Goal: Use online tool/utility: Utilize a website feature to perform a specific function

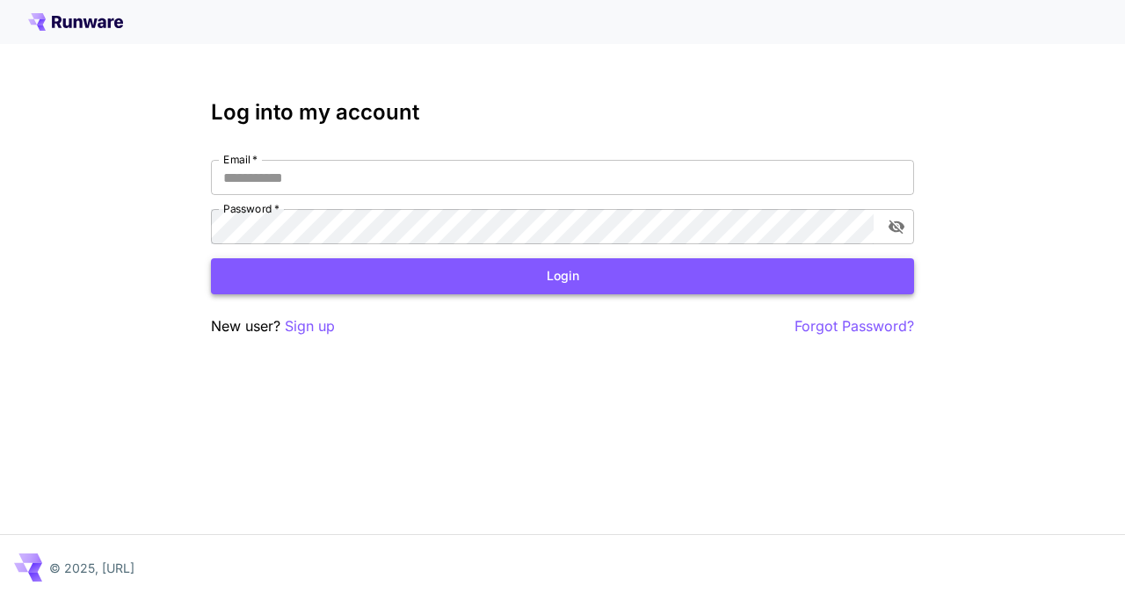
type input "**********"
click at [525, 290] on button "Login" at bounding box center [562, 276] width 703 height 36
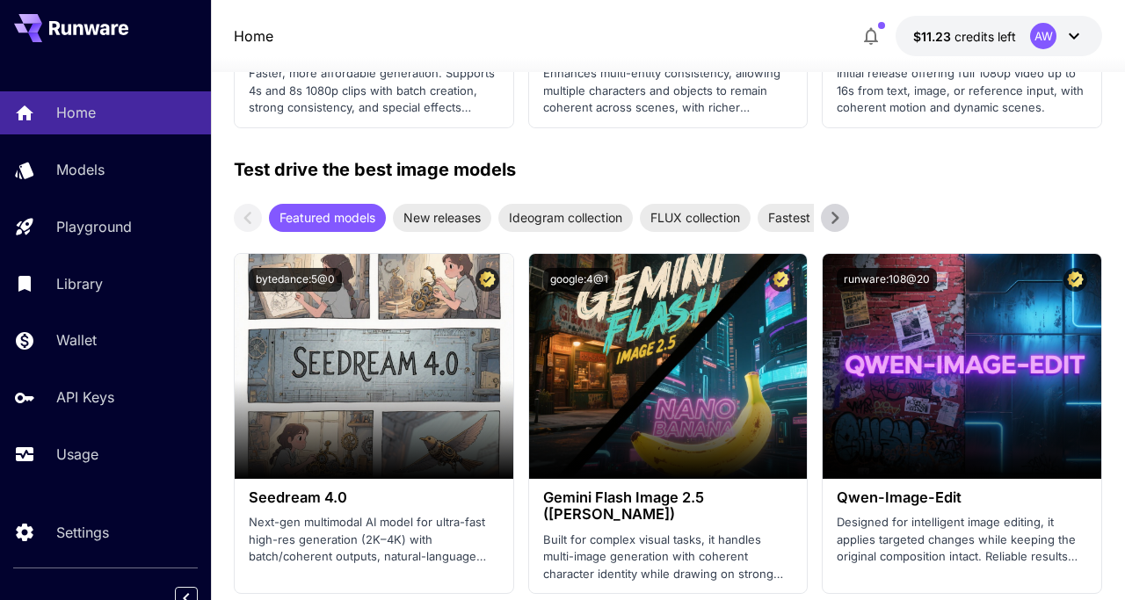
scroll to position [2756, 0]
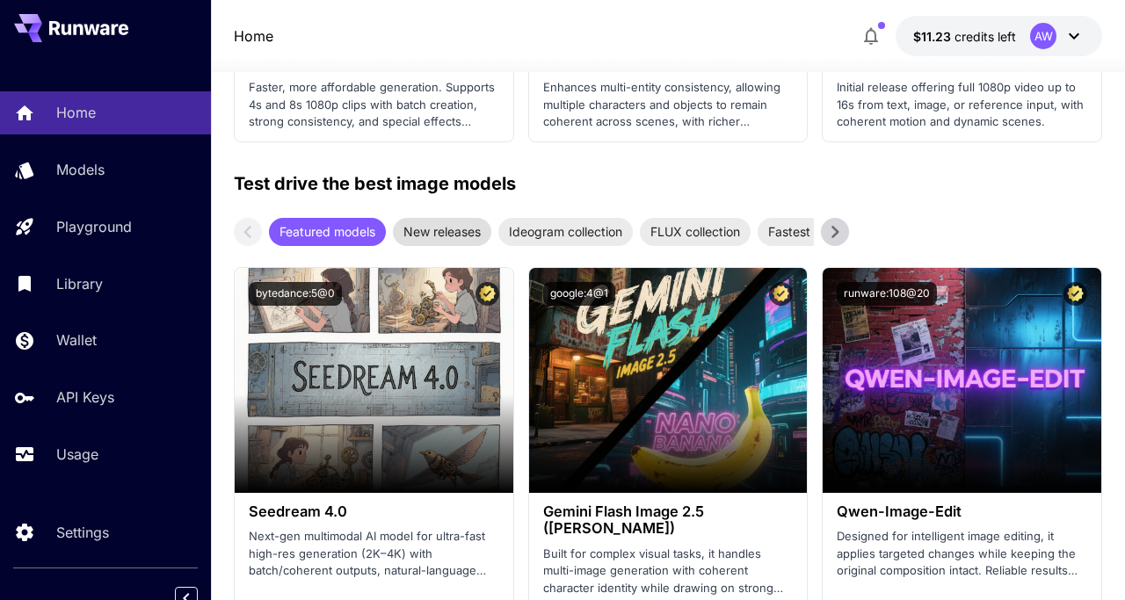
click at [452, 238] on span "New releases" at bounding box center [442, 231] width 98 height 18
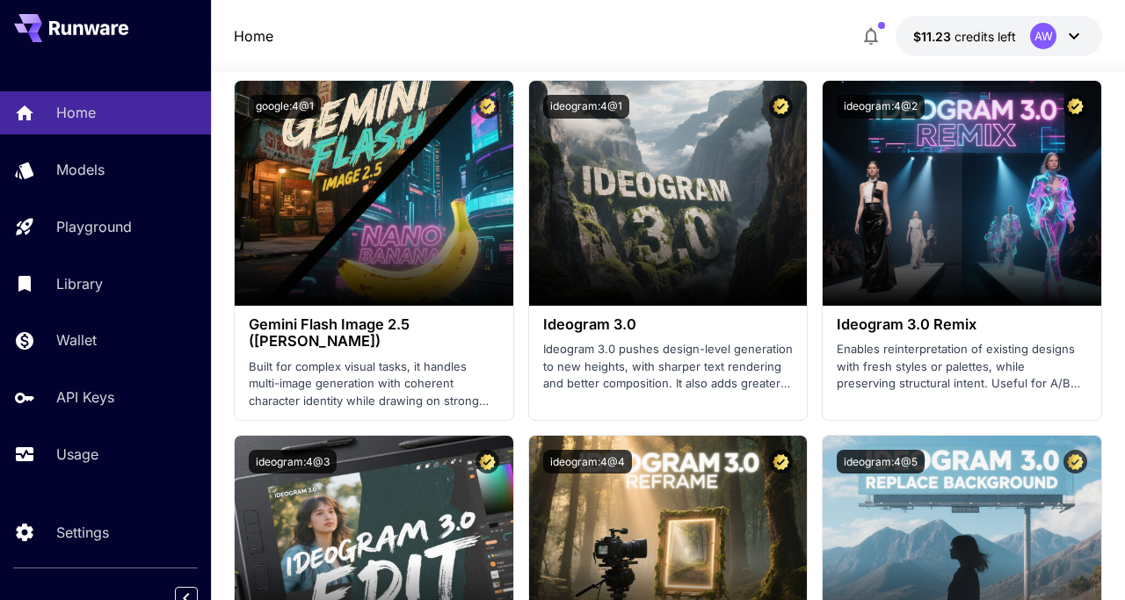
scroll to position [2953, 0]
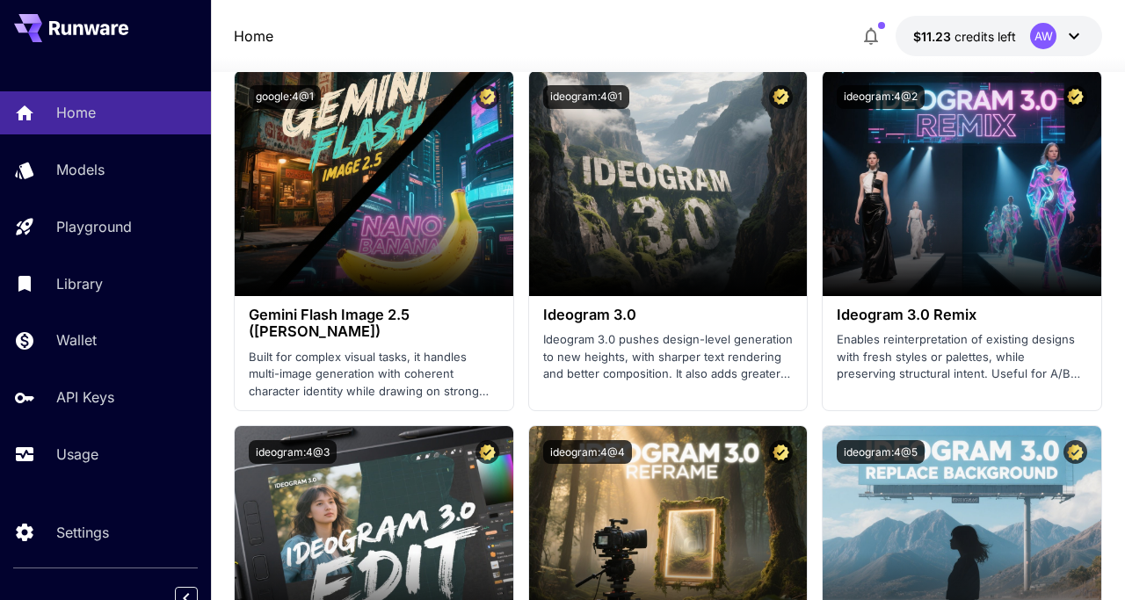
click at [452, 238] on div "Launch in Playground" at bounding box center [374, 183] width 279 height 225
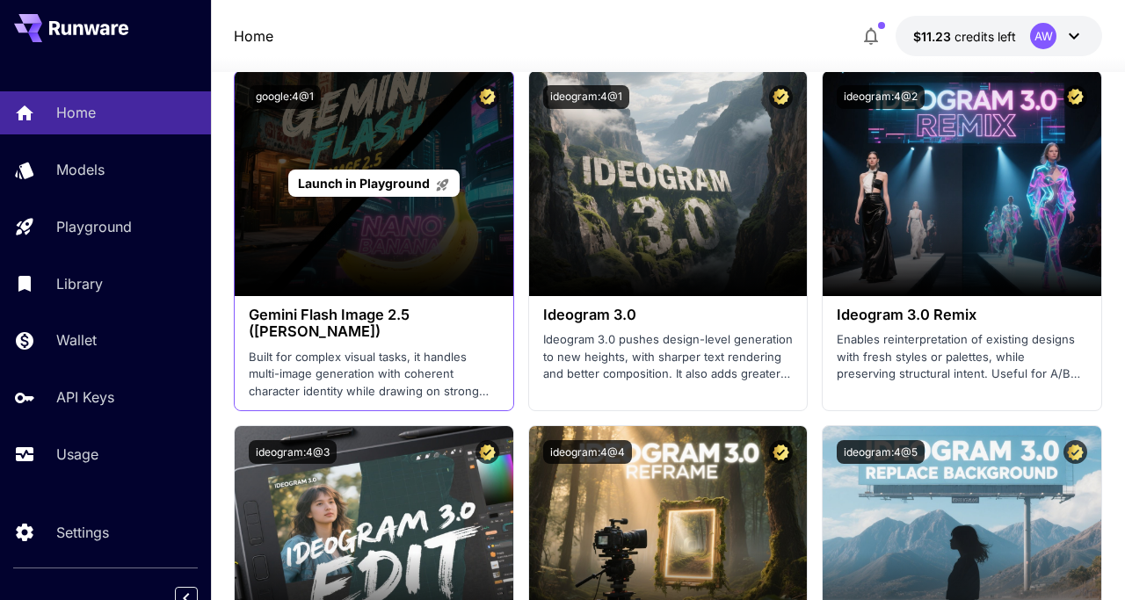
click at [381, 179] on span "Launch in Playground" at bounding box center [364, 183] width 132 height 15
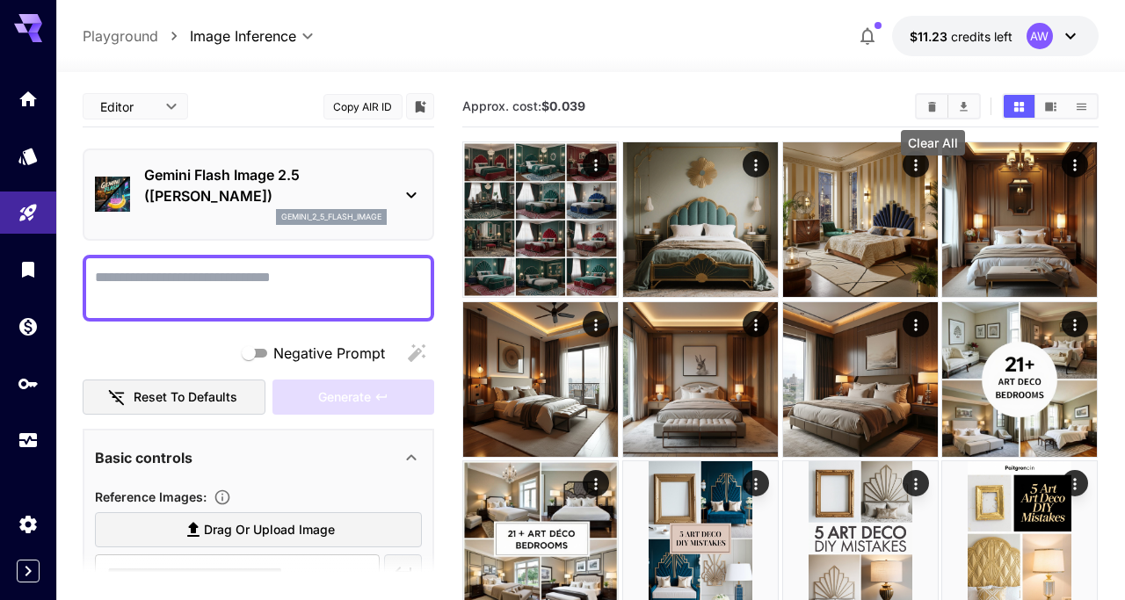
click at [922, 110] on button "Clear All" at bounding box center [932, 106] width 31 height 23
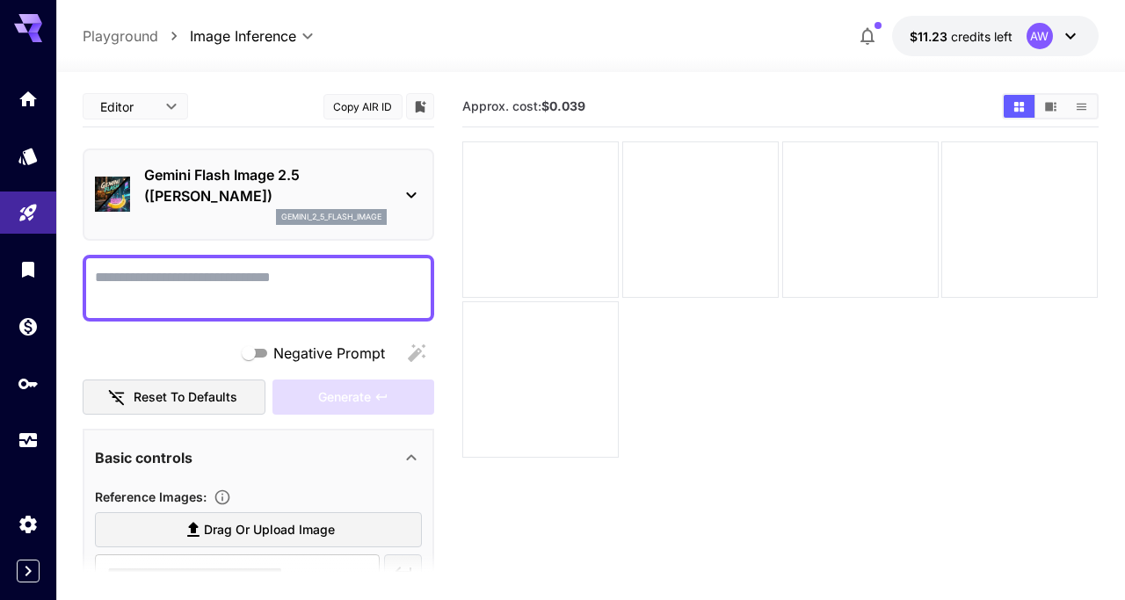
click at [271, 293] on textarea "Negative Prompt" at bounding box center [258, 288] width 327 height 42
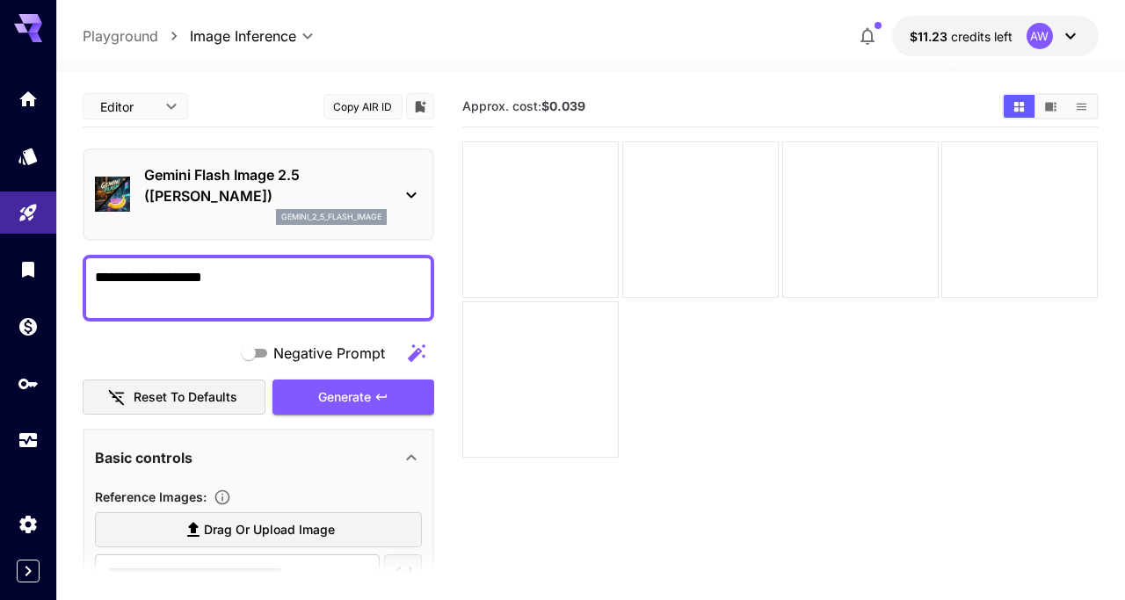
click at [246, 277] on textarea "**********" at bounding box center [258, 288] width 327 height 42
paste textarea "**********"
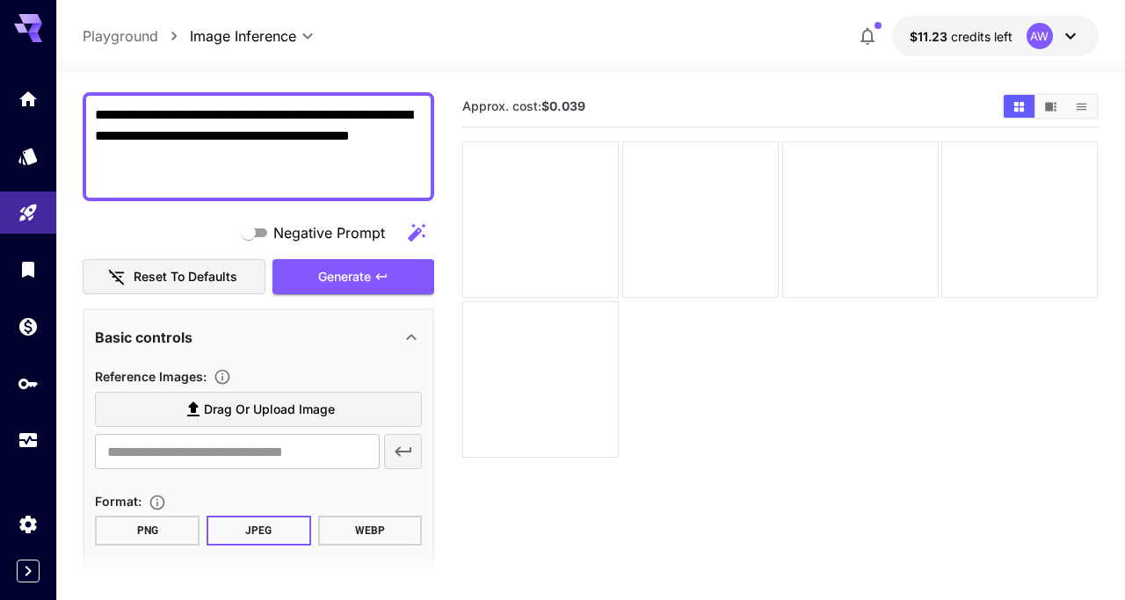
scroll to position [164, 0]
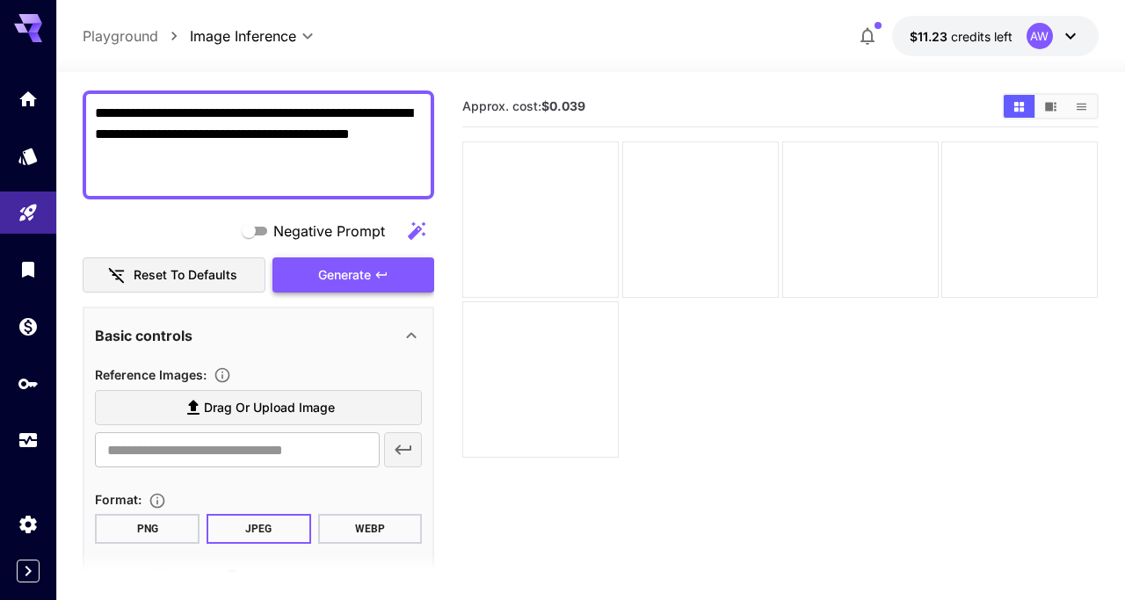
type textarea "**********"
click at [324, 269] on span "Generate" at bounding box center [344, 276] width 53 height 22
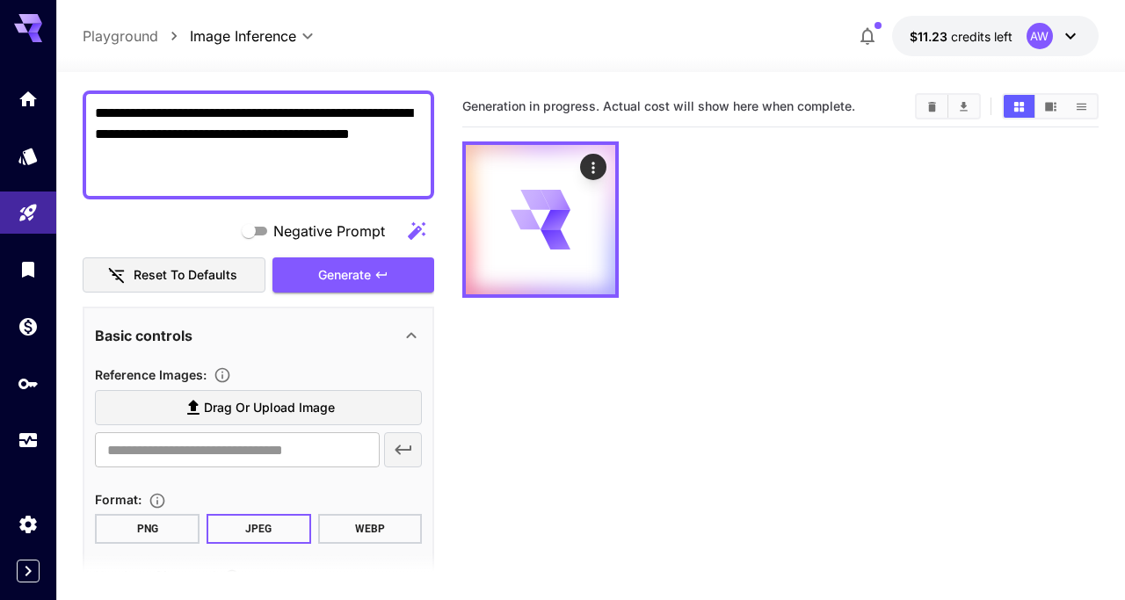
click at [319, 171] on textarea "**********" at bounding box center [258, 145] width 327 height 84
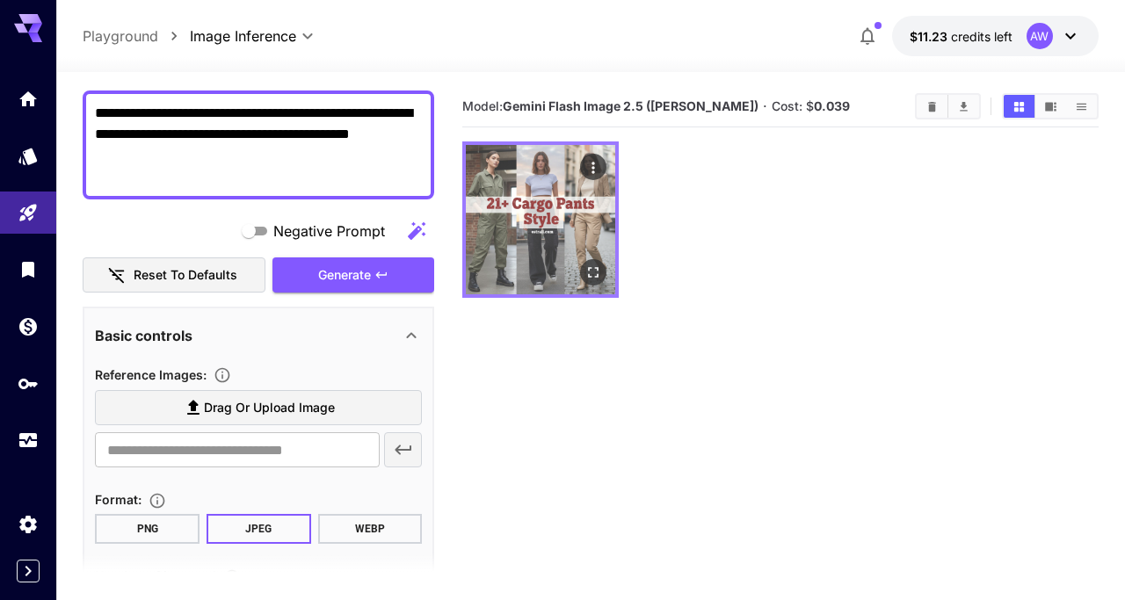
click at [541, 218] on img at bounding box center [540, 219] width 149 height 149
click at [596, 270] on icon "Open in fullscreen" at bounding box center [594, 273] width 18 height 18
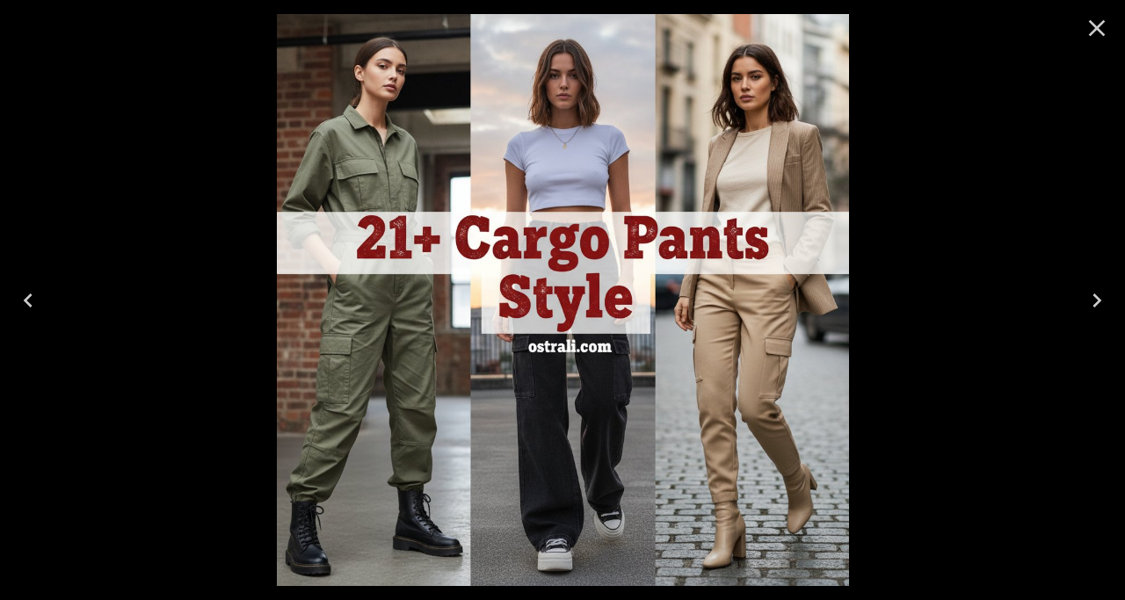
click at [1096, 33] on icon "Close" at bounding box center [1097, 28] width 28 height 28
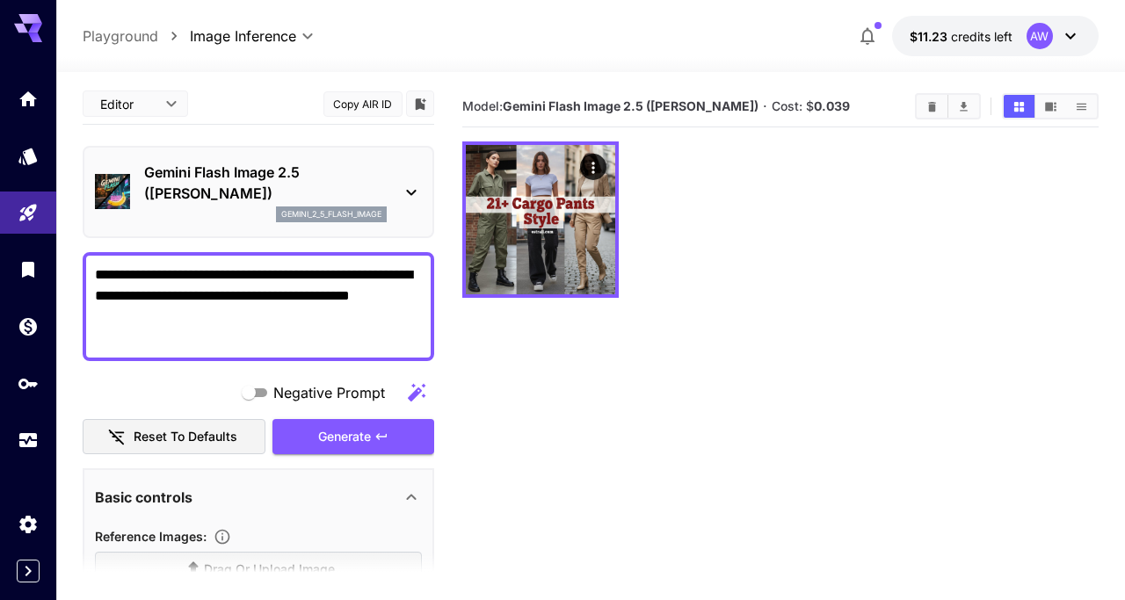
scroll to position [0, 0]
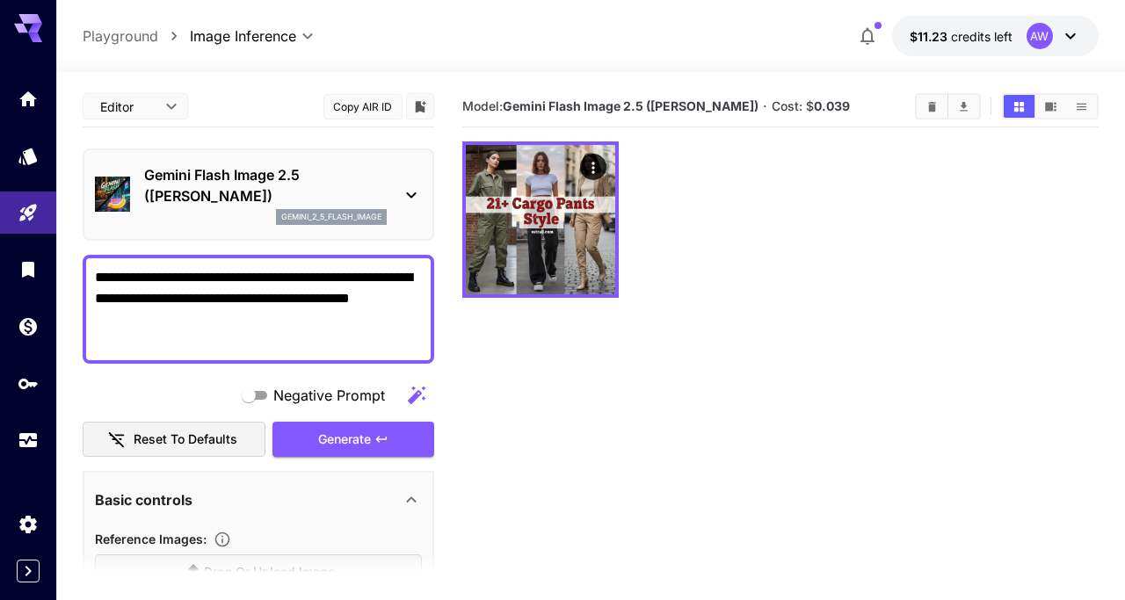
click at [281, 198] on p "Gemini Flash Image 2.5 ([PERSON_NAME])" at bounding box center [265, 185] width 243 height 42
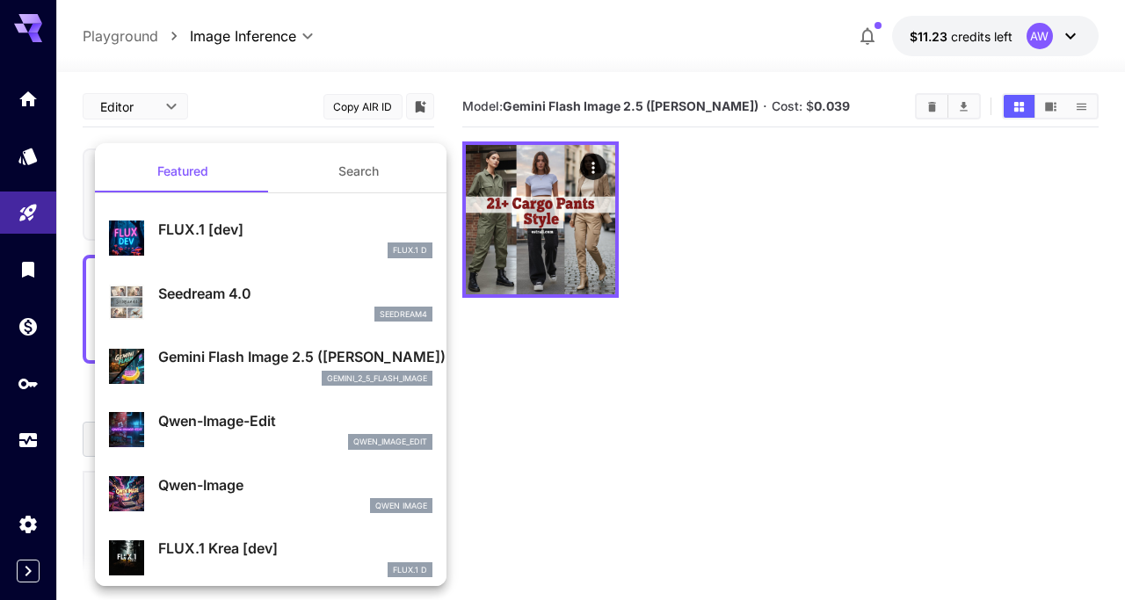
click at [284, 214] on div "FLUX.1 [dev] FLUX.1 D" at bounding box center [271, 239] width 324 height 54
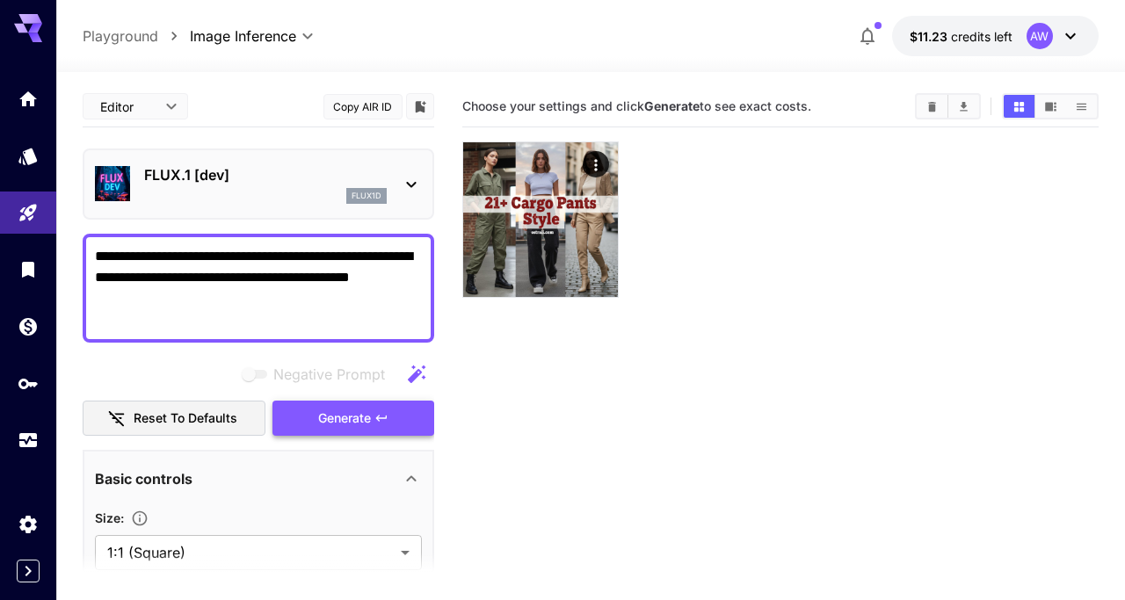
click at [373, 423] on button "Generate" at bounding box center [354, 419] width 162 height 36
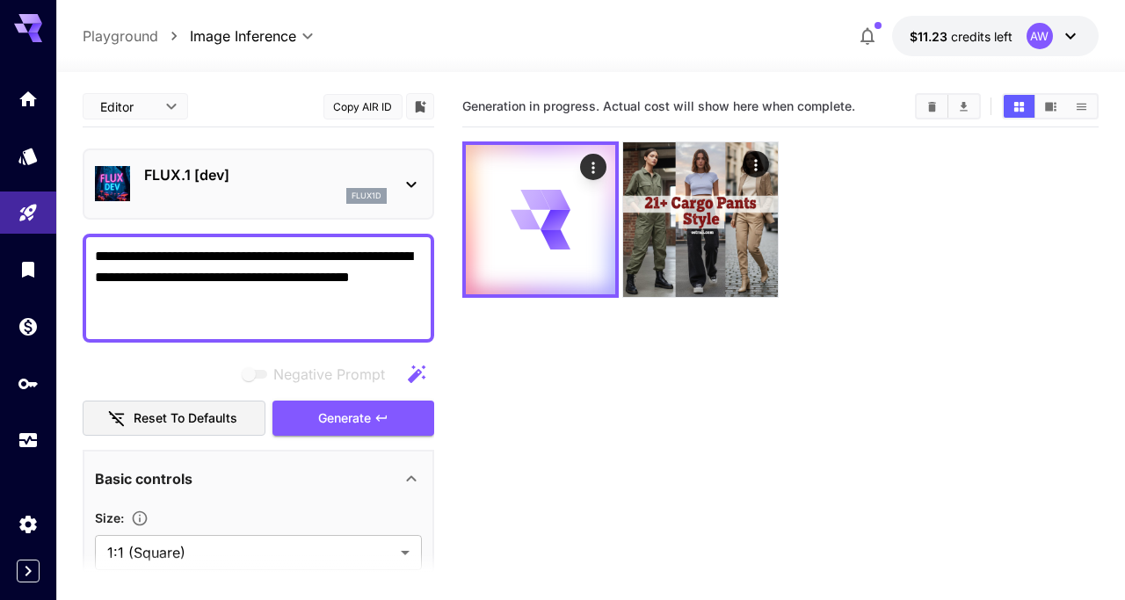
click at [341, 189] on div "flux1d" at bounding box center [265, 196] width 243 height 16
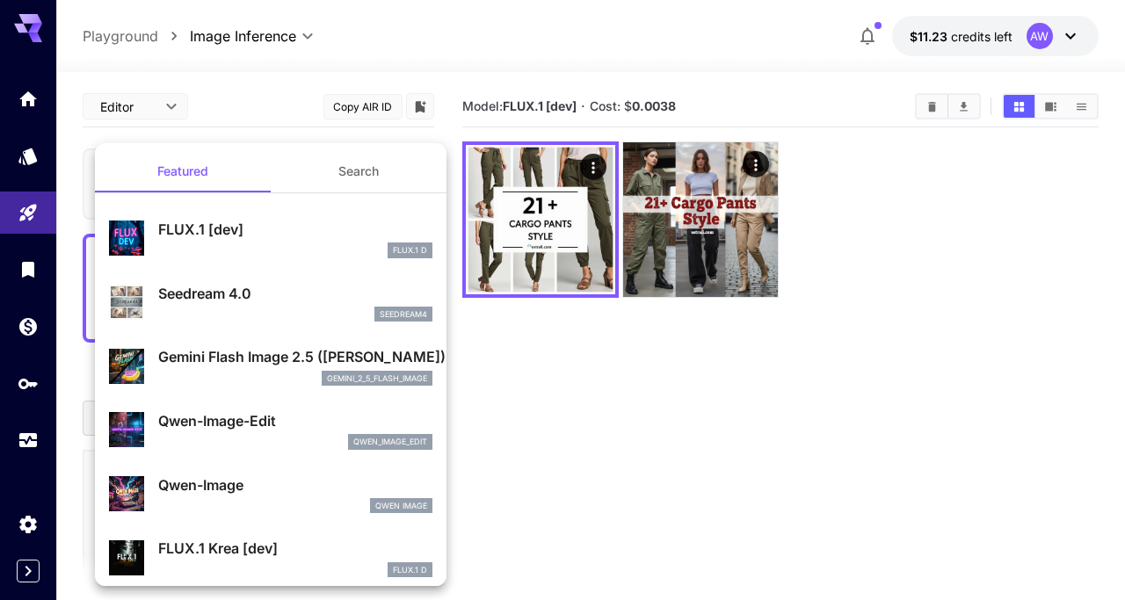
click at [317, 308] on div "seedream4" at bounding box center [295, 315] width 274 height 16
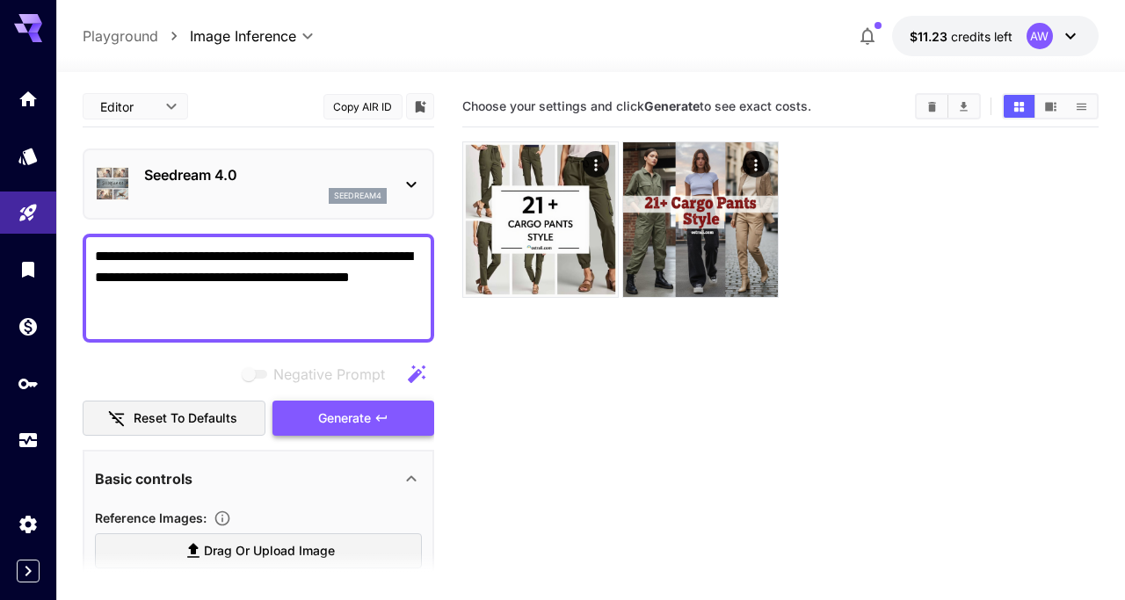
click at [358, 422] on span "Generate" at bounding box center [344, 419] width 53 height 22
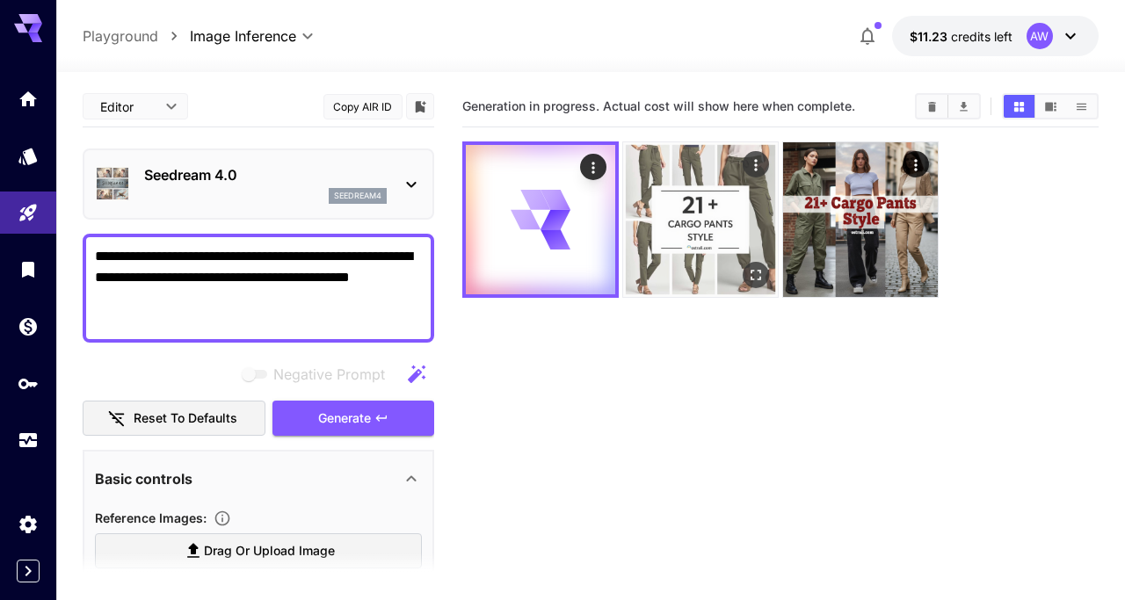
click at [735, 230] on img at bounding box center [700, 219] width 155 height 155
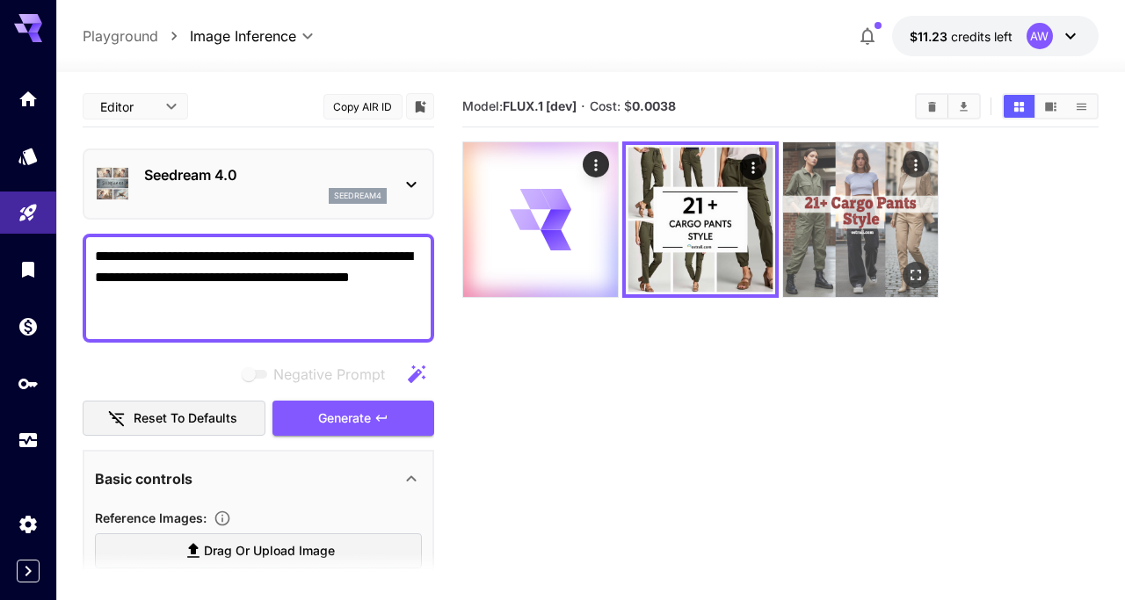
click at [891, 220] on img at bounding box center [860, 219] width 155 height 155
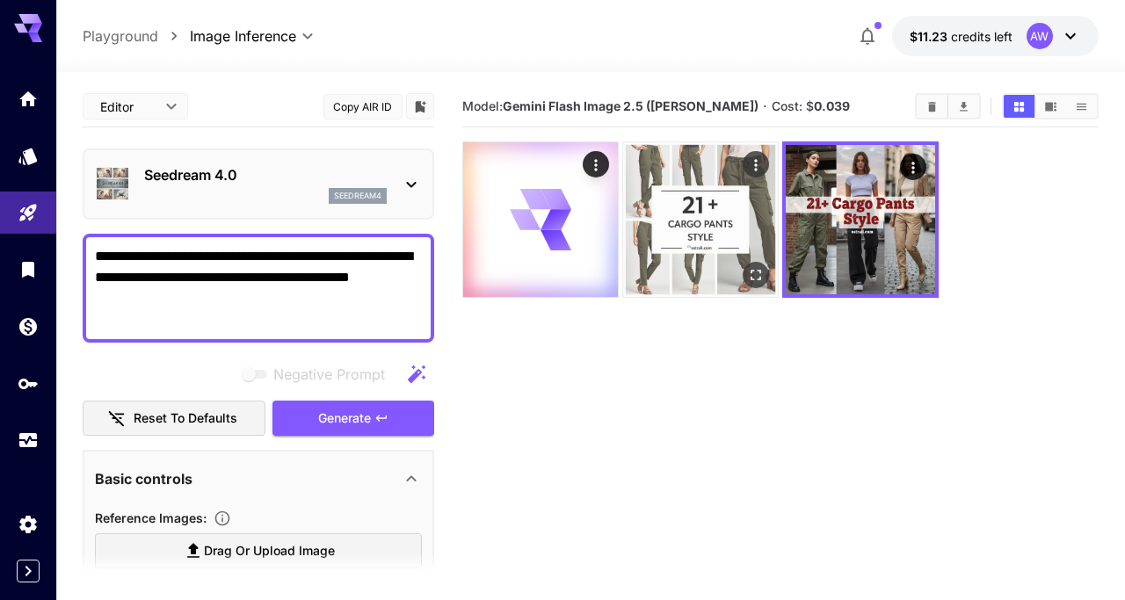
click at [674, 228] on img at bounding box center [700, 219] width 155 height 155
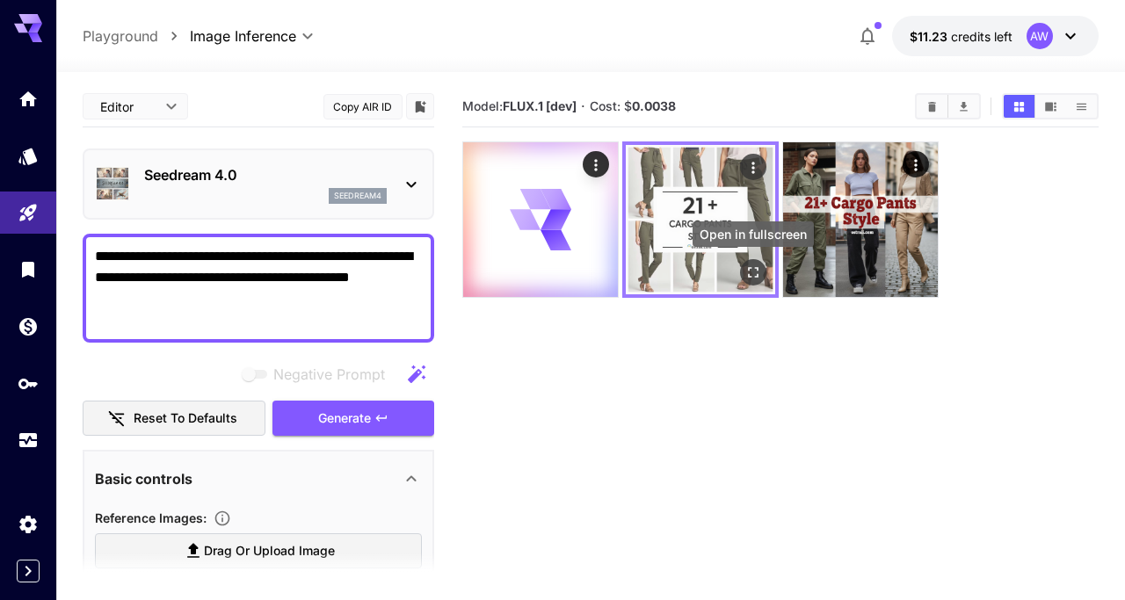
click at [757, 266] on icon "Open in fullscreen" at bounding box center [754, 273] width 18 height 18
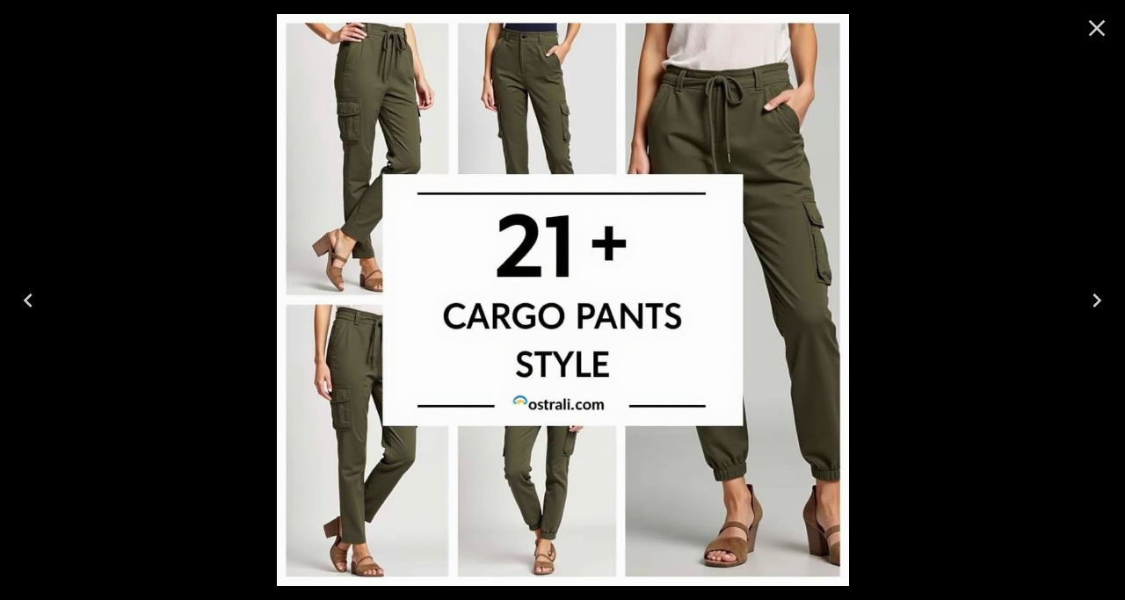
click at [1094, 18] on icon "Close" at bounding box center [1097, 28] width 28 height 28
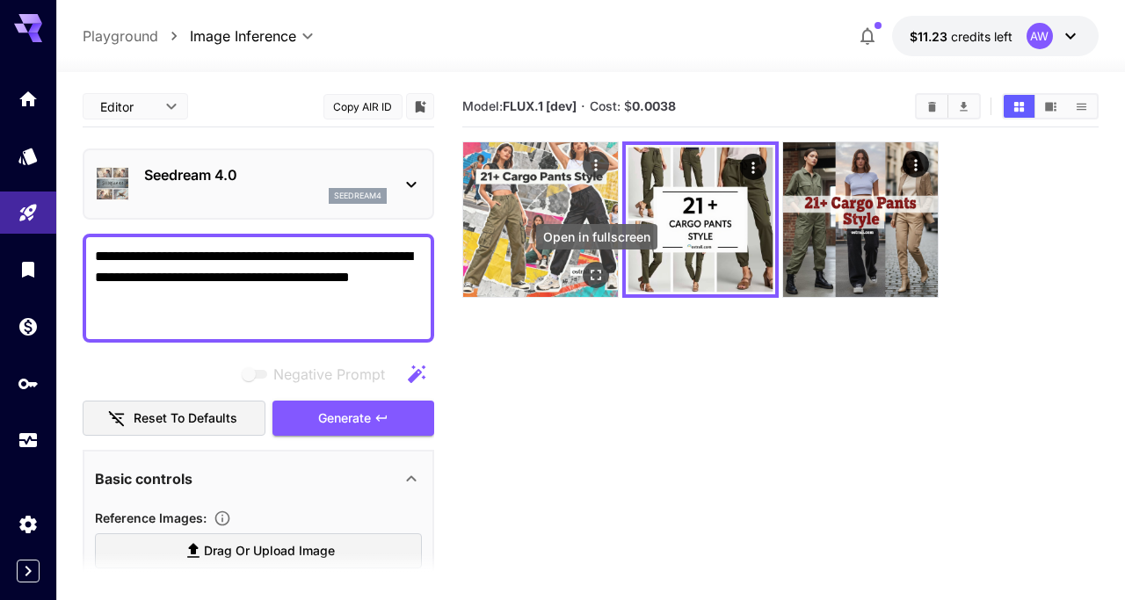
click at [594, 277] on icon "Open in fullscreen" at bounding box center [597, 275] width 18 height 18
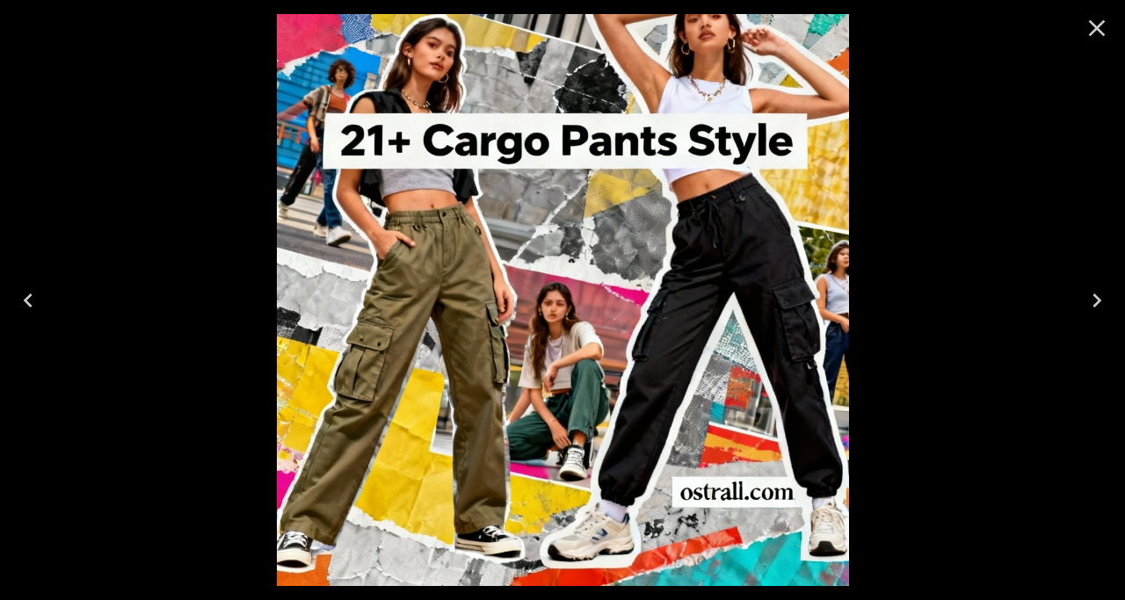
click at [1095, 21] on icon "Close" at bounding box center [1097, 28] width 28 height 28
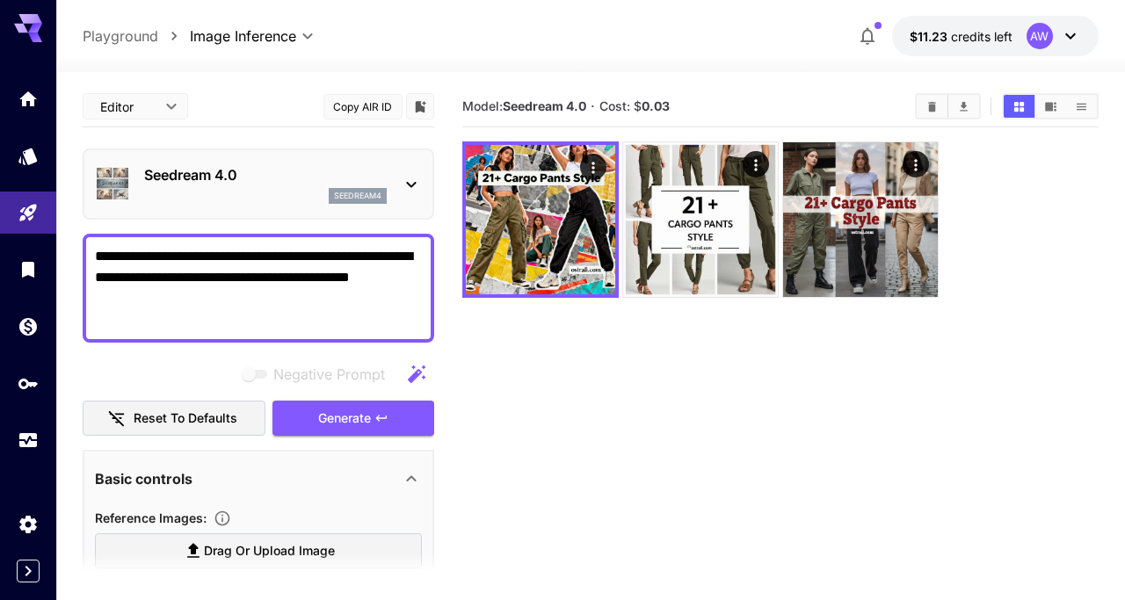
click at [231, 203] on div "seedream4" at bounding box center [265, 196] width 243 height 16
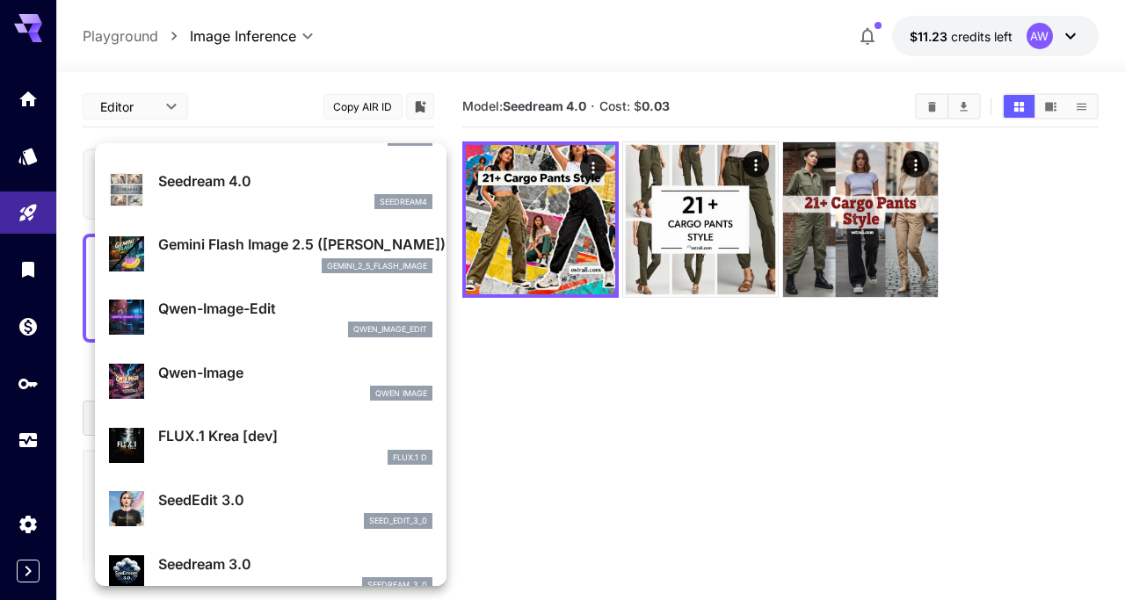
scroll to position [114, 0]
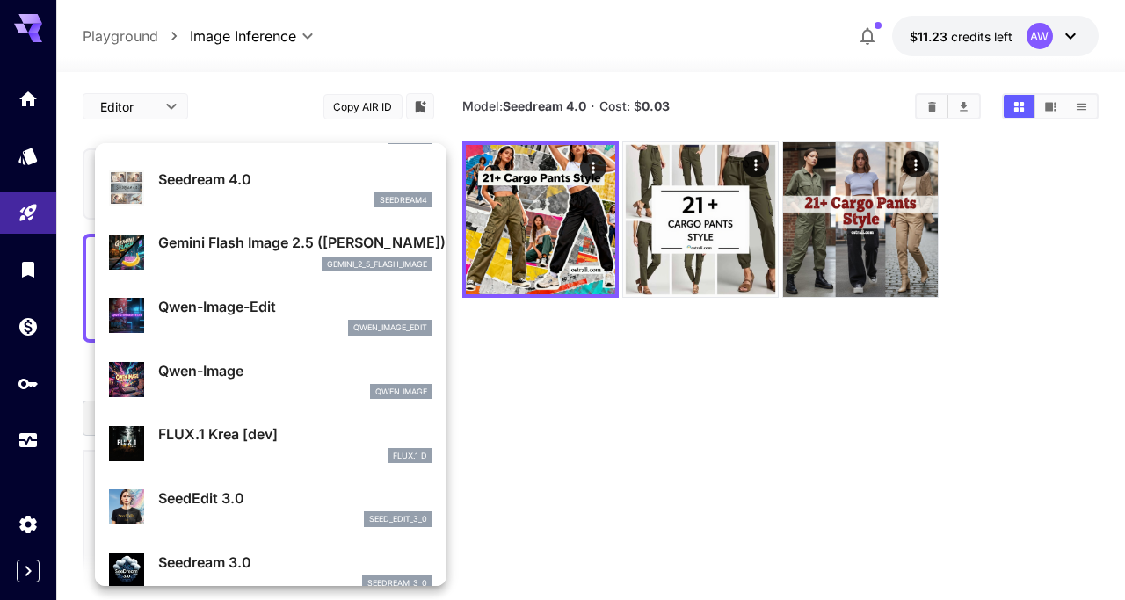
click at [275, 374] on p "Qwen-Image" at bounding box center [295, 370] width 274 height 21
type input "**********"
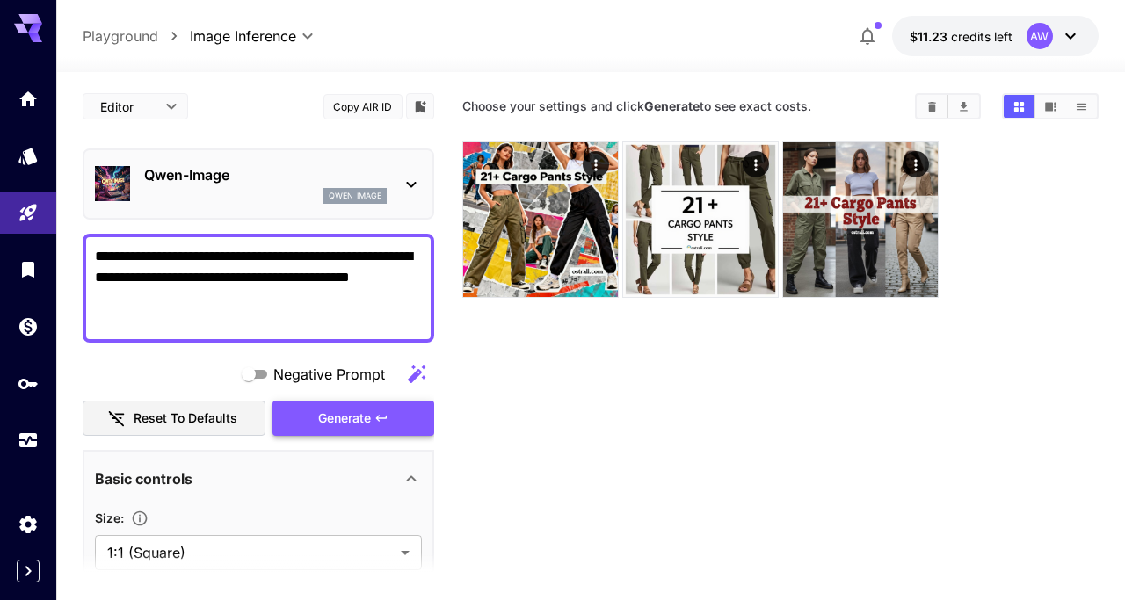
click at [360, 421] on span "Generate" at bounding box center [344, 419] width 53 height 22
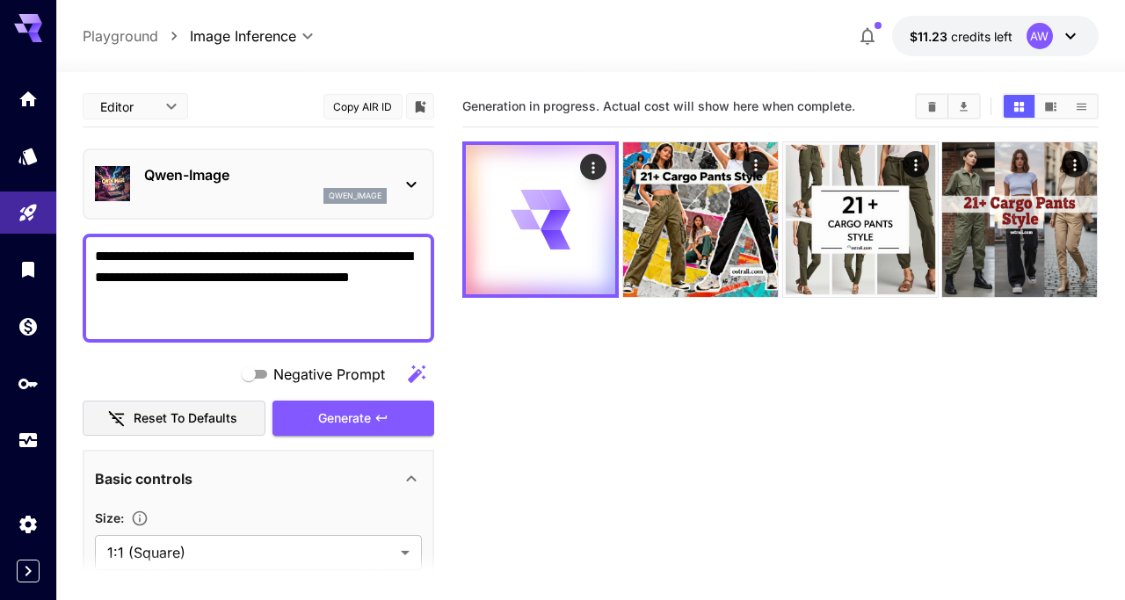
click at [324, 192] on div "qwen_image" at bounding box center [355, 196] width 63 height 16
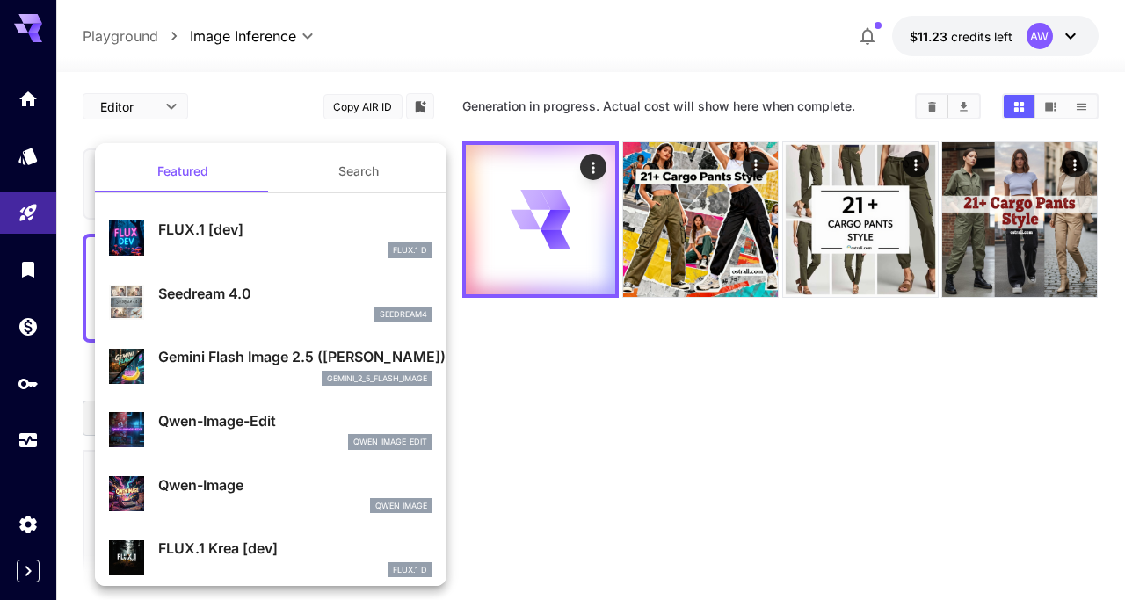
click at [295, 547] on p "FLUX.1 Krea [dev]" at bounding box center [295, 548] width 274 height 21
type input "**"
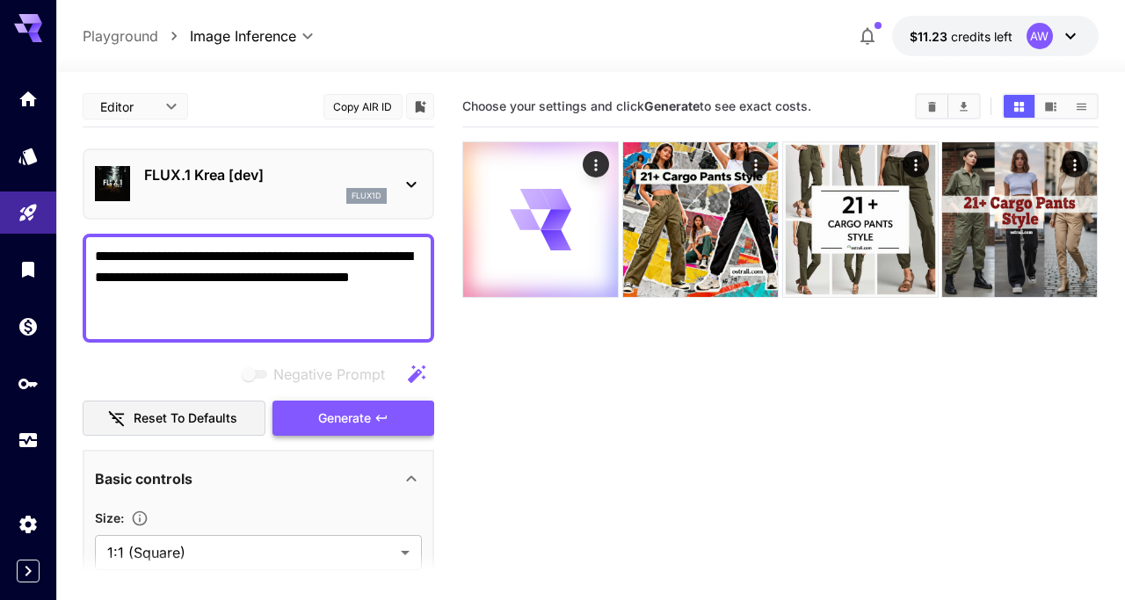
click at [362, 424] on span "Generate" at bounding box center [344, 419] width 53 height 22
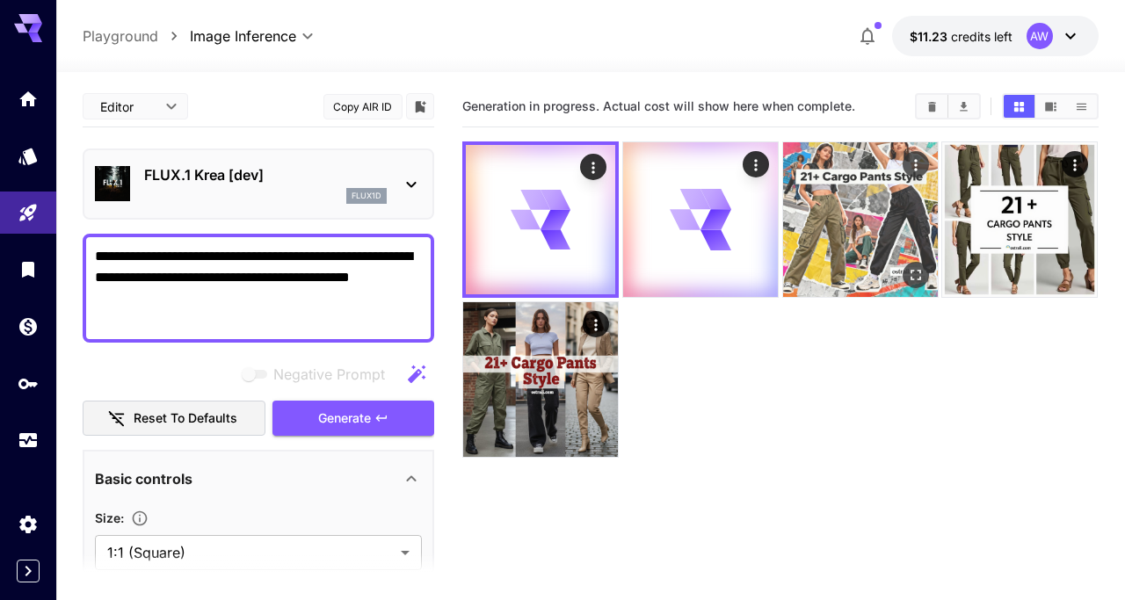
click at [893, 248] on img at bounding box center [860, 219] width 155 height 155
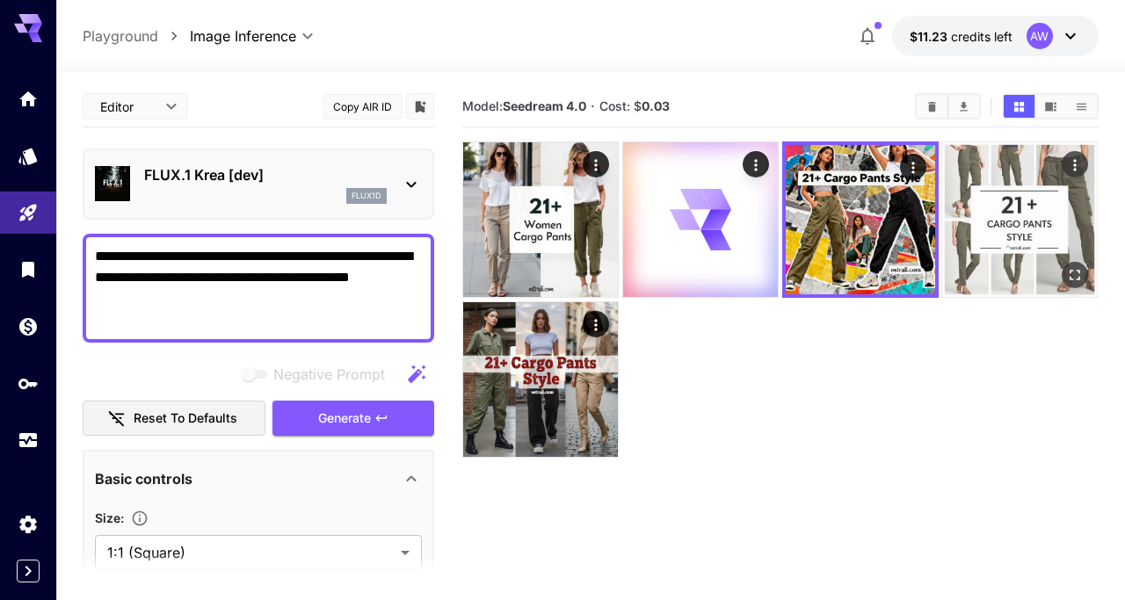
click at [1004, 235] on img at bounding box center [1019, 219] width 155 height 155
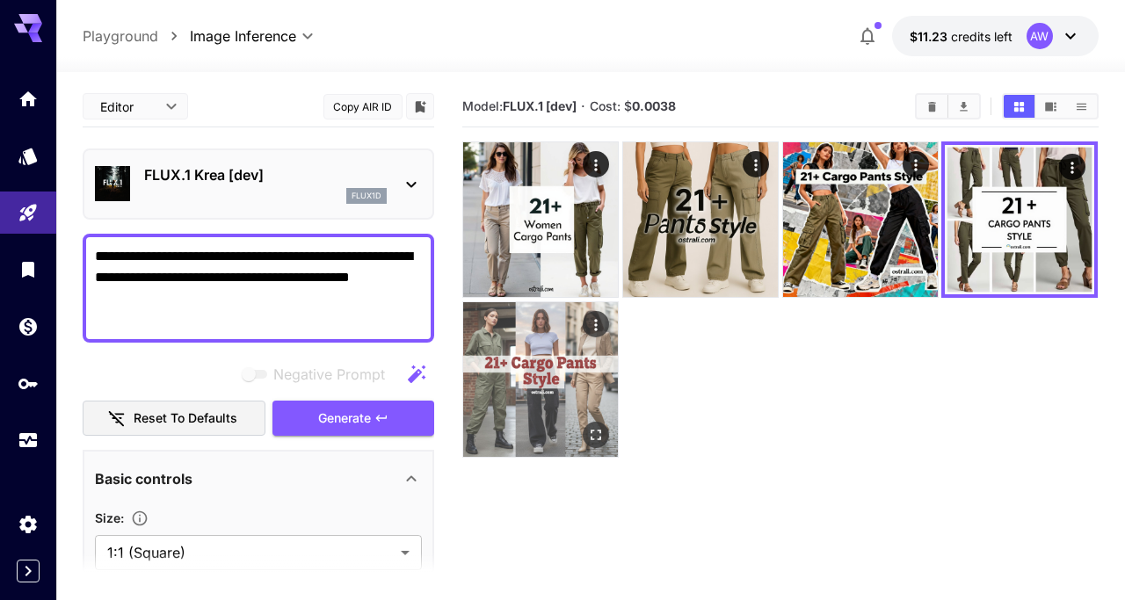
click at [514, 364] on img at bounding box center [540, 379] width 155 height 155
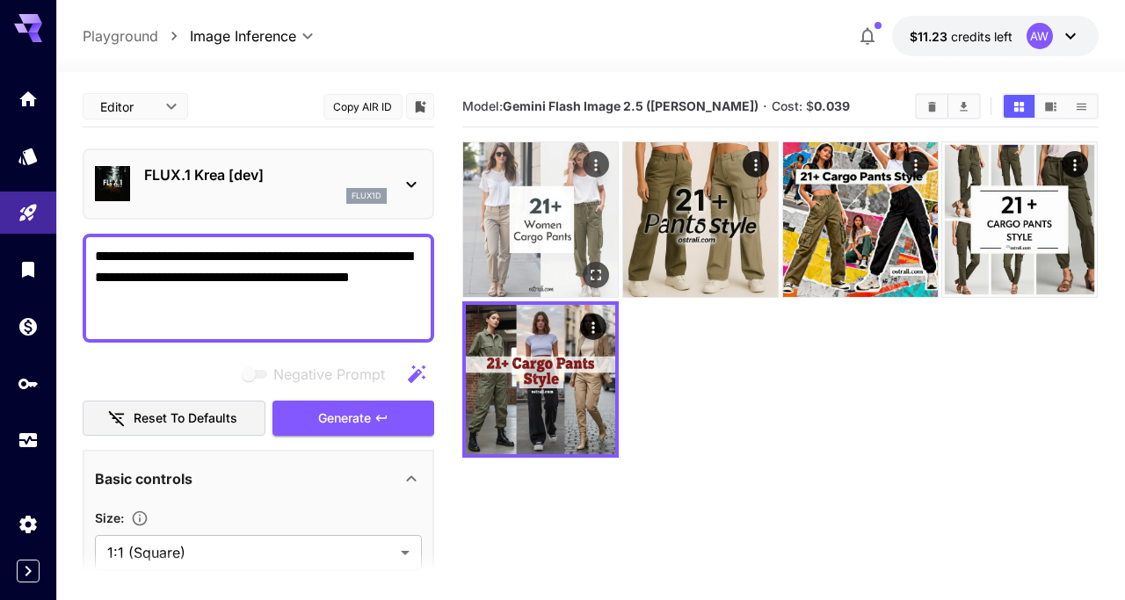
click at [540, 224] on img at bounding box center [540, 219] width 155 height 155
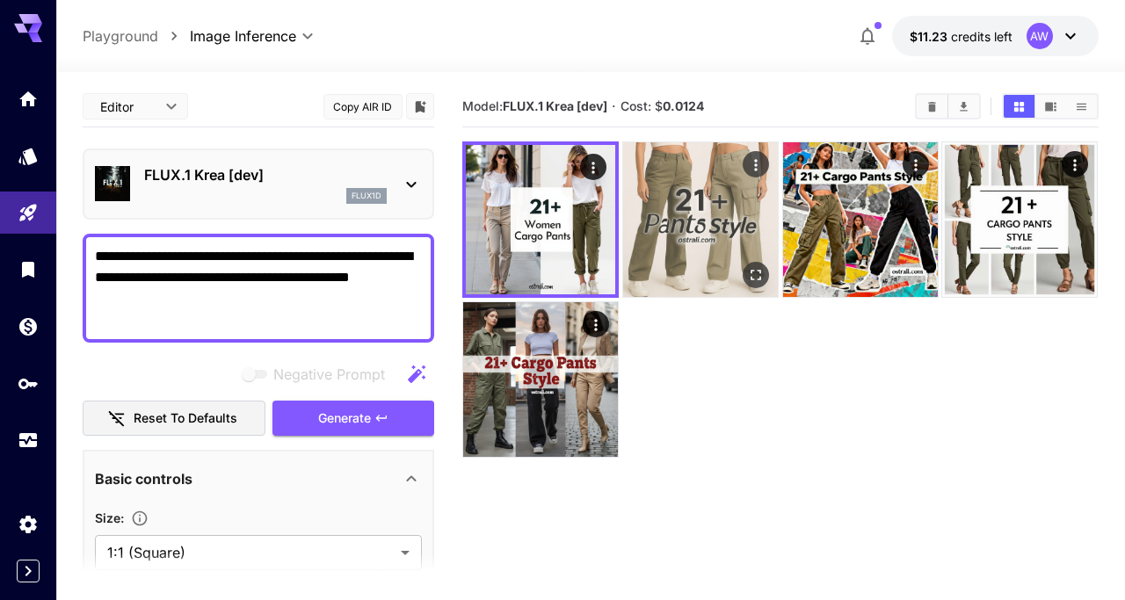
click at [686, 235] on img at bounding box center [700, 219] width 155 height 155
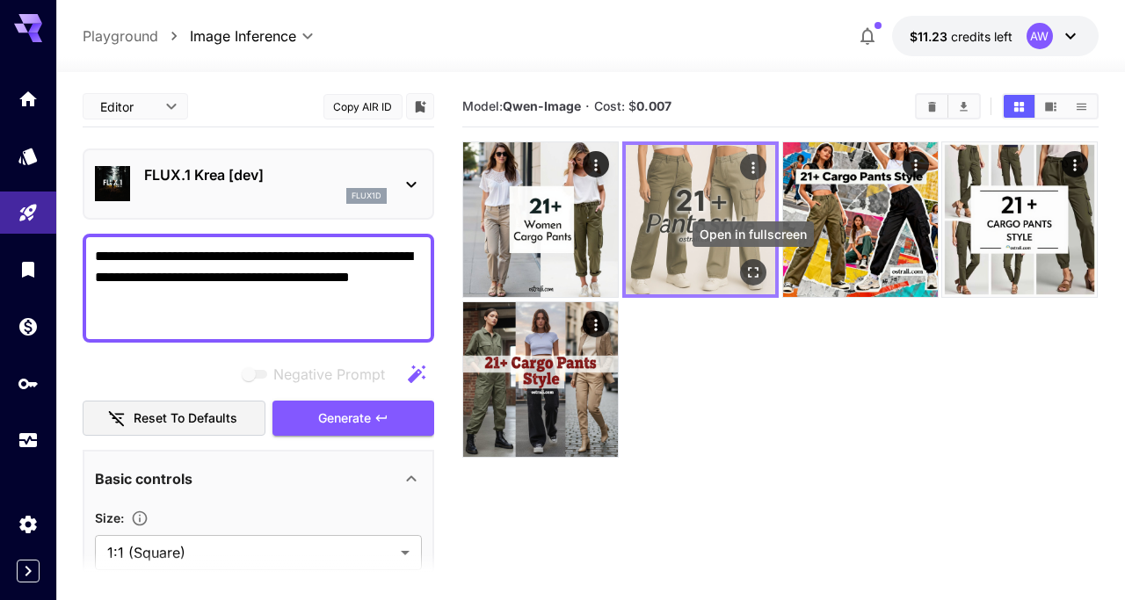
click at [755, 272] on icon "Open in fullscreen" at bounding box center [754, 273] width 18 height 18
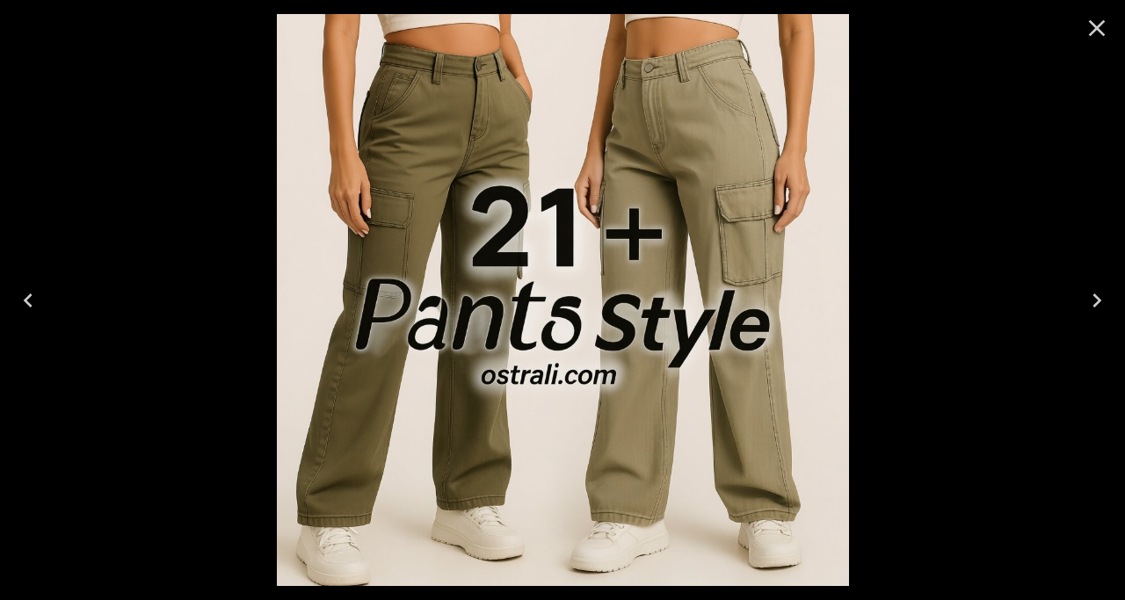
click at [1101, 39] on icon "Close" at bounding box center [1097, 28] width 28 height 28
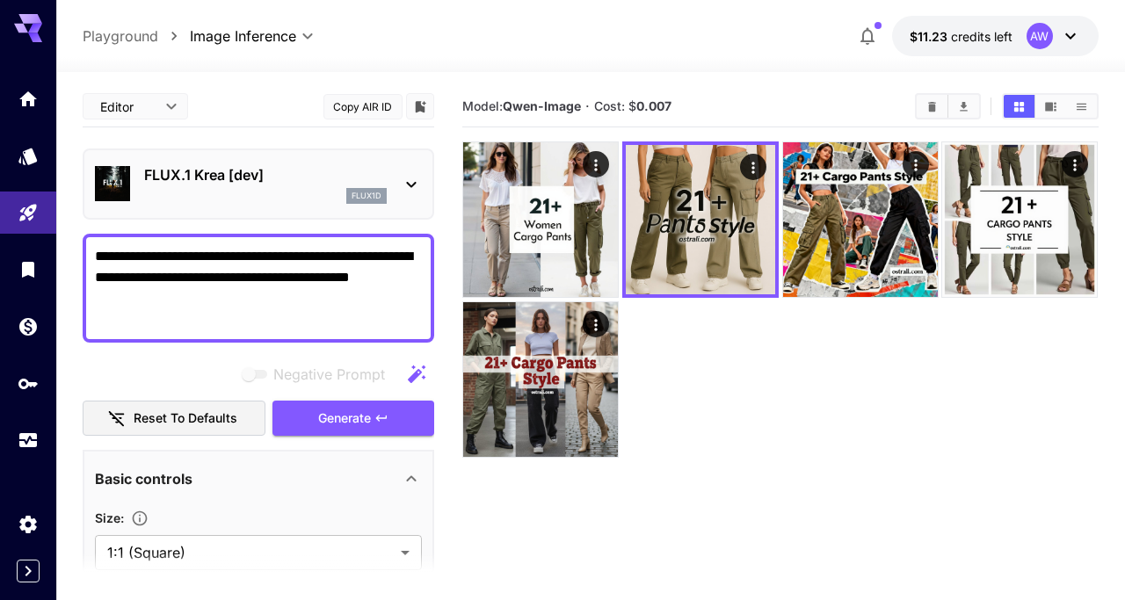
click at [296, 196] on div "flux1d" at bounding box center [265, 196] width 243 height 16
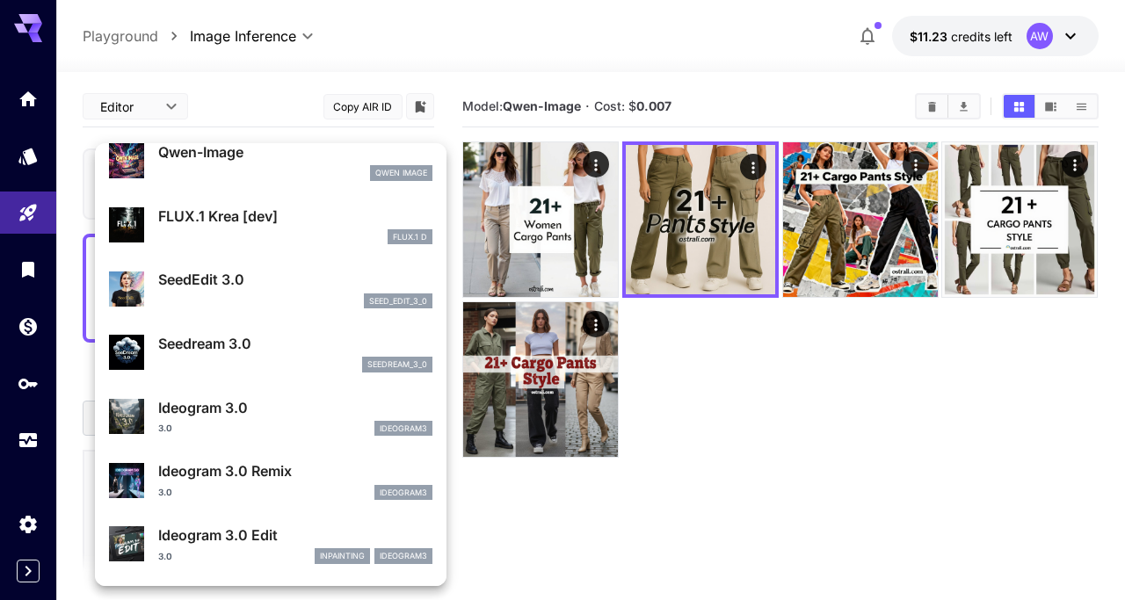
scroll to position [339, 0]
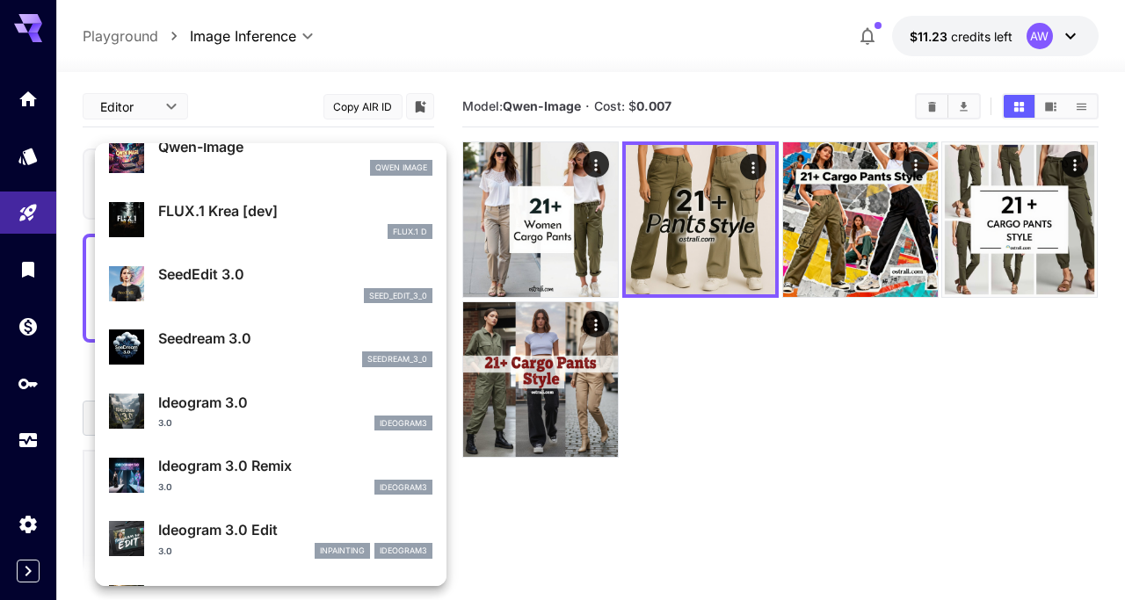
click at [316, 342] on p "Seedream 3.0" at bounding box center [295, 338] width 274 height 21
type input "***"
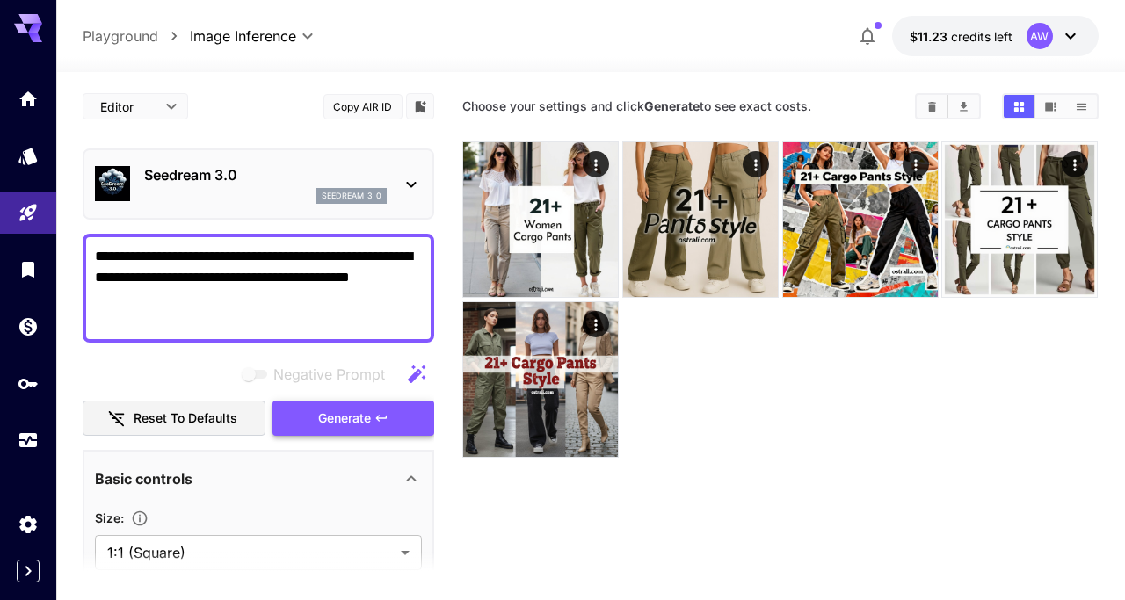
click at [356, 412] on span "Generate" at bounding box center [344, 419] width 53 height 22
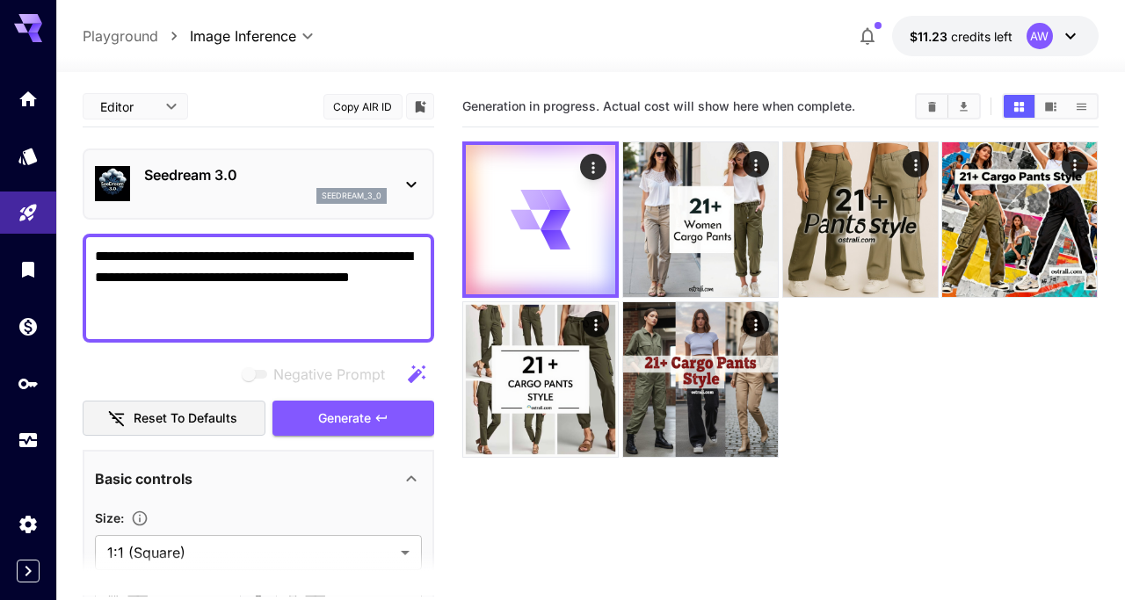
click at [294, 188] on div "seedream_3_0" at bounding box center [265, 196] width 243 height 16
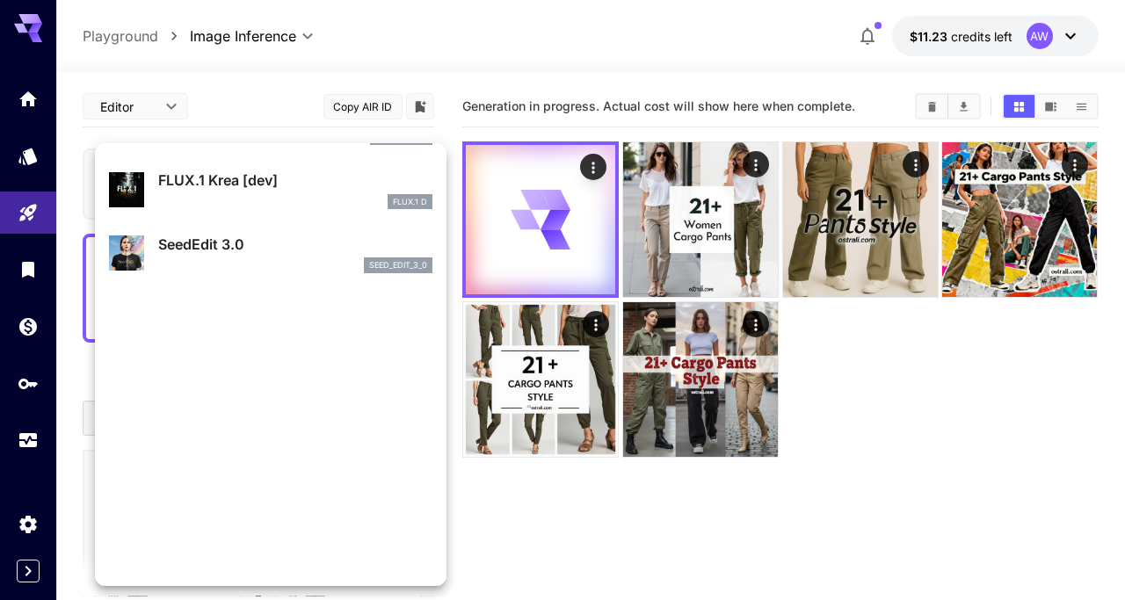
scroll to position [374, 0]
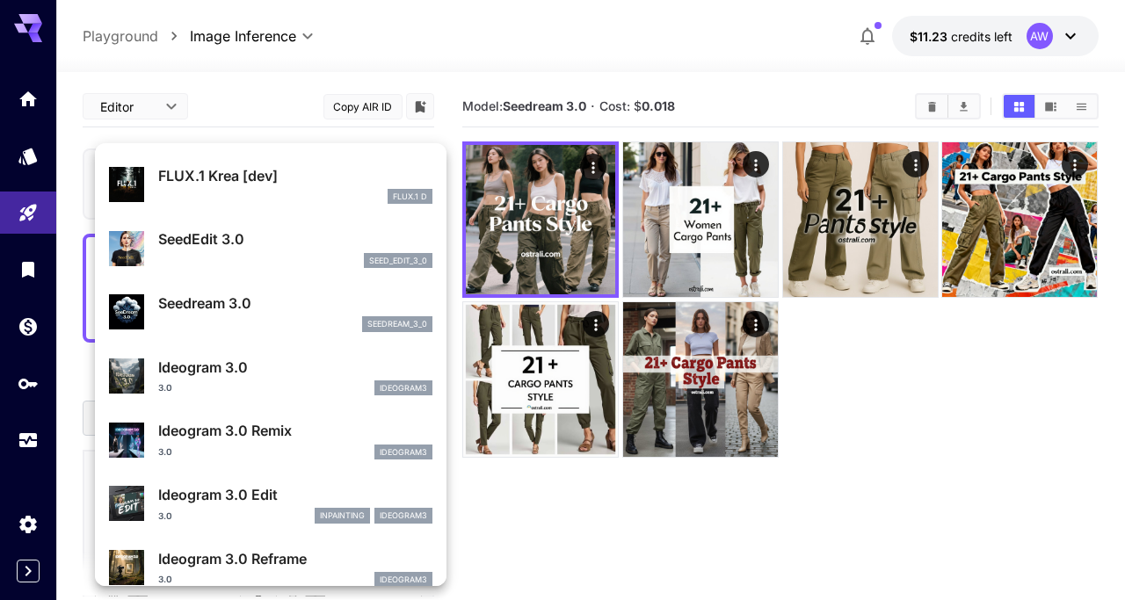
click at [287, 364] on p "Ideogram 3.0" at bounding box center [295, 367] width 274 height 21
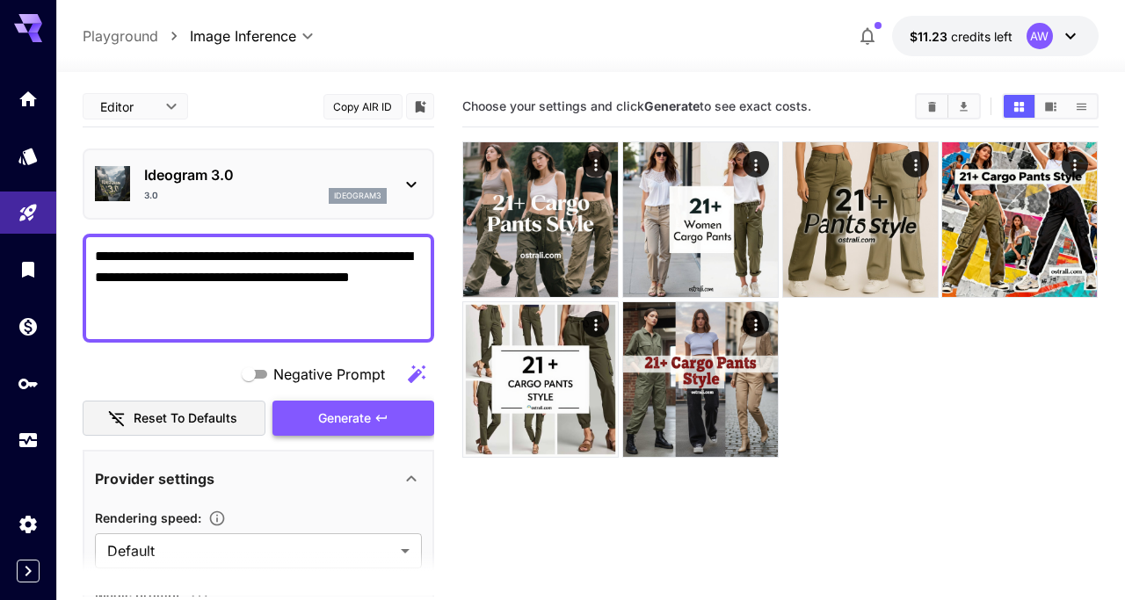
click at [347, 429] on button "Generate" at bounding box center [354, 419] width 162 height 36
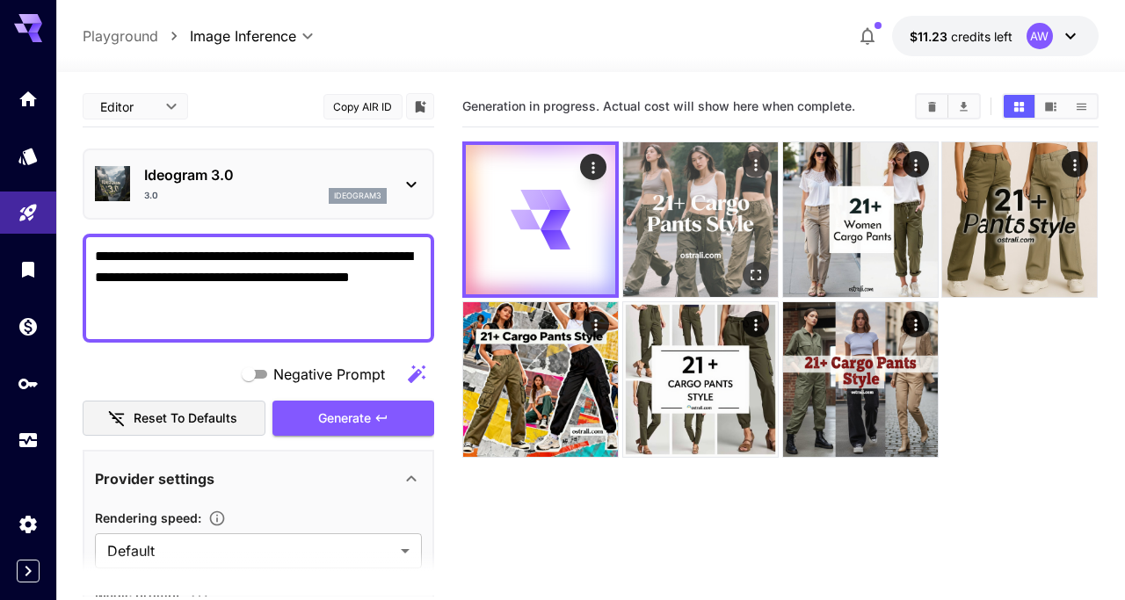
click at [731, 205] on img at bounding box center [700, 219] width 155 height 155
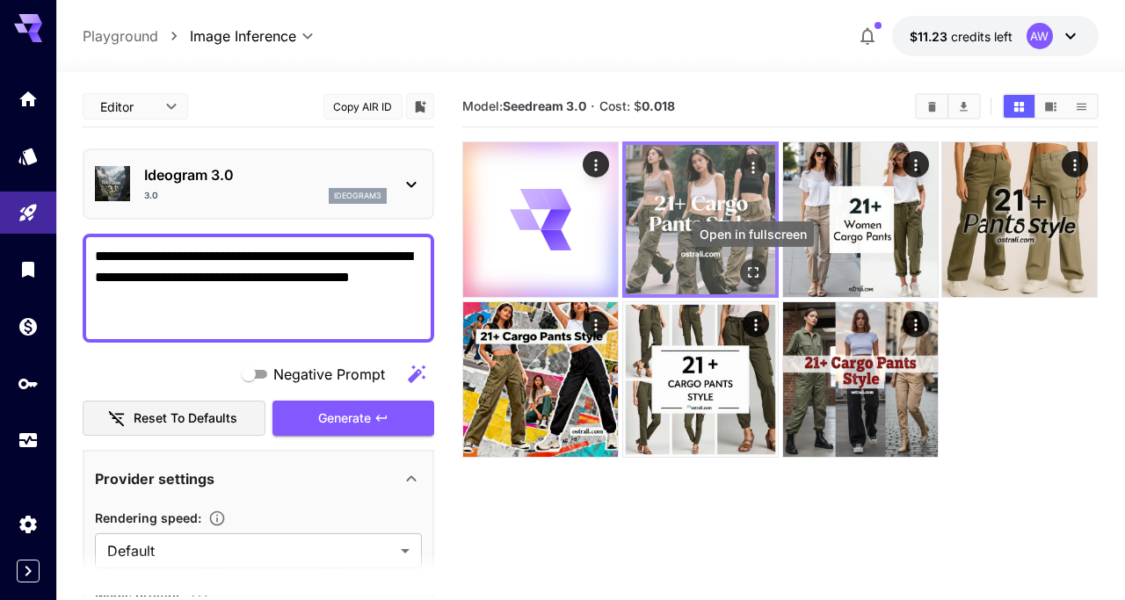
click at [756, 276] on icon "Open in fullscreen" at bounding box center [754, 273] width 18 height 18
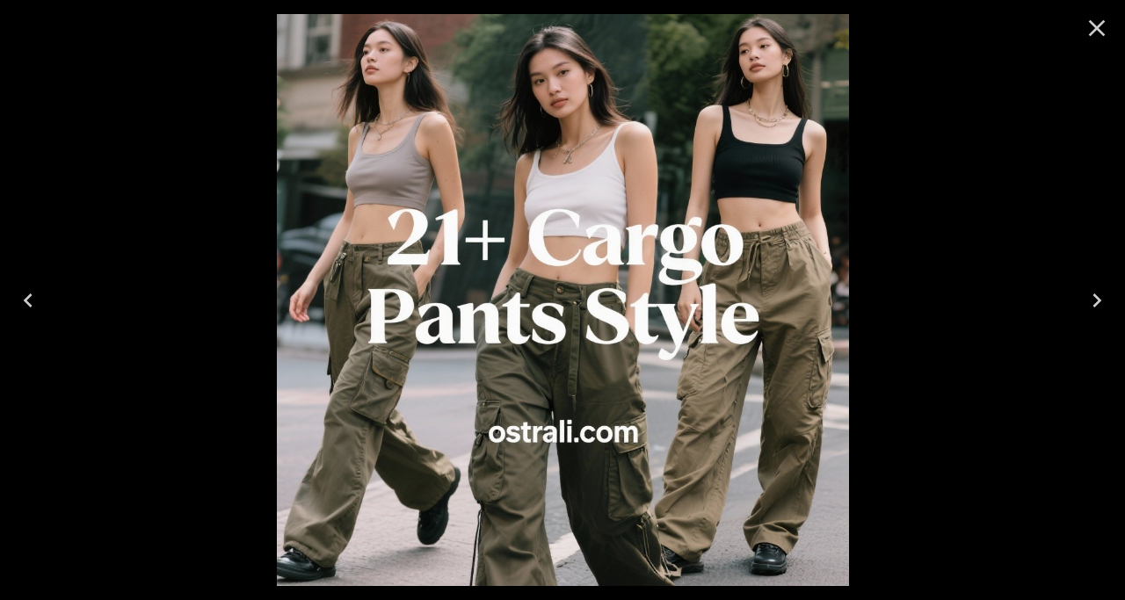
click at [1095, 35] on icon "Close" at bounding box center [1097, 28] width 28 height 28
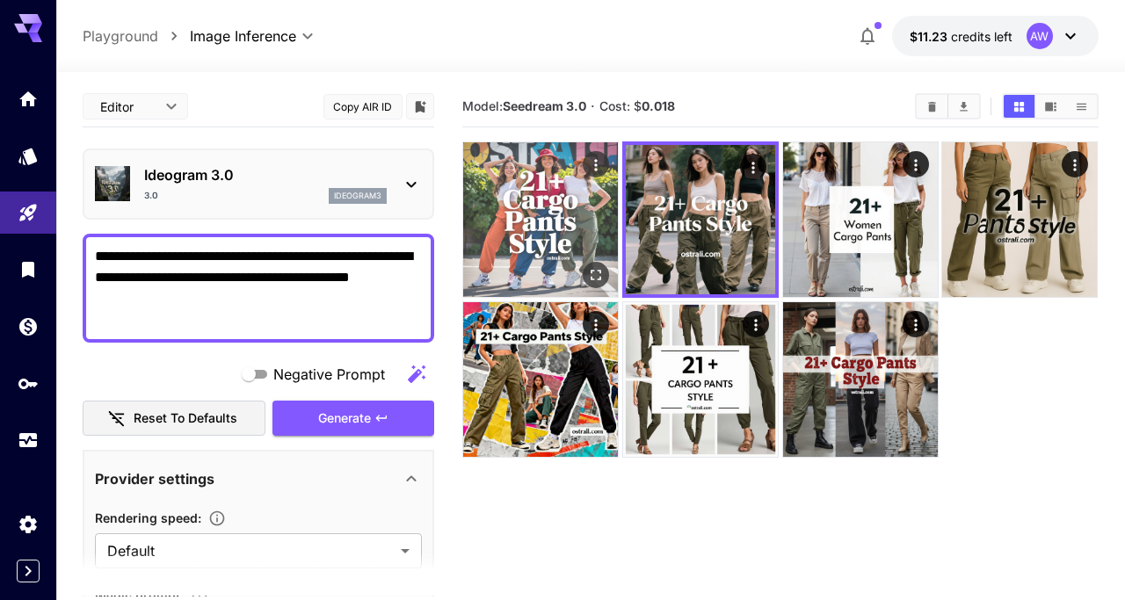
click at [540, 224] on img at bounding box center [540, 219] width 155 height 155
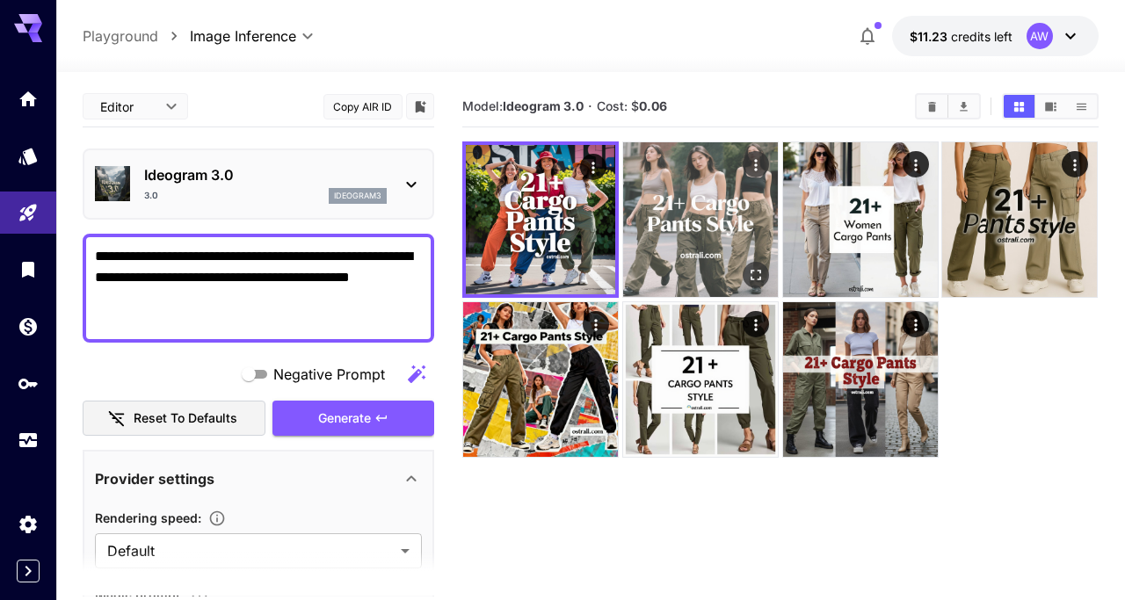
click at [722, 240] on img at bounding box center [700, 219] width 155 height 155
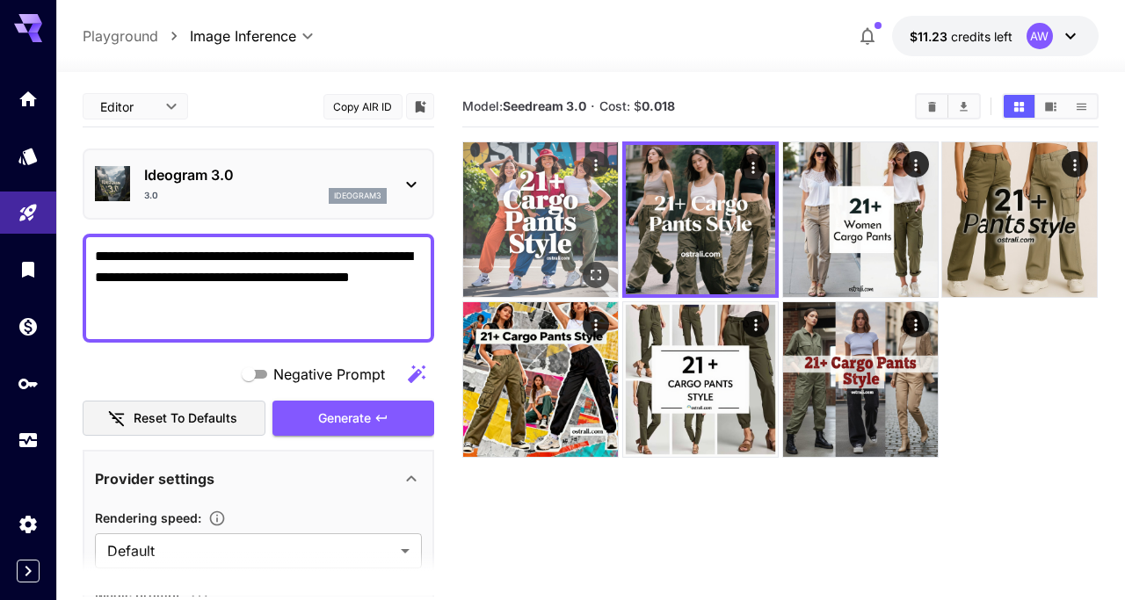
click at [558, 236] on img at bounding box center [540, 219] width 155 height 155
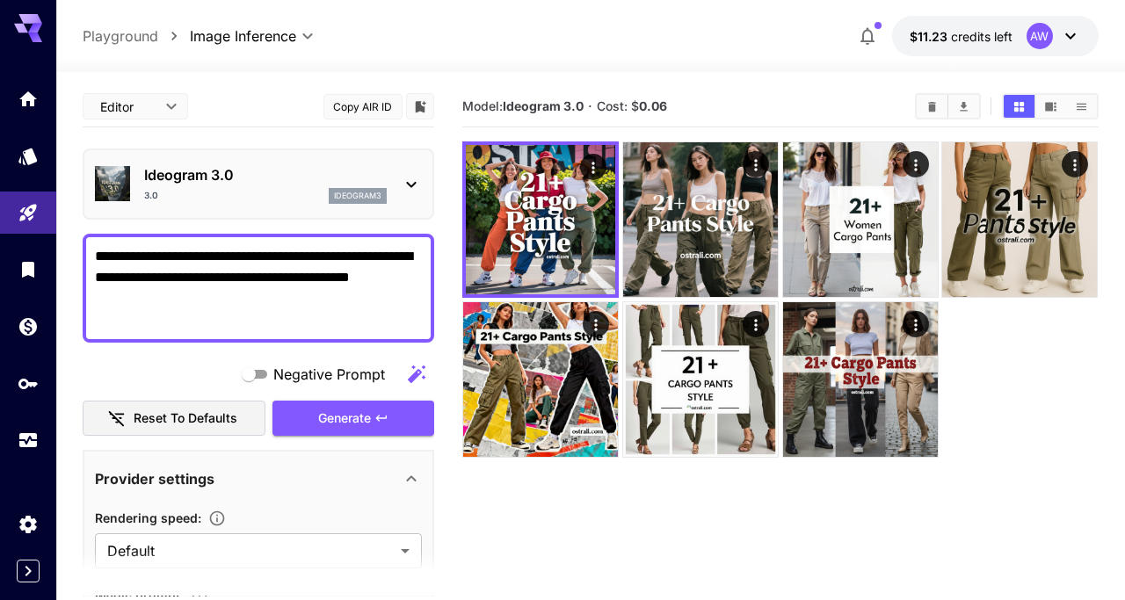
click at [281, 200] on div "3.0 ideogram3" at bounding box center [265, 196] width 243 height 16
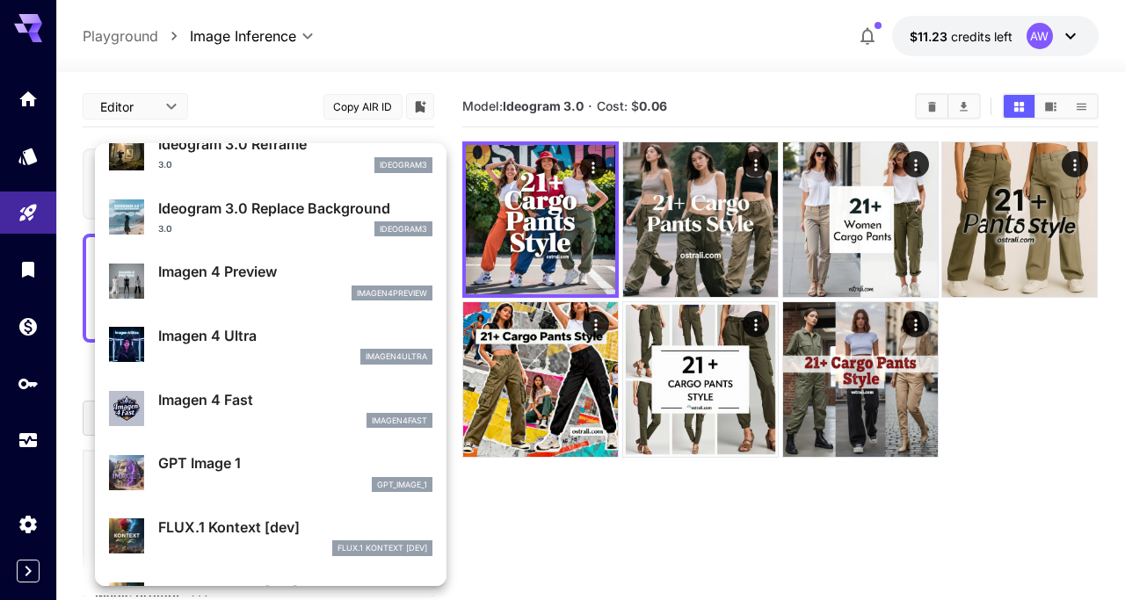
scroll to position [793, 0]
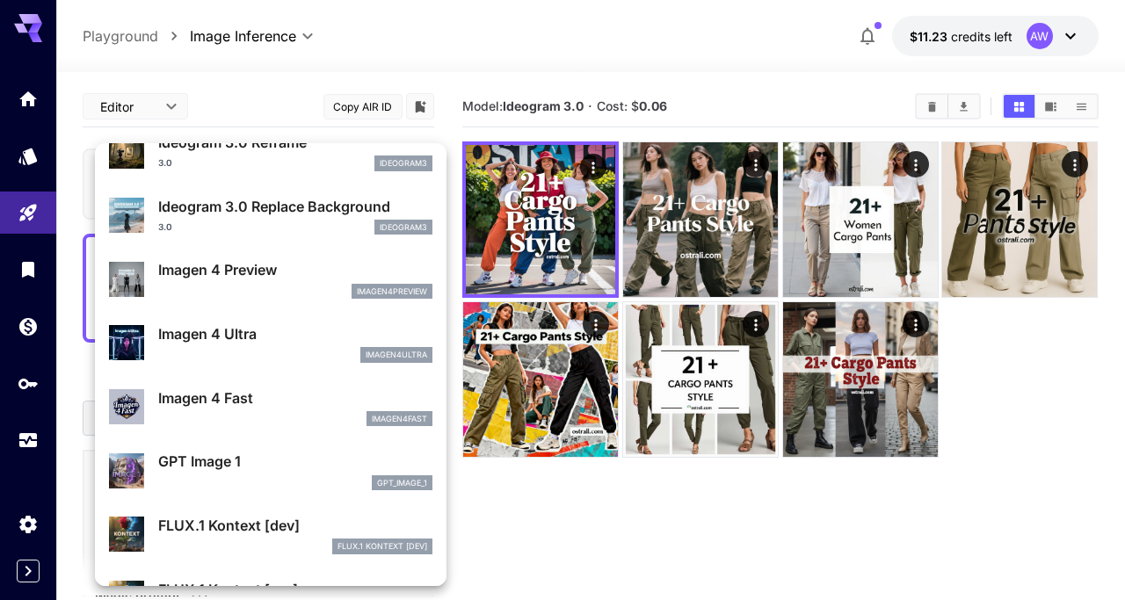
click at [290, 410] on div "Imagen 4 Fast imagen4fast" at bounding box center [295, 408] width 274 height 40
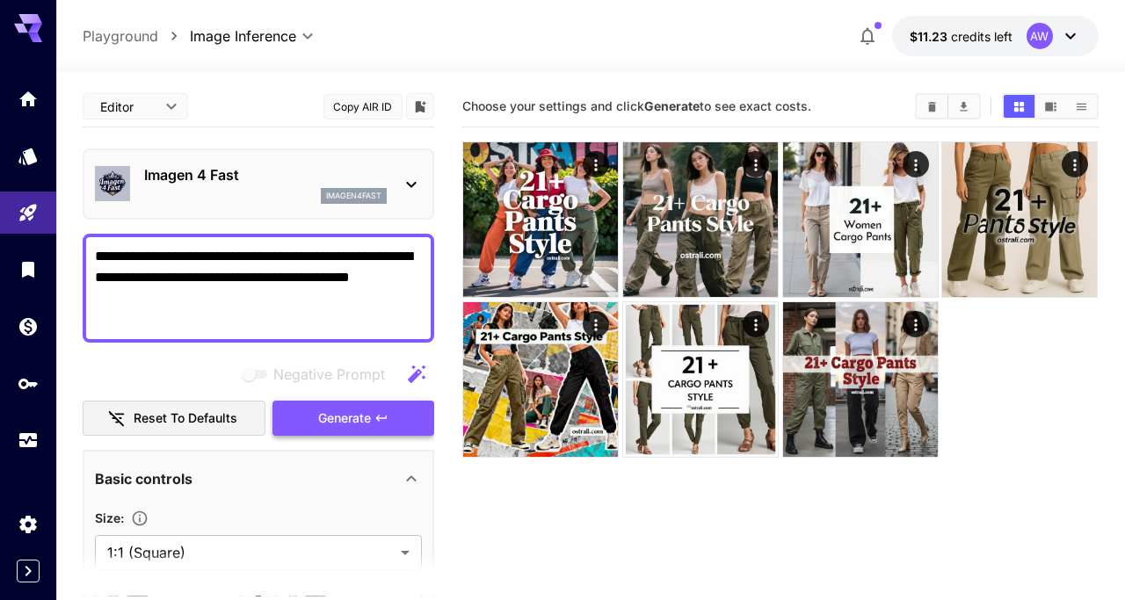
click at [353, 411] on span "Generate" at bounding box center [344, 419] width 53 height 22
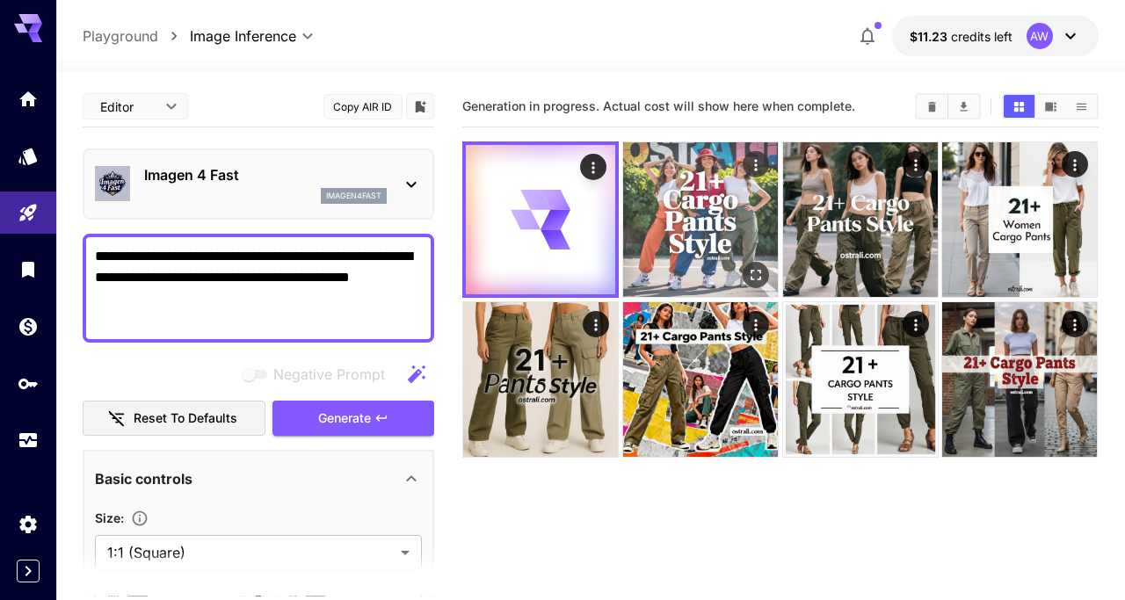
click at [713, 202] on img at bounding box center [700, 219] width 155 height 155
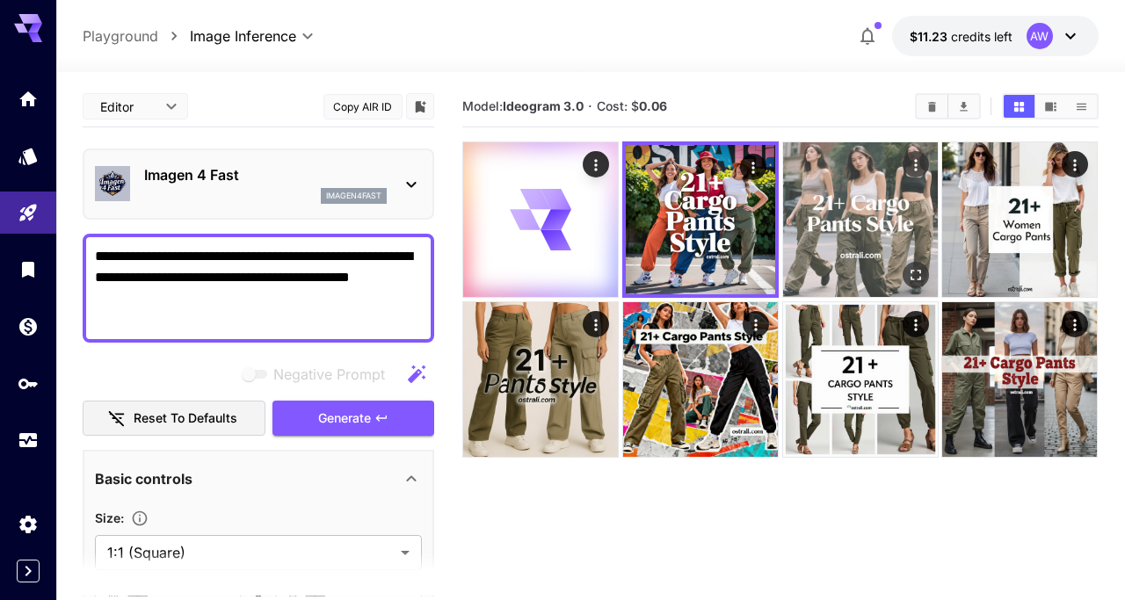
click at [860, 213] on img at bounding box center [860, 219] width 155 height 155
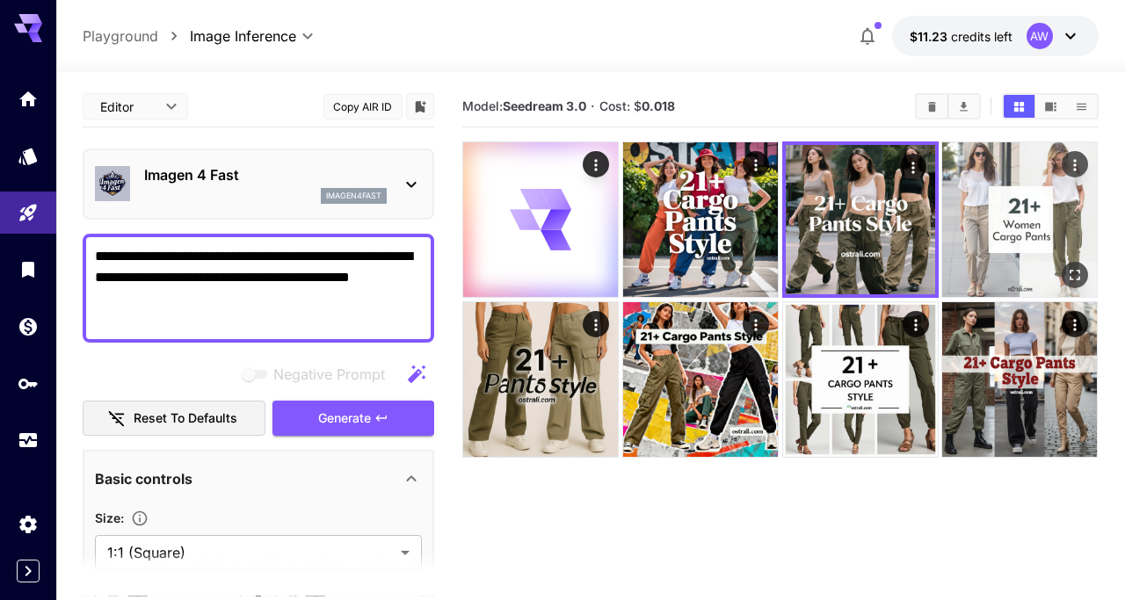
click at [1029, 228] on img at bounding box center [1019, 219] width 155 height 155
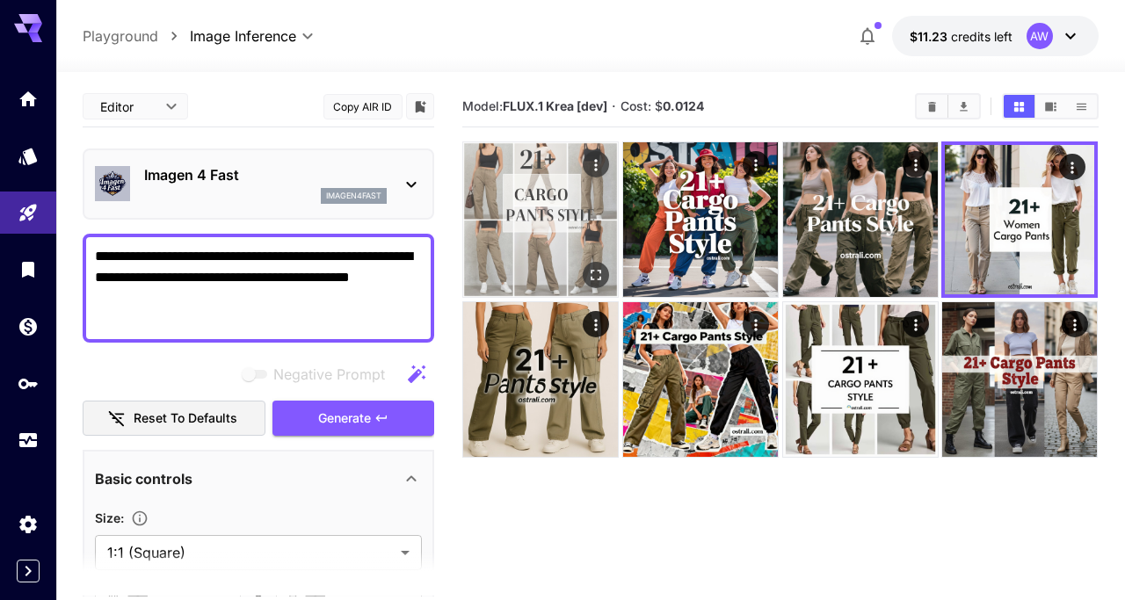
click at [534, 226] on img at bounding box center [540, 219] width 155 height 155
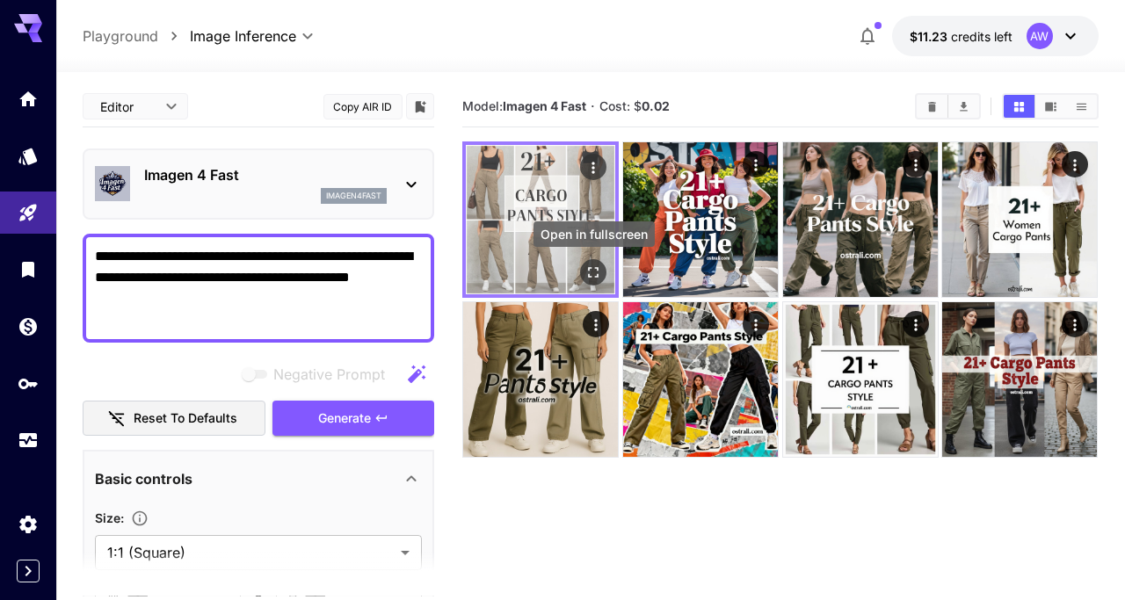
click at [596, 278] on icon "Open in fullscreen" at bounding box center [594, 273] width 18 height 18
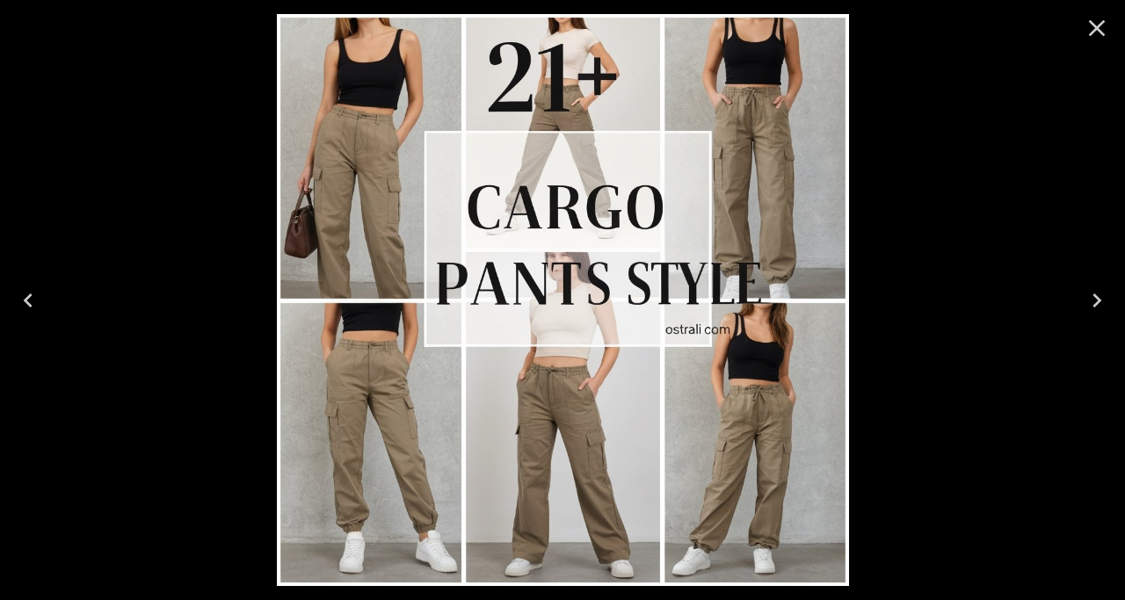
click at [1100, 35] on icon "Close" at bounding box center [1097, 28] width 28 height 28
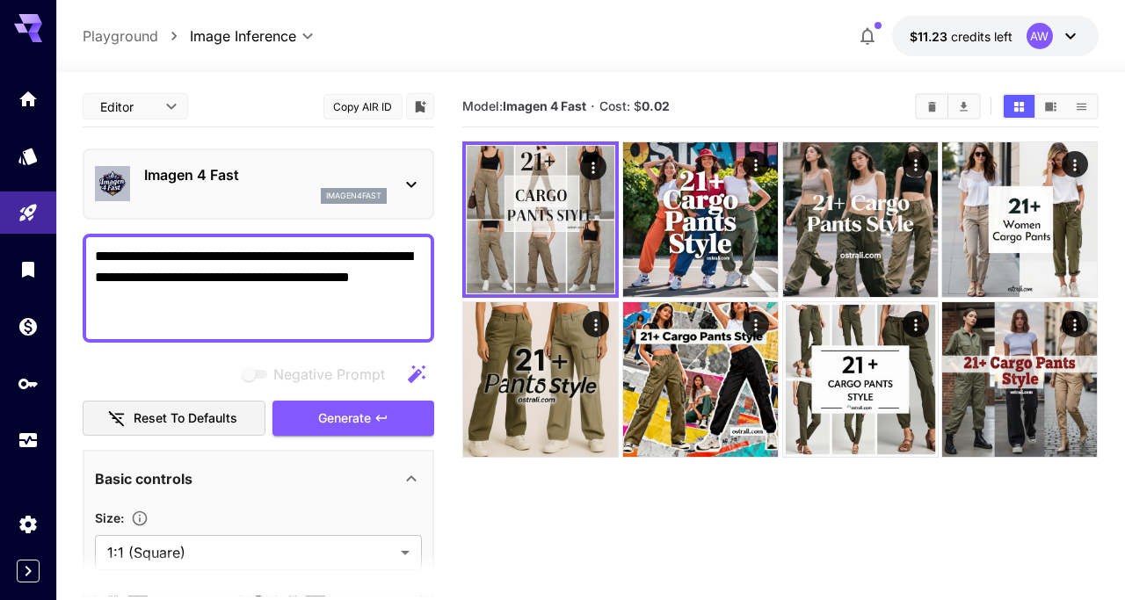
click at [272, 182] on p "Imagen 4 Fast" at bounding box center [265, 174] width 243 height 21
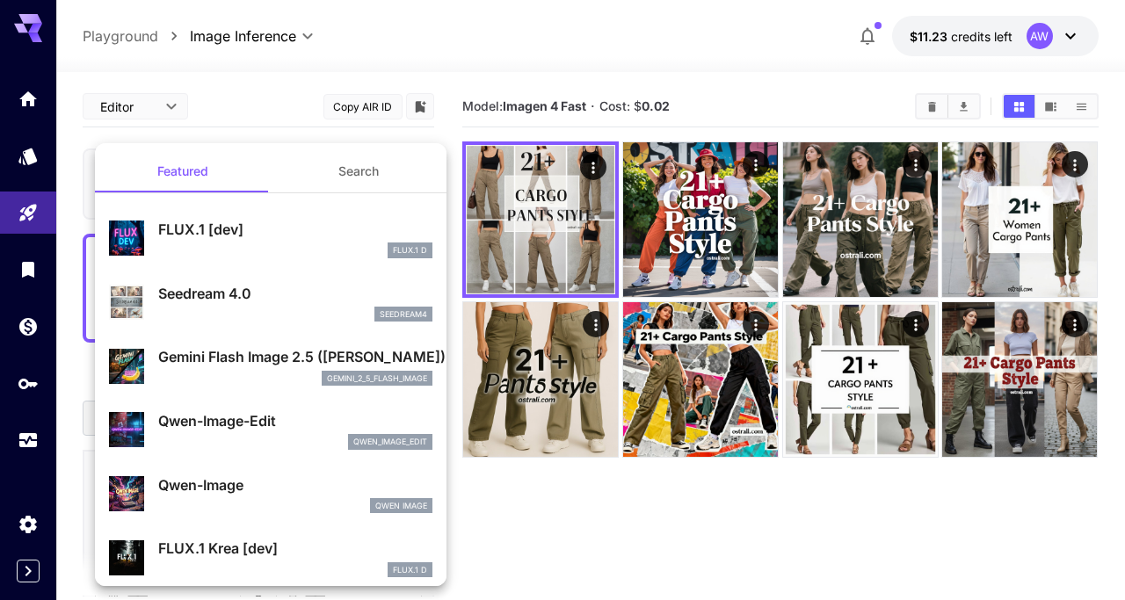
click at [354, 169] on button "Search" at bounding box center [359, 171] width 176 height 42
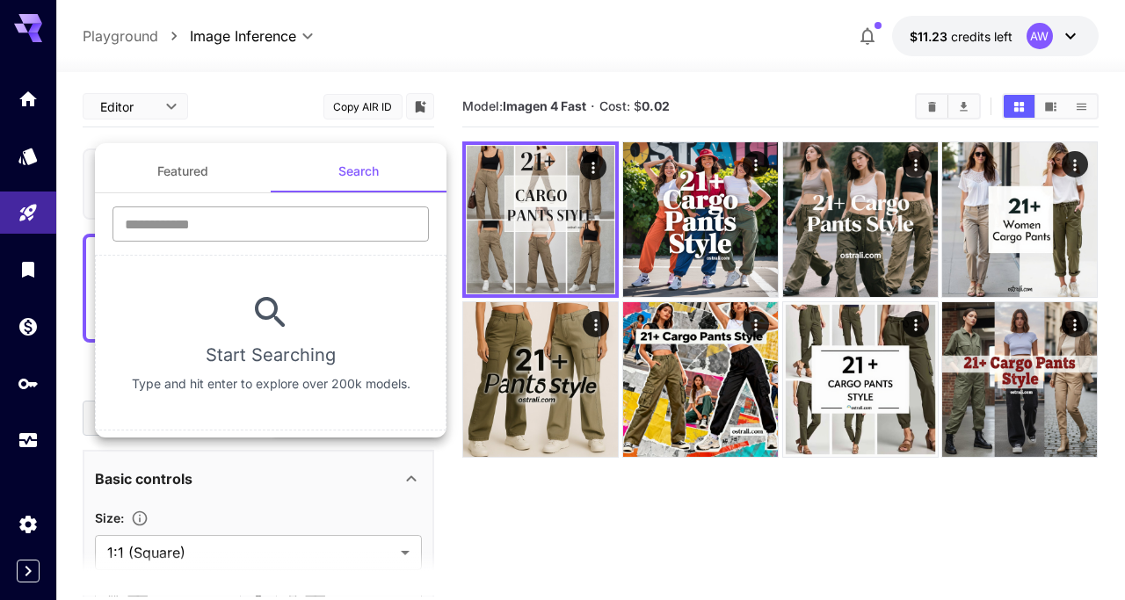
click at [300, 225] on input "text" at bounding box center [271, 224] width 316 height 35
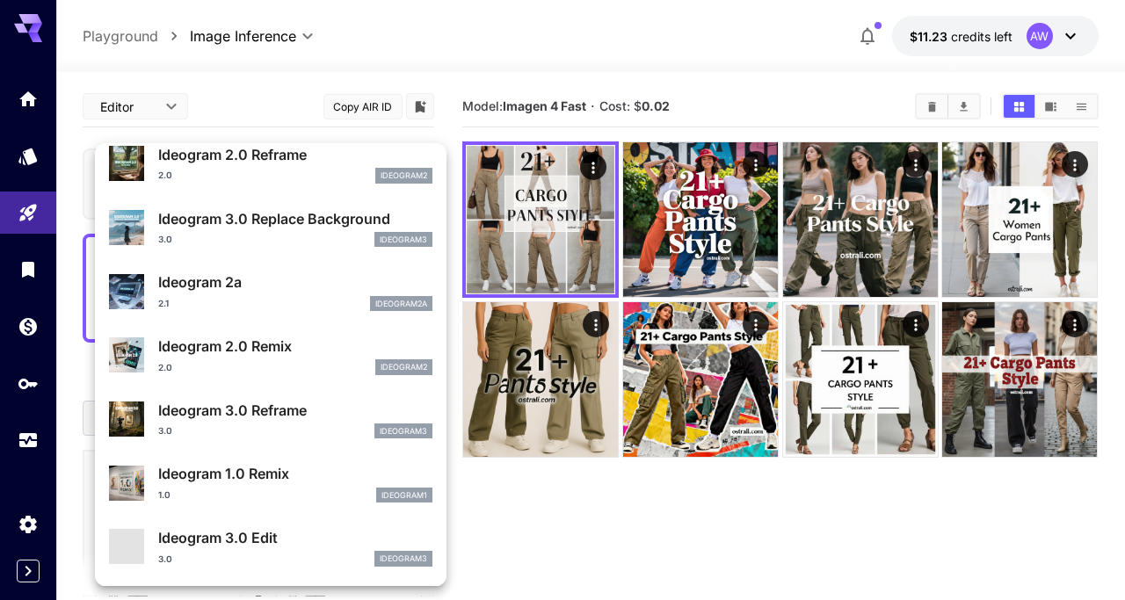
scroll to position [508, 0]
type input "********"
click at [312, 294] on div "Ideogram 2a 2.1 ideogram2a" at bounding box center [295, 292] width 274 height 40
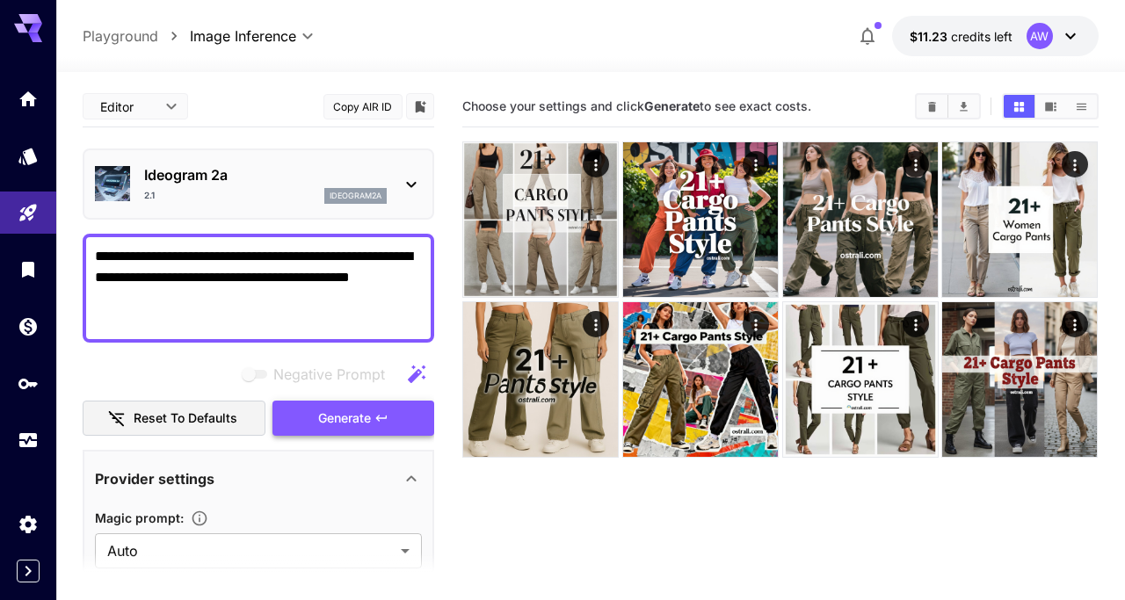
click at [378, 421] on icon "button" at bounding box center [381, 418] width 14 height 14
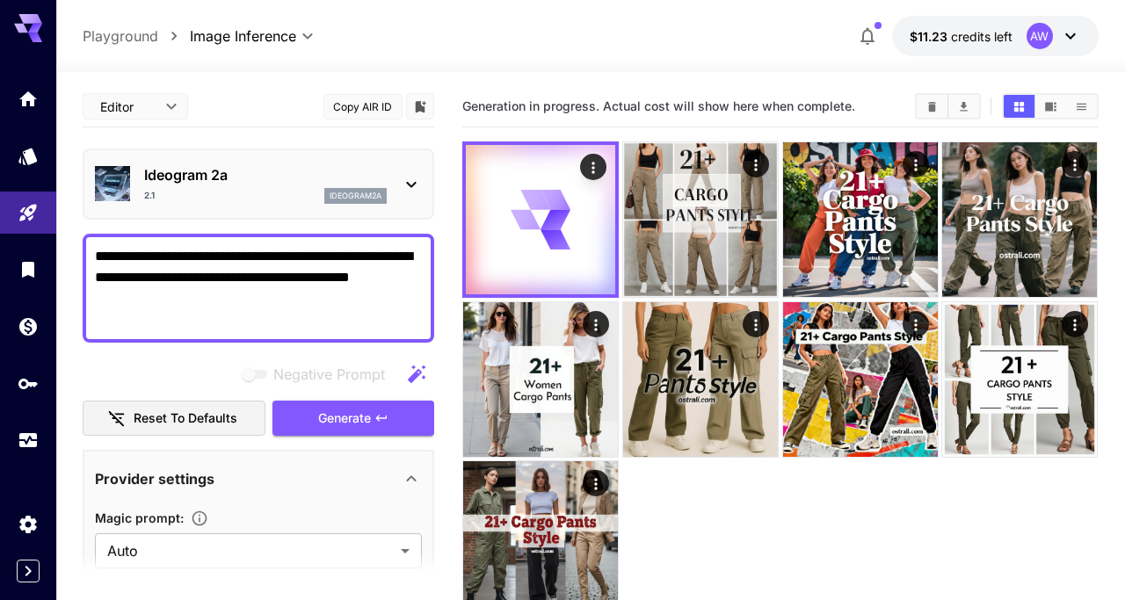
click at [304, 189] on div "2.1 ideogram2a" at bounding box center [265, 196] width 243 height 16
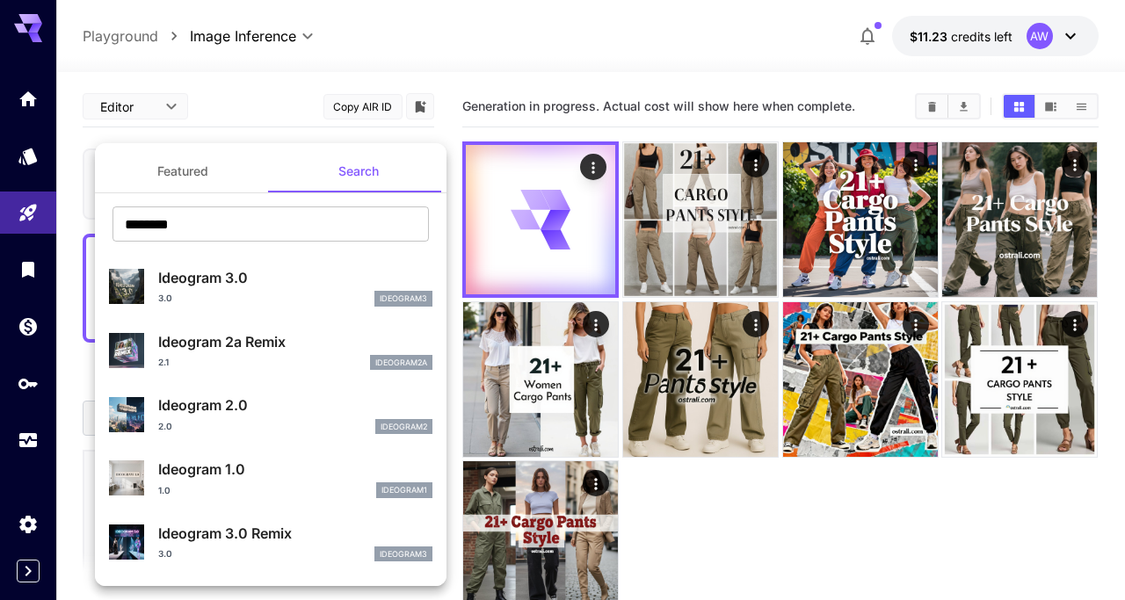
click at [293, 396] on p "Ideogram 2.0" at bounding box center [295, 405] width 274 height 21
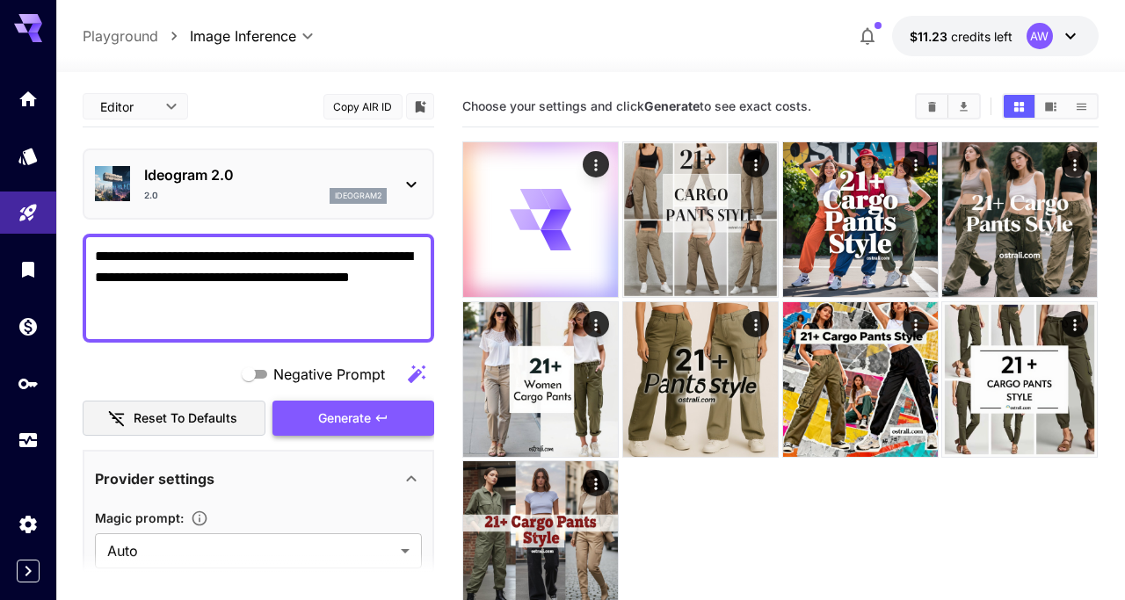
click at [342, 428] on span "Generate" at bounding box center [344, 419] width 53 height 22
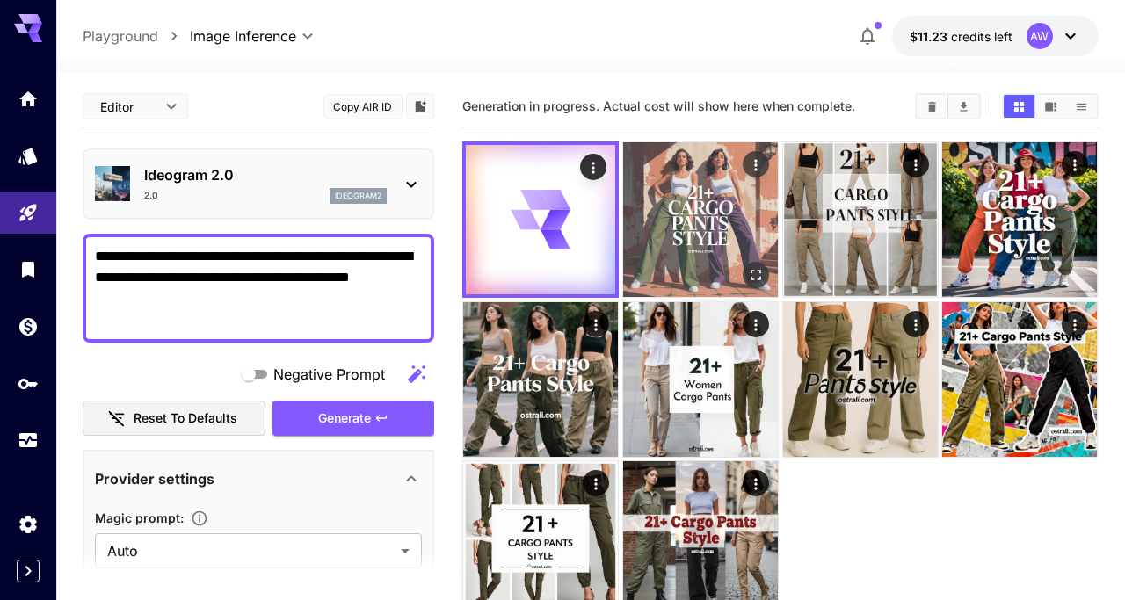
click at [703, 222] on img at bounding box center [700, 219] width 155 height 155
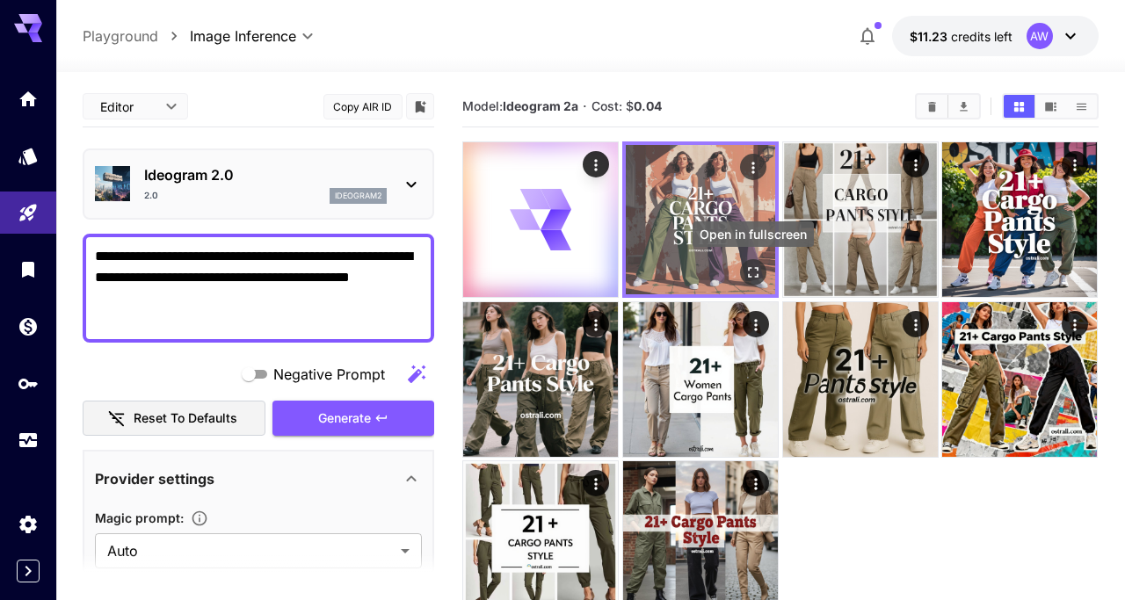
click at [756, 271] on icon "Open in fullscreen" at bounding box center [754, 273] width 18 height 18
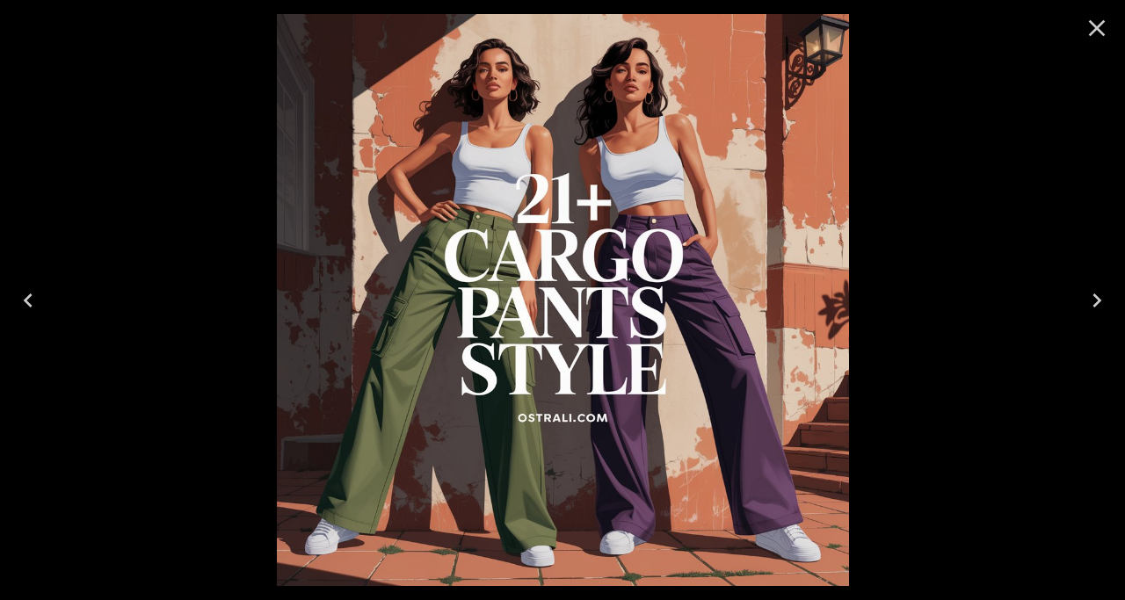
click at [32, 294] on icon "Previous" at bounding box center [28, 301] width 28 height 28
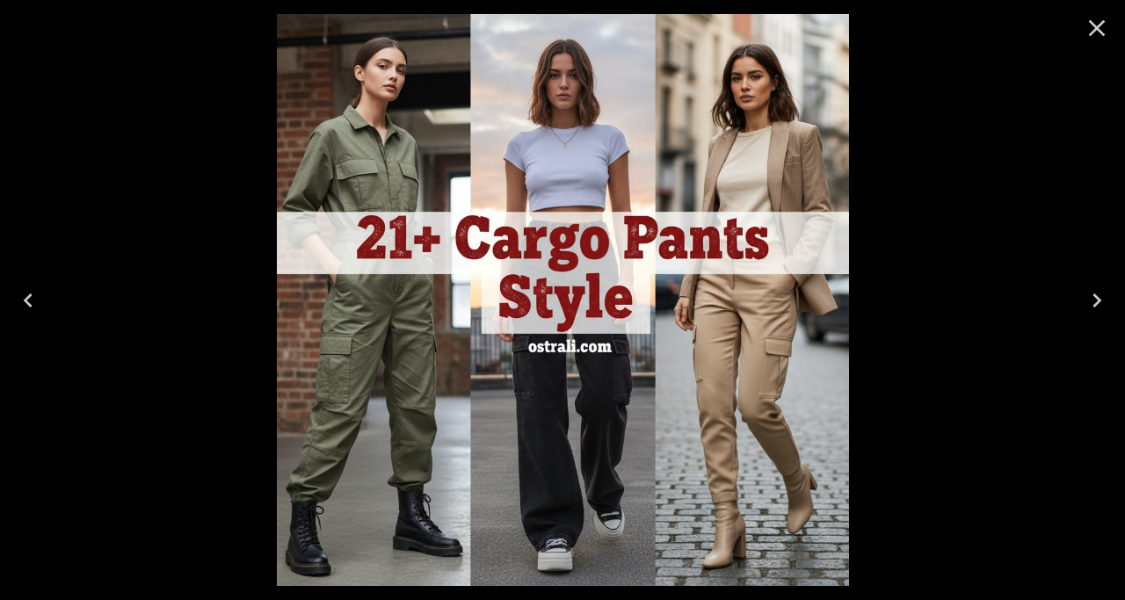
click at [32, 294] on icon "Previous" at bounding box center [28, 301] width 28 height 28
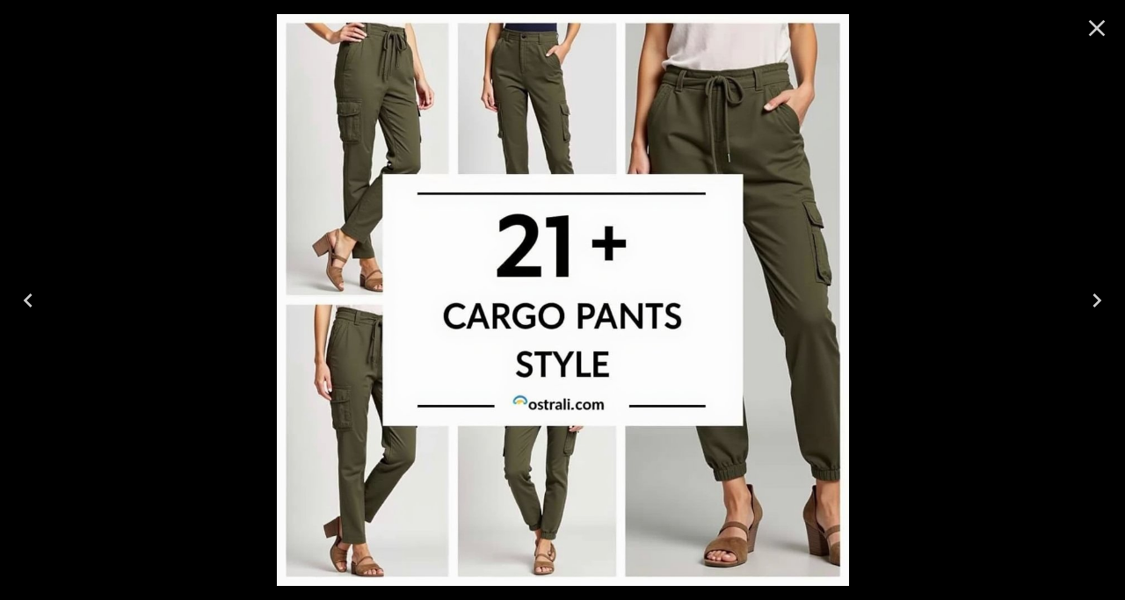
click at [32, 294] on icon "Previous" at bounding box center [28, 301] width 28 height 28
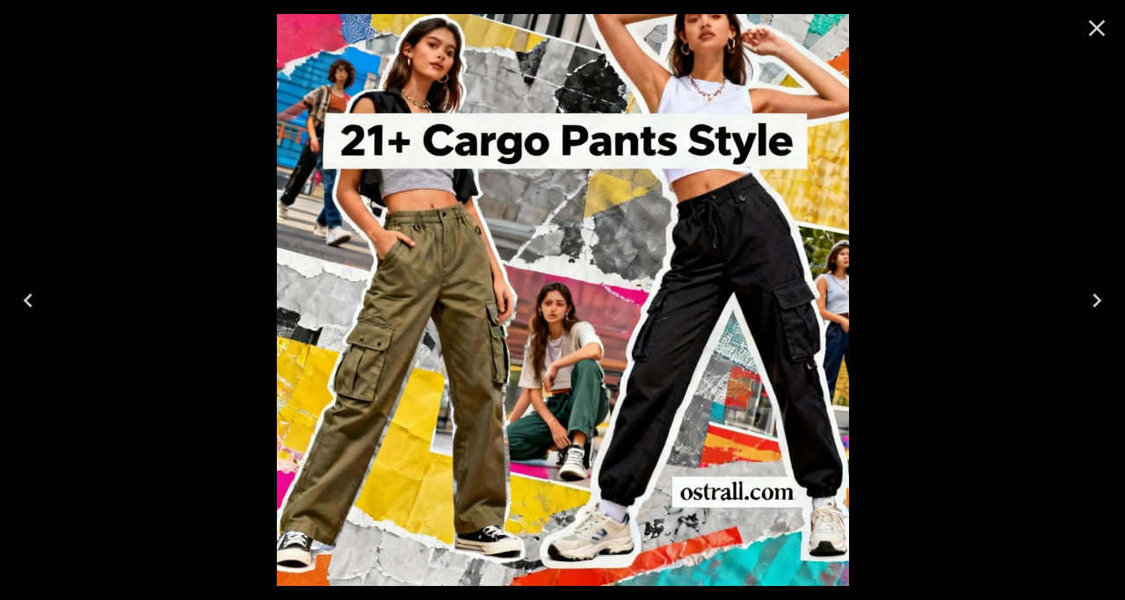
click at [32, 294] on icon "Previous" at bounding box center [28, 301] width 28 height 28
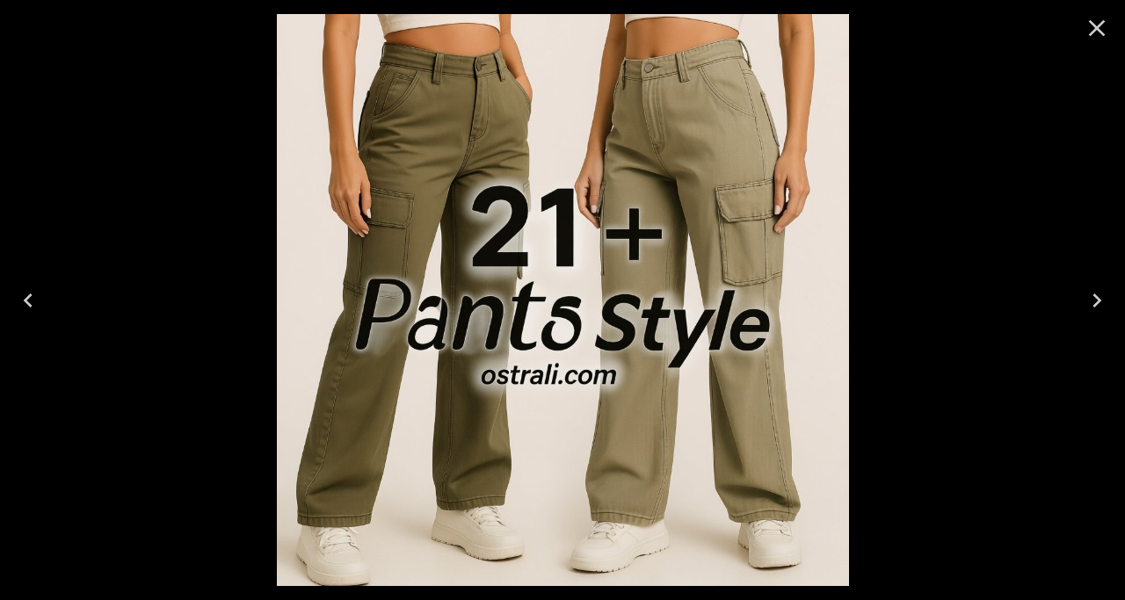
click at [32, 294] on icon "Previous" at bounding box center [28, 301] width 28 height 28
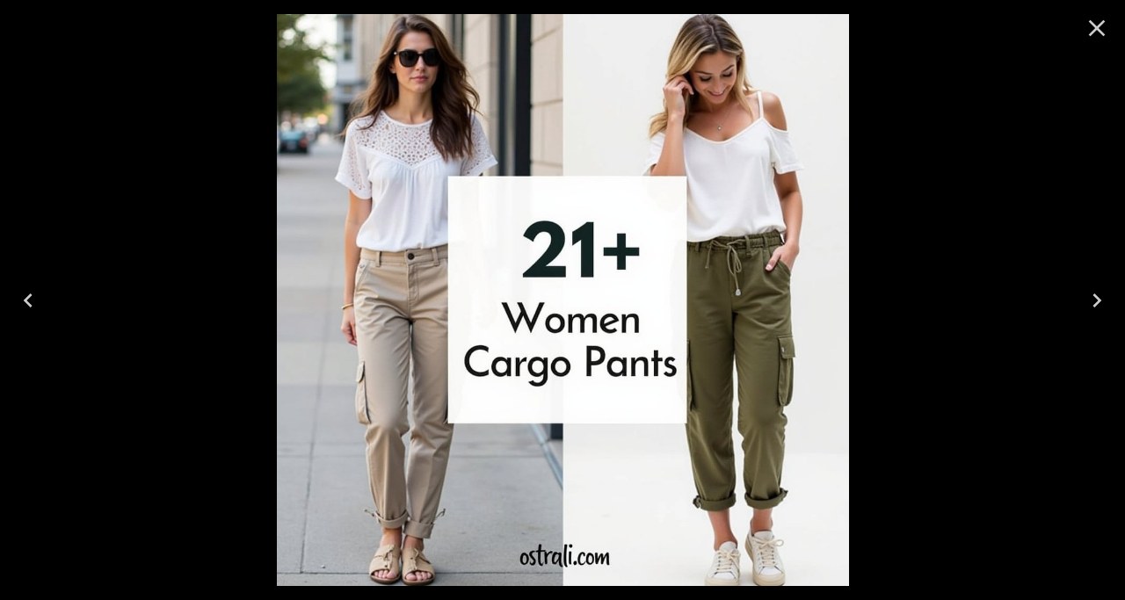
click at [1094, 18] on icon "Close" at bounding box center [1097, 28] width 28 height 28
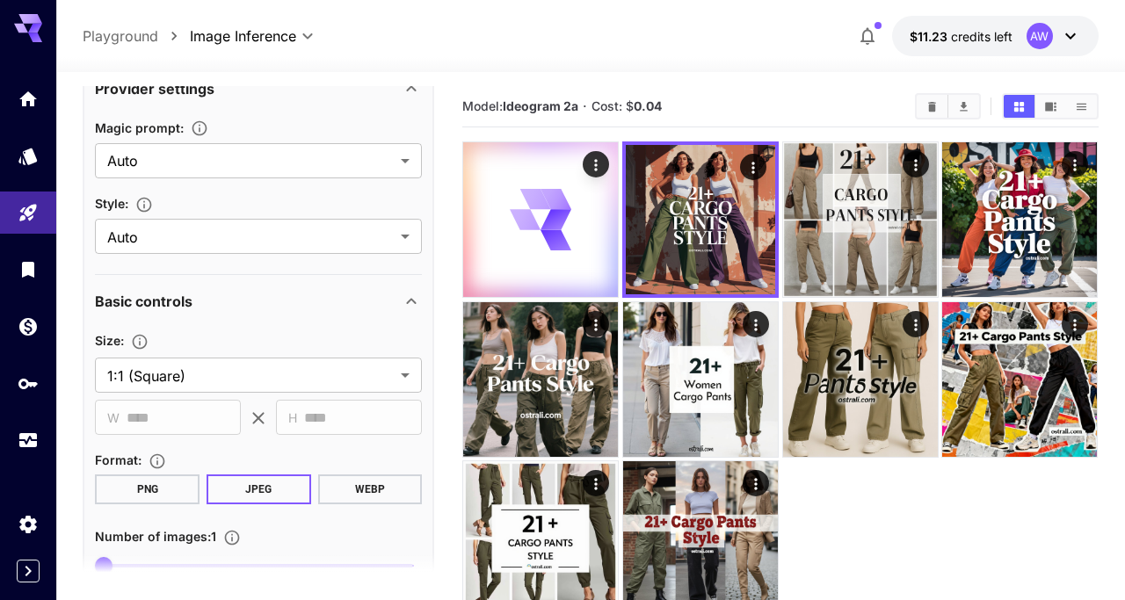
scroll to position [395, 0]
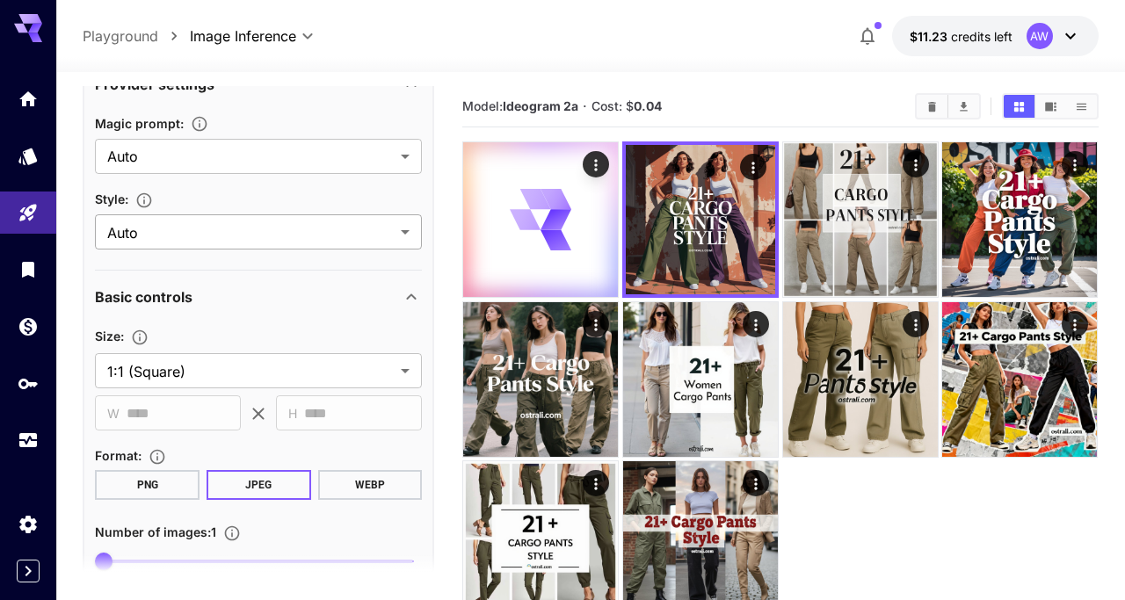
click at [322, 222] on body "**********" at bounding box center [562, 369] width 1125 height 739
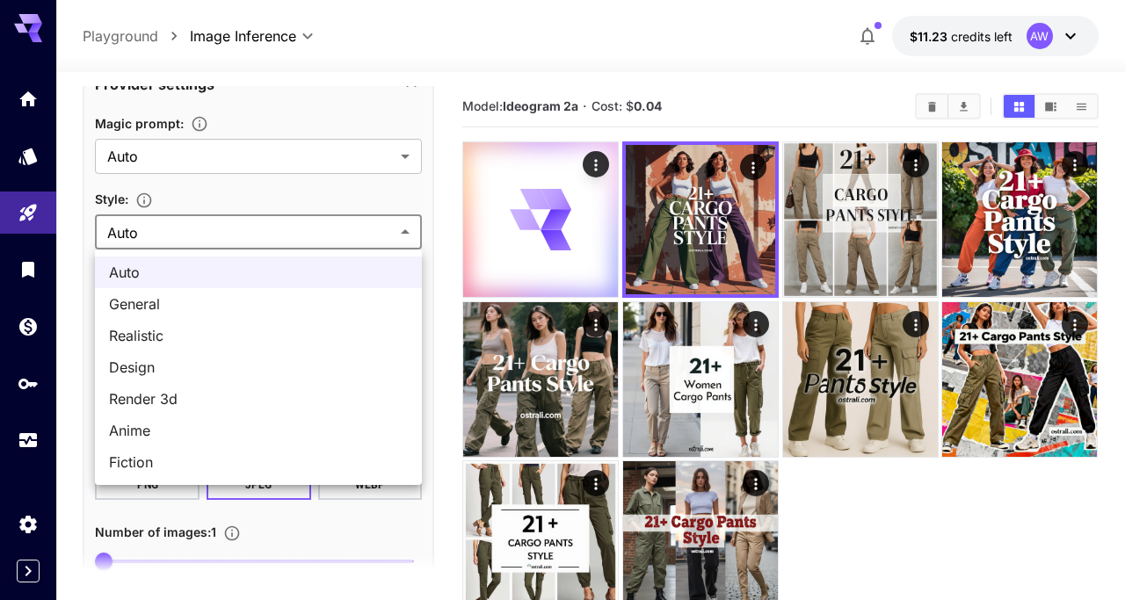
click at [313, 231] on div at bounding box center [562, 300] width 1125 height 600
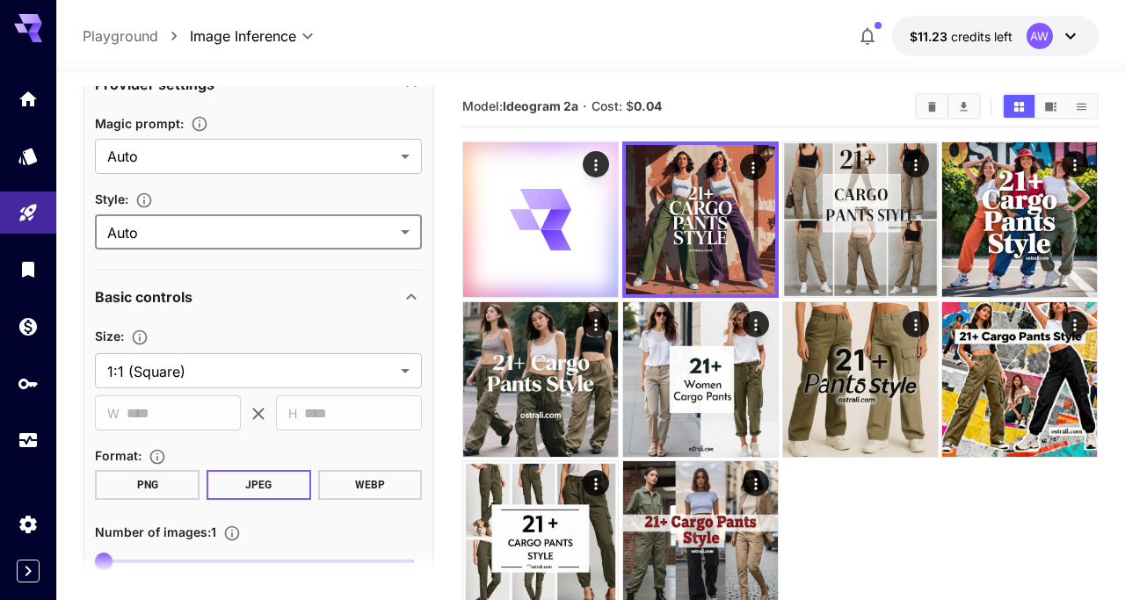
click at [74, 292] on section "**********" at bounding box center [590, 405] width 1069 height 667
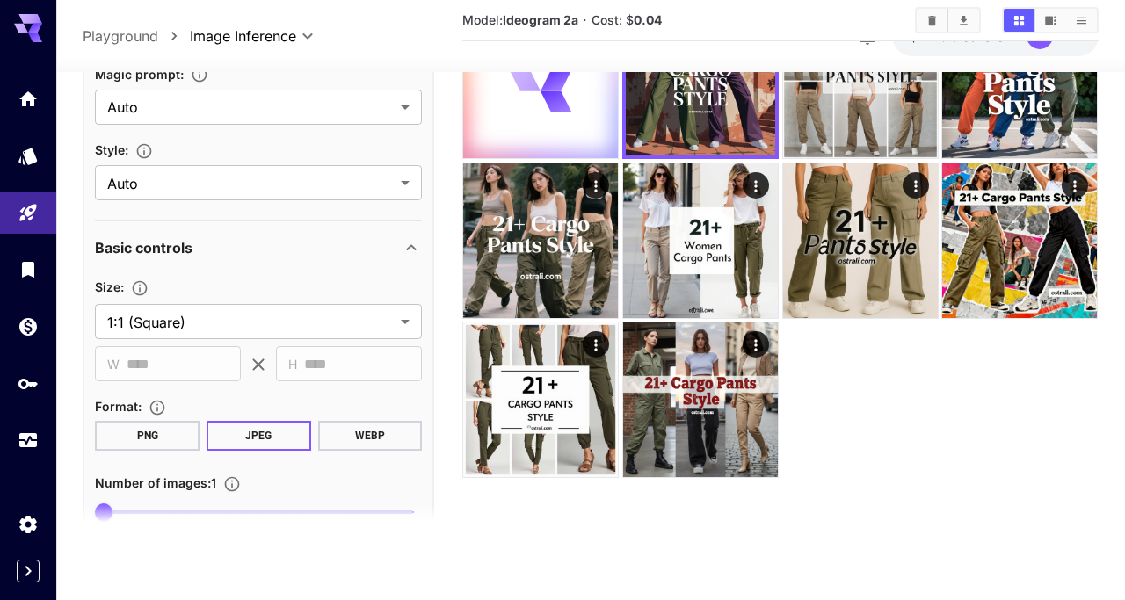
scroll to position [0, 0]
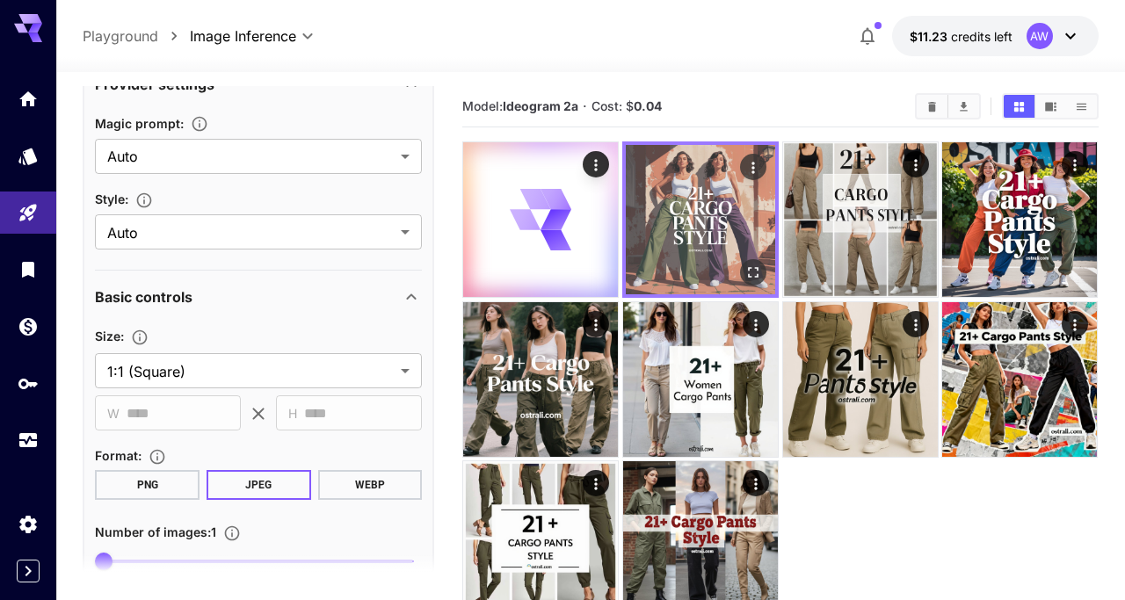
click at [694, 234] on img at bounding box center [700, 219] width 149 height 149
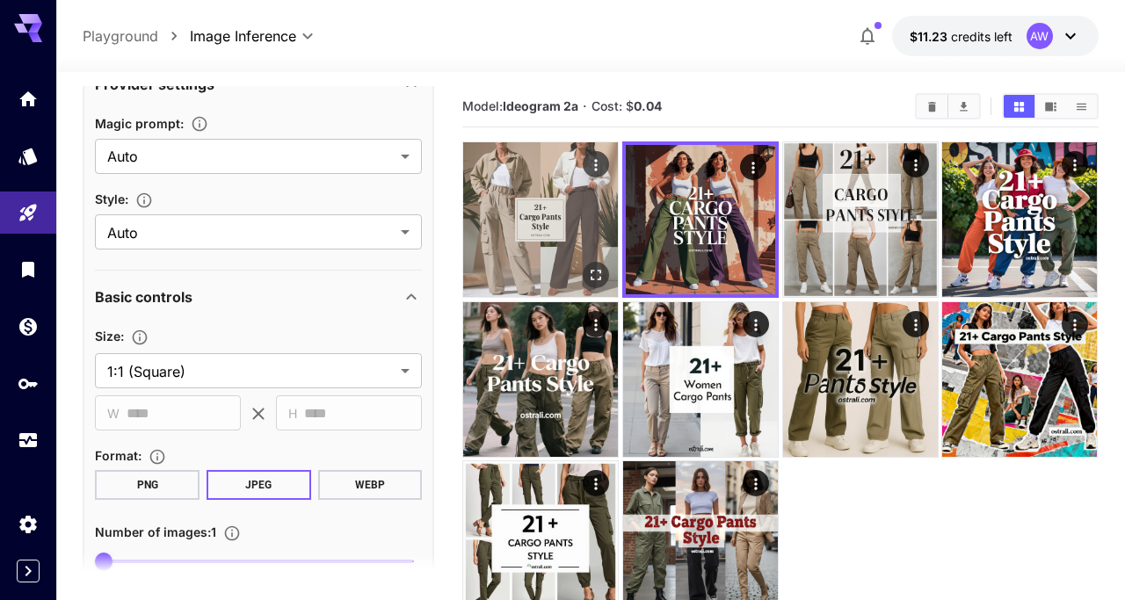
click at [545, 222] on img at bounding box center [540, 219] width 155 height 155
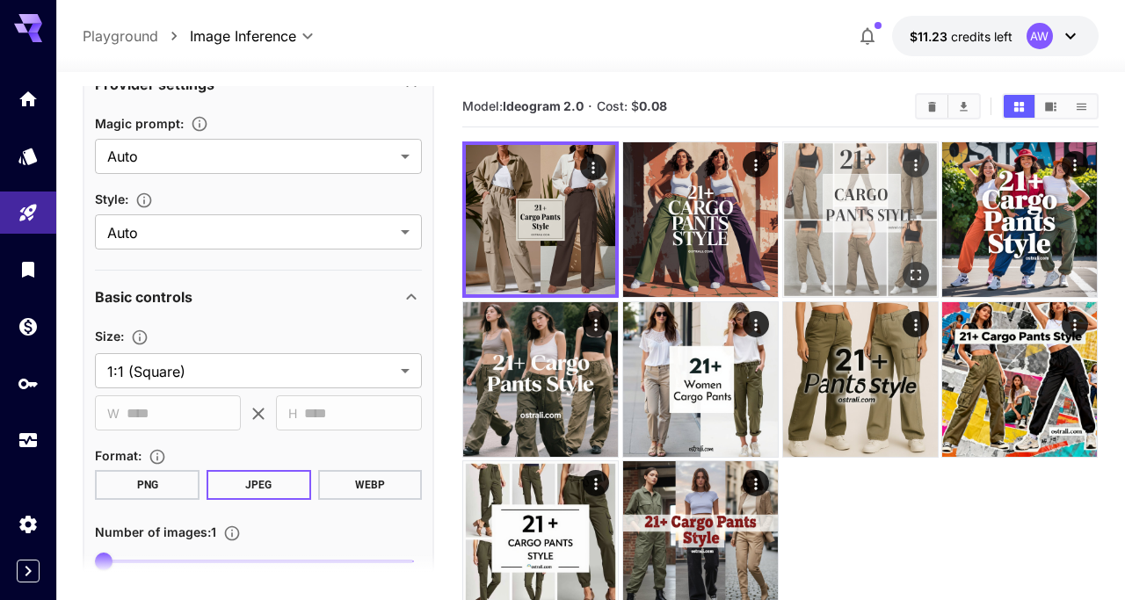
click at [876, 205] on img at bounding box center [860, 219] width 155 height 155
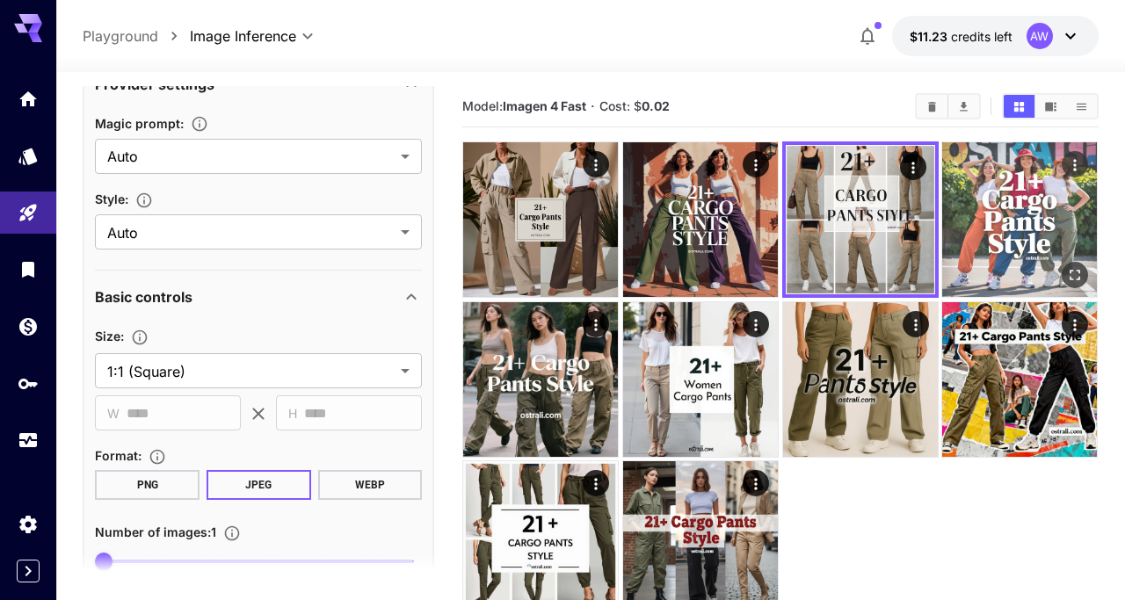
click at [1000, 217] on img at bounding box center [1019, 219] width 155 height 155
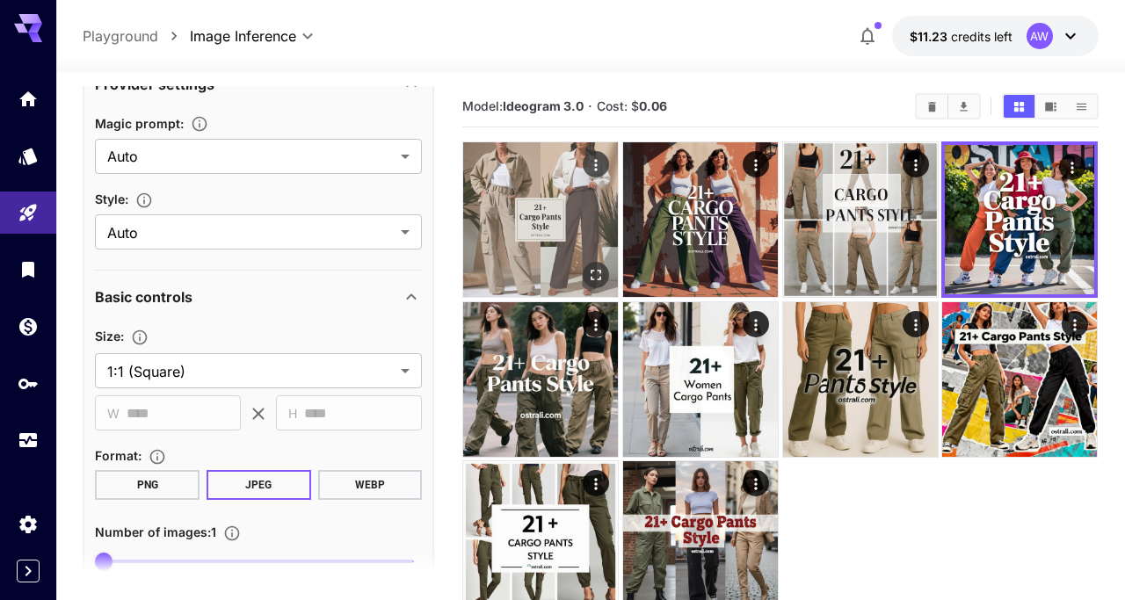
click at [563, 240] on img at bounding box center [540, 219] width 155 height 155
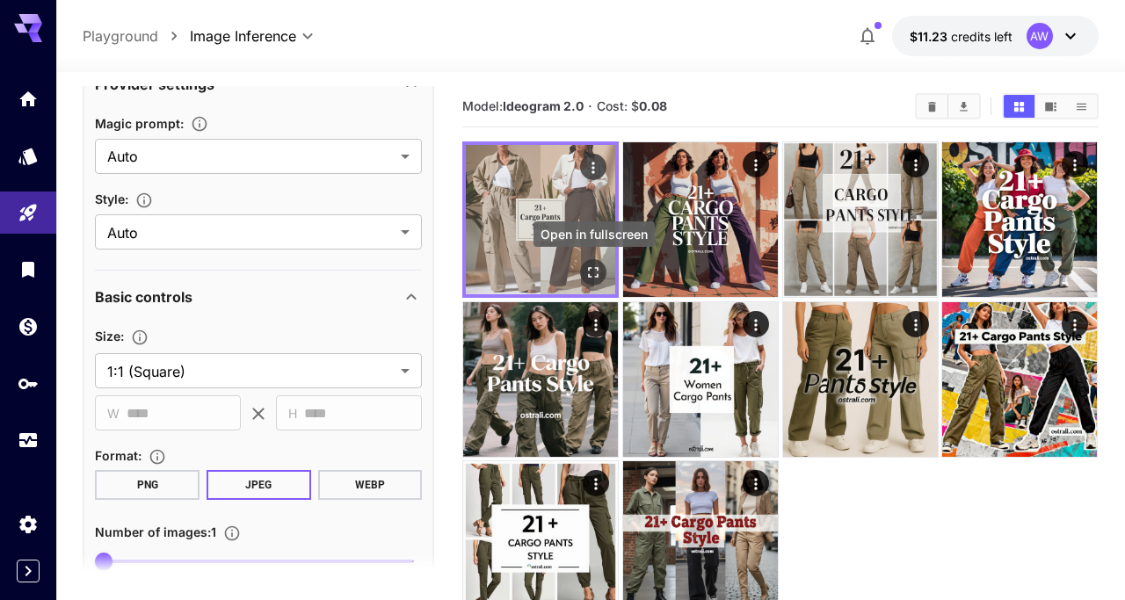
click at [593, 274] on icon "Open in fullscreen" at bounding box center [594, 273] width 18 height 18
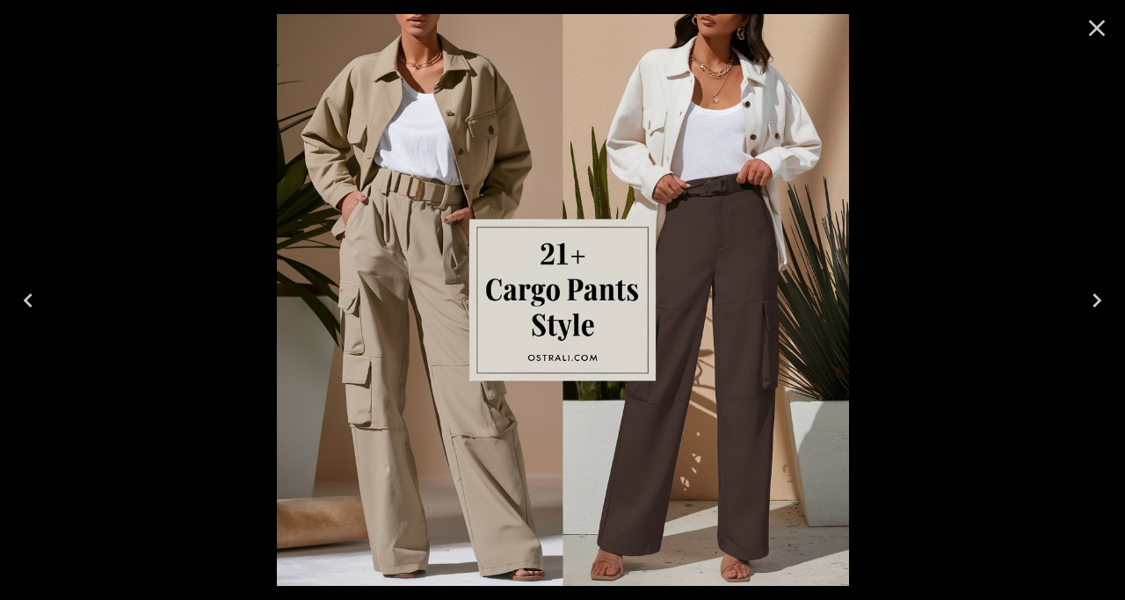
click at [1093, 295] on icon "Next" at bounding box center [1097, 301] width 28 height 28
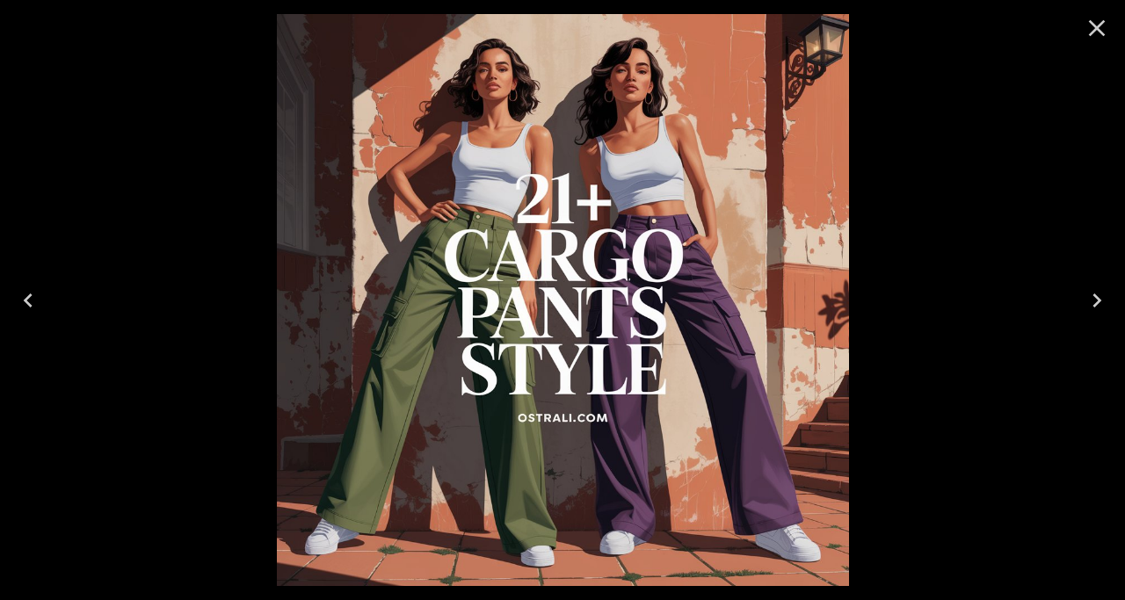
click at [1100, 32] on icon "Close" at bounding box center [1097, 28] width 17 height 17
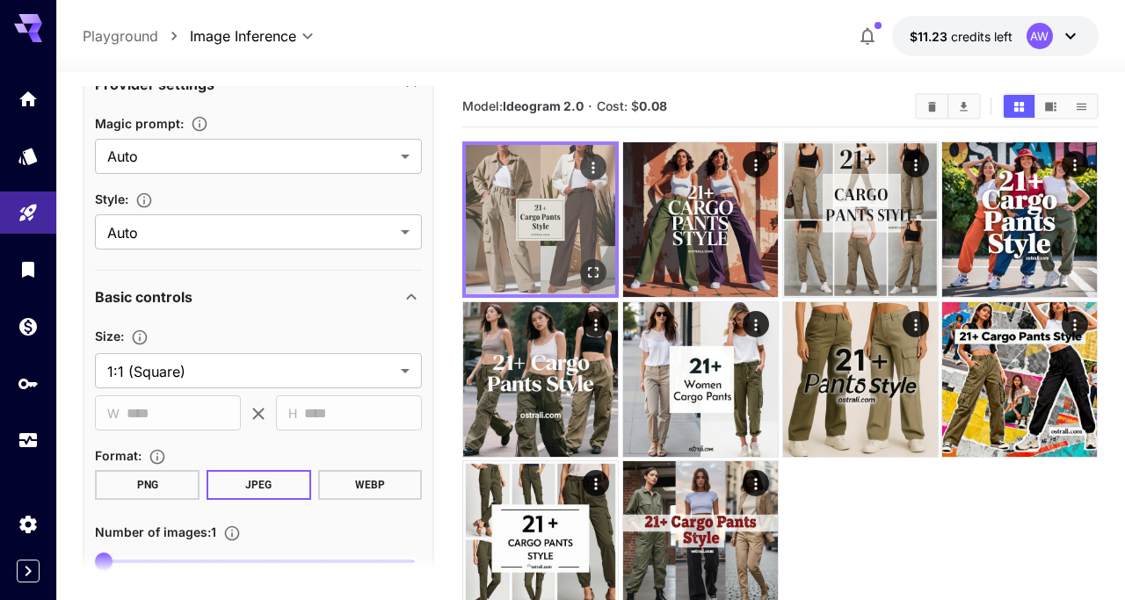
click at [521, 181] on img at bounding box center [540, 219] width 149 height 149
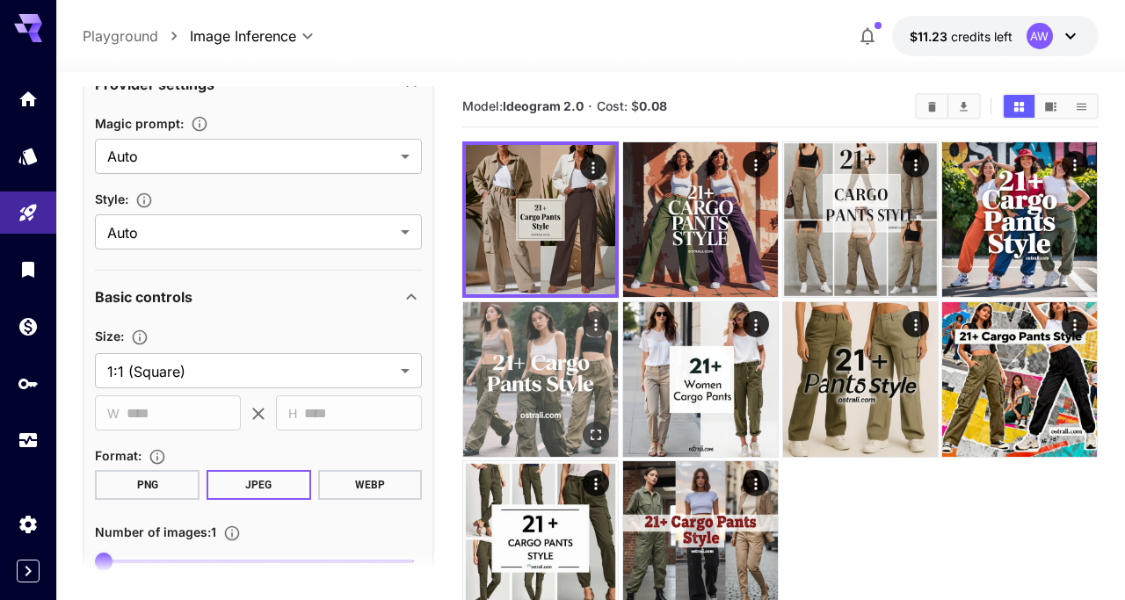
click at [560, 366] on img at bounding box center [540, 379] width 155 height 155
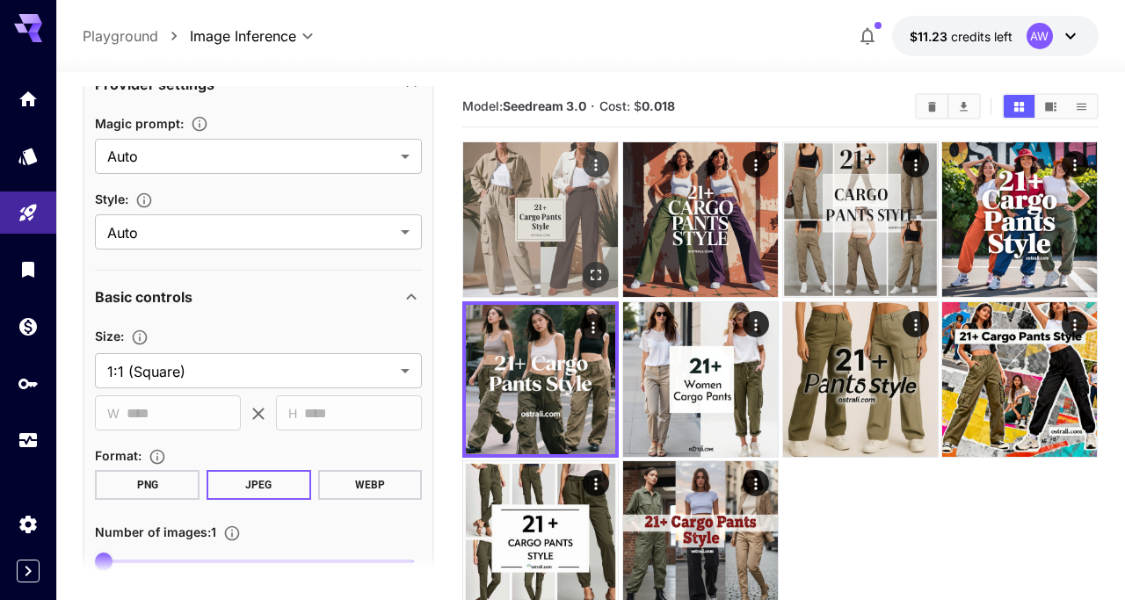
click at [565, 218] on img at bounding box center [540, 219] width 155 height 155
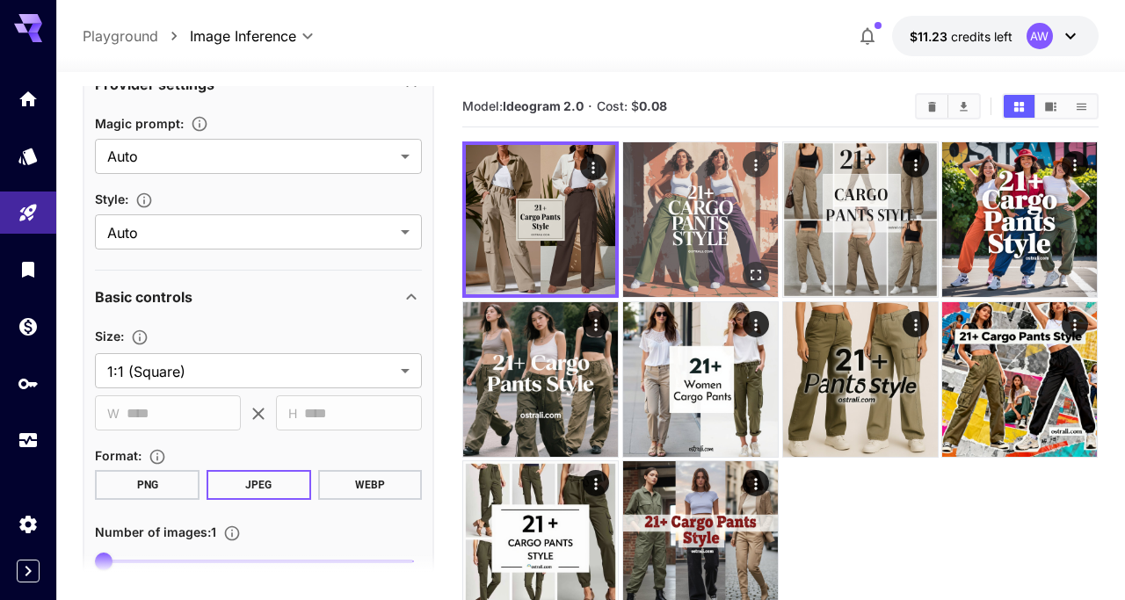
click at [678, 208] on img at bounding box center [700, 219] width 155 height 155
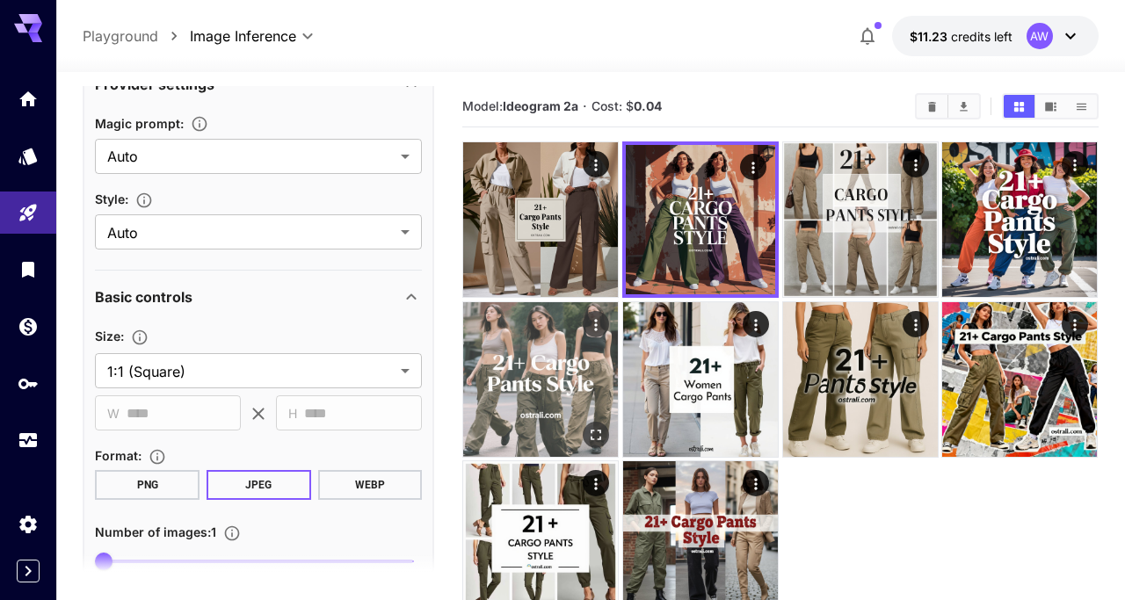
click at [558, 332] on img at bounding box center [540, 379] width 155 height 155
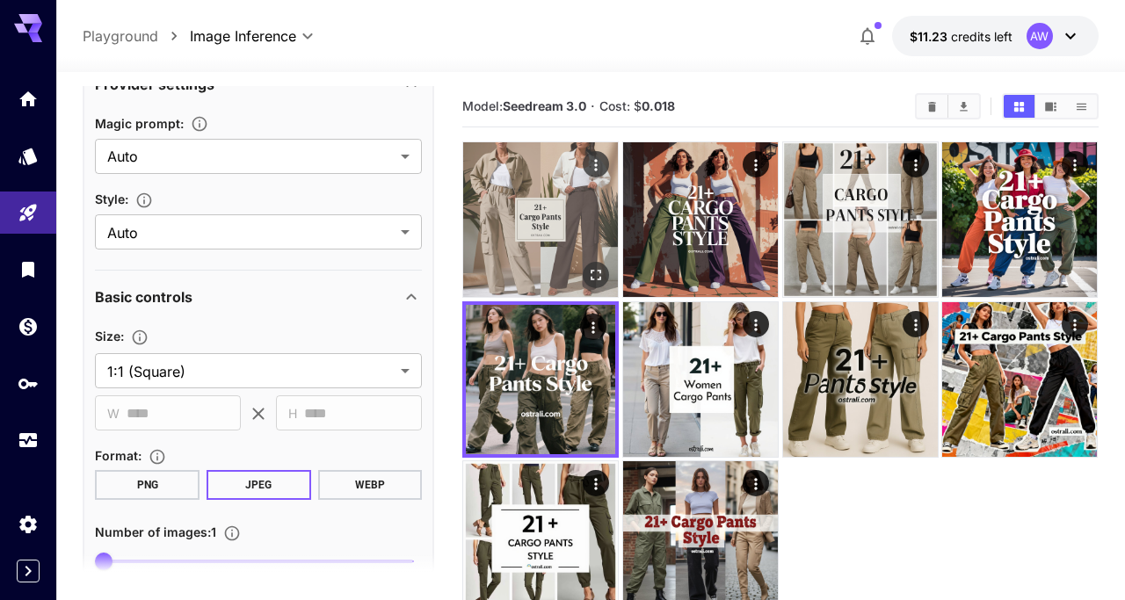
click at [524, 227] on img at bounding box center [540, 219] width 155 height 155
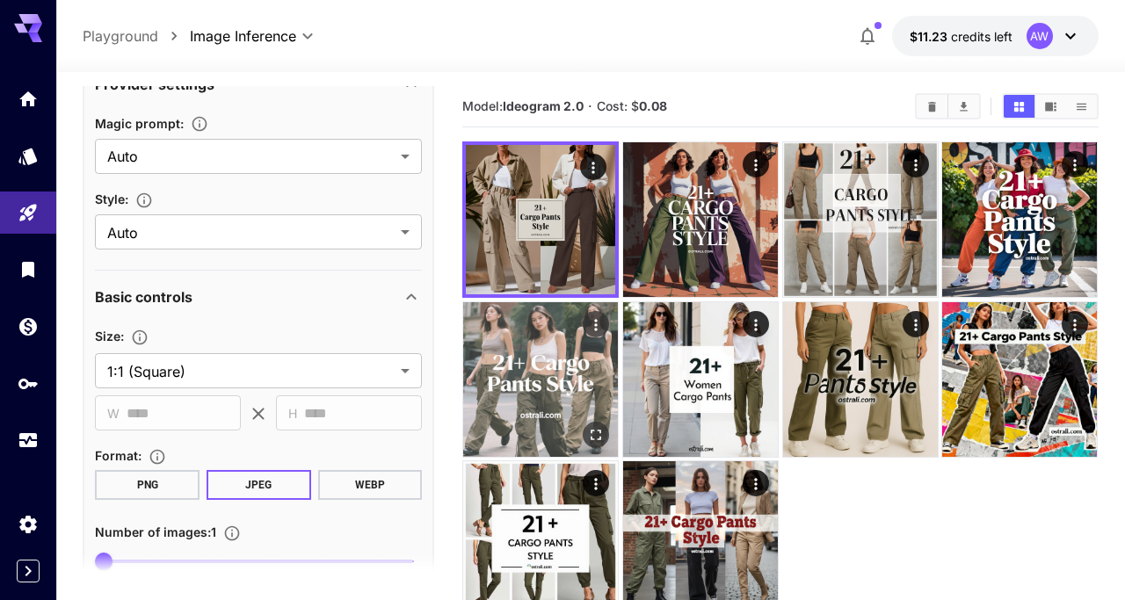
click at [561, 352] on img at bounding box center [540, 379] width 155 height 155
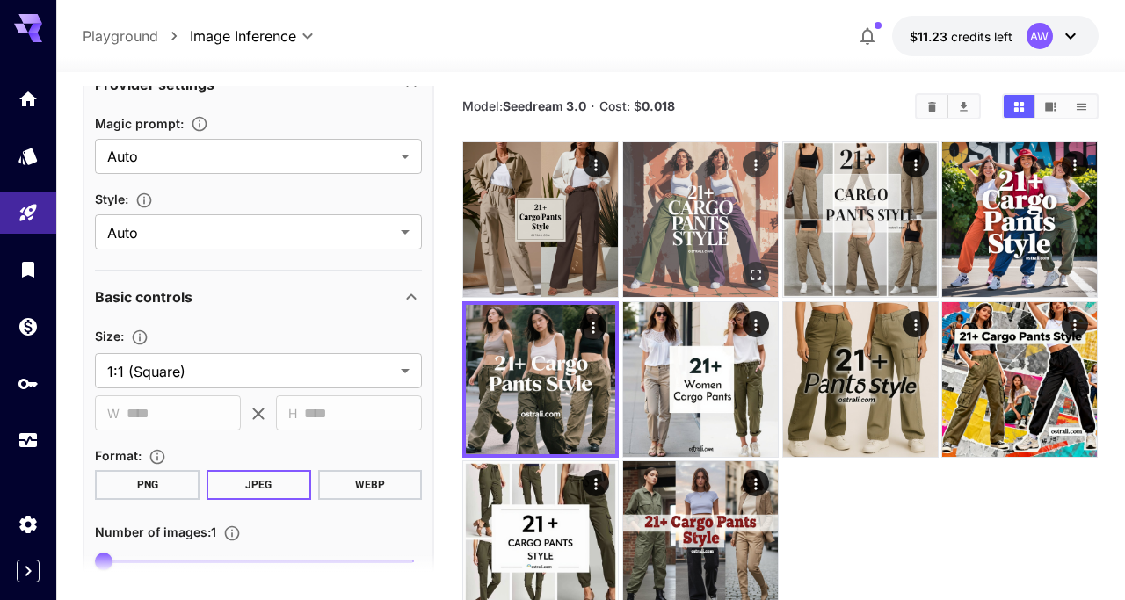
click at [703, 237] on img at bounding box center [700, 219] width 155 height 155
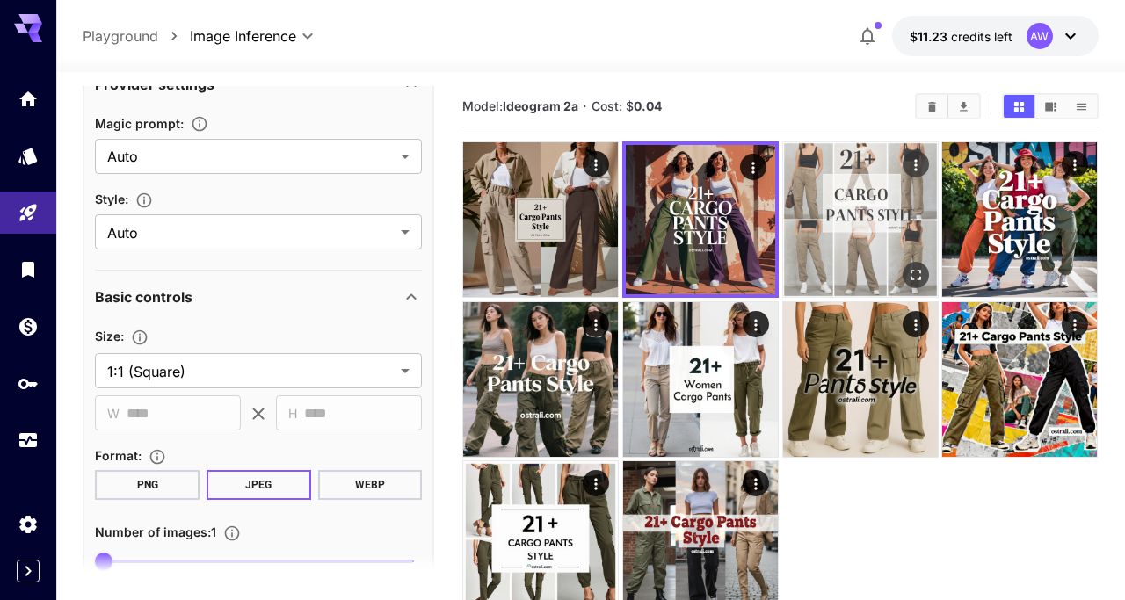
click at [863, 222] on img at bounding box center [860, 219] width 155 height 155
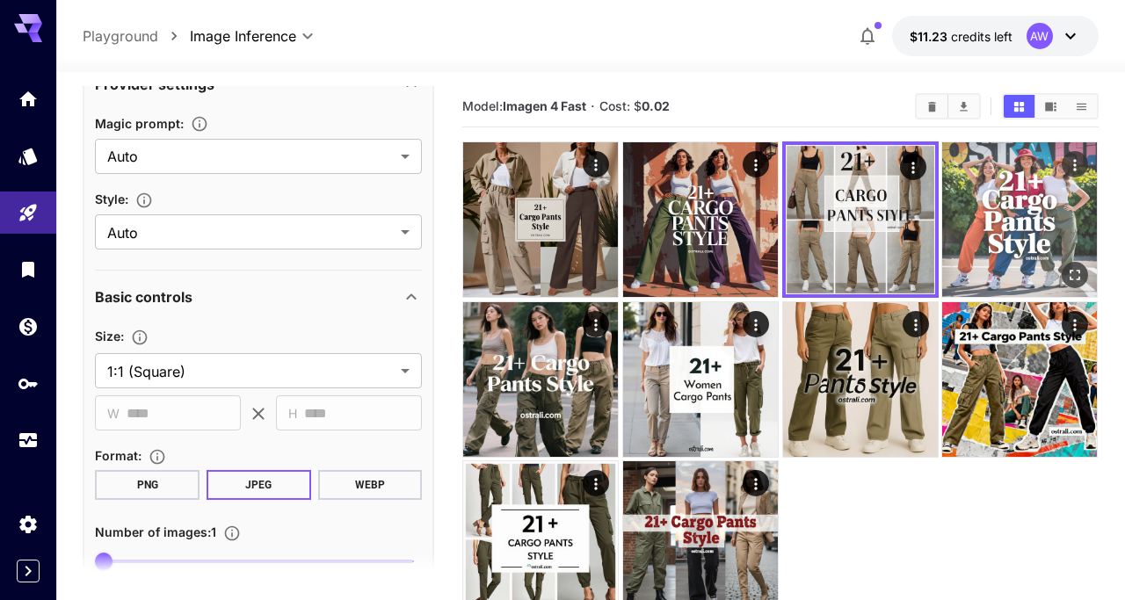
click at [1021, 213] on img at bounding box center [1019, 219] width 155 height 155
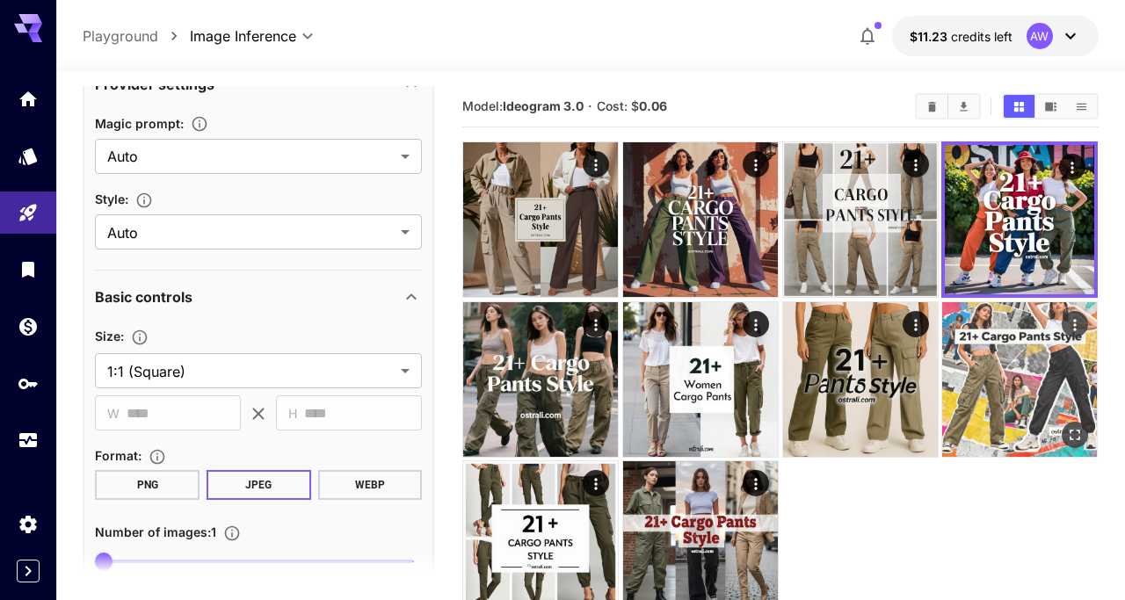
click at [1028, 367] on img at bounding box center [1019, 379] width 155 height 155
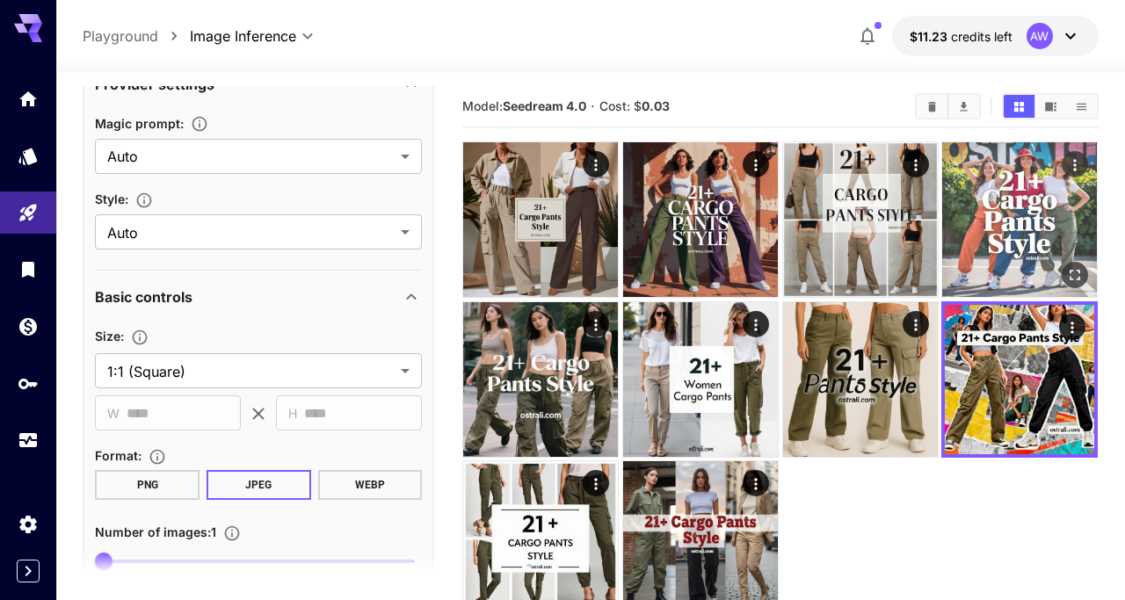
click at [1024, 239] on img at bounding box center [1019, 219] width 155 height 155
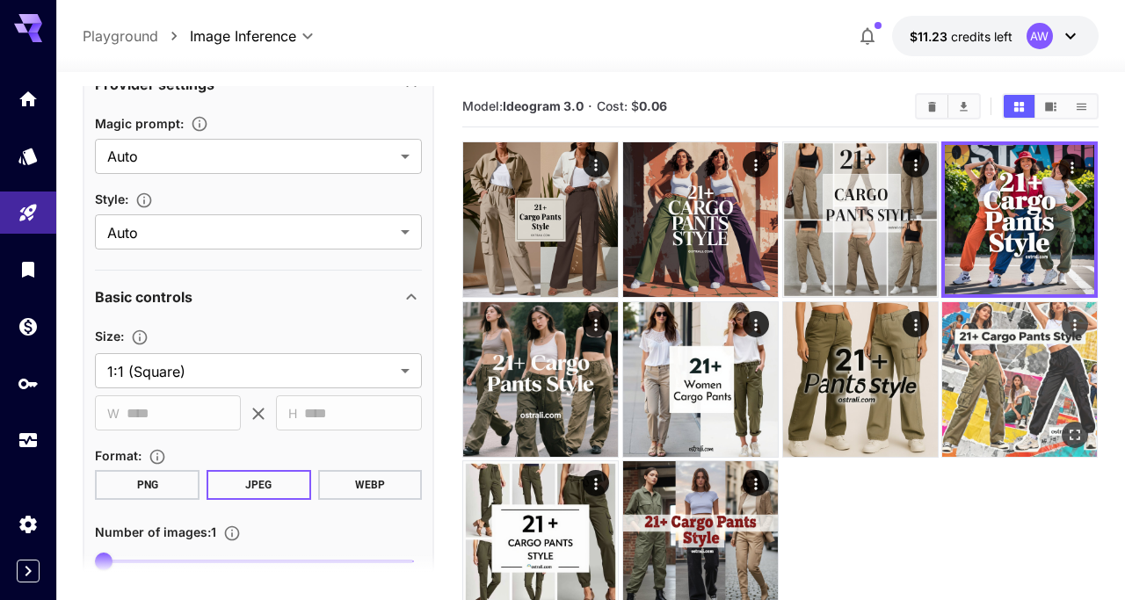
click at [1021, 366] on img at bounding box center [1019, 379] width 155 height 155
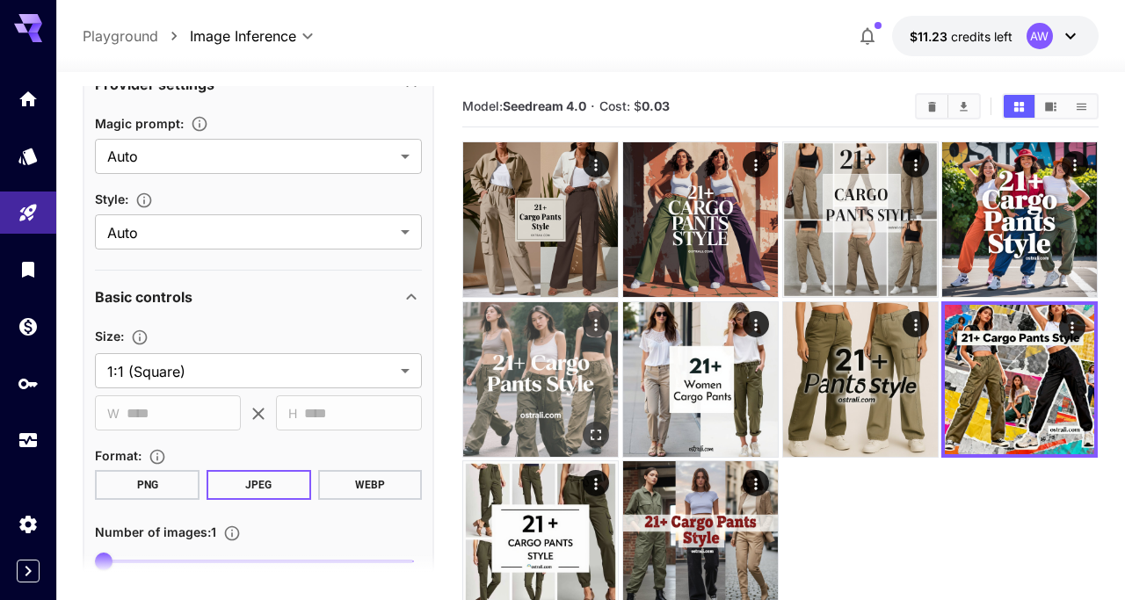
click at [550, 392] on img at bounding box center [540, 379] width 155 height 155
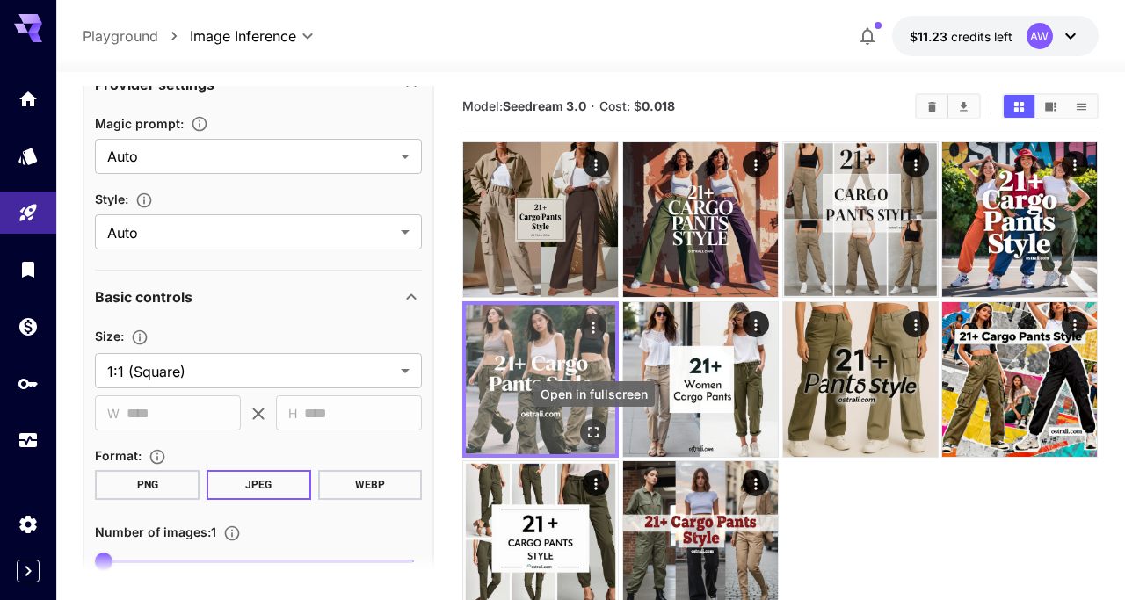
click at [596, 432] on icon "Open in fullscreen" at bounding box center [594, 433] width 18 height 18
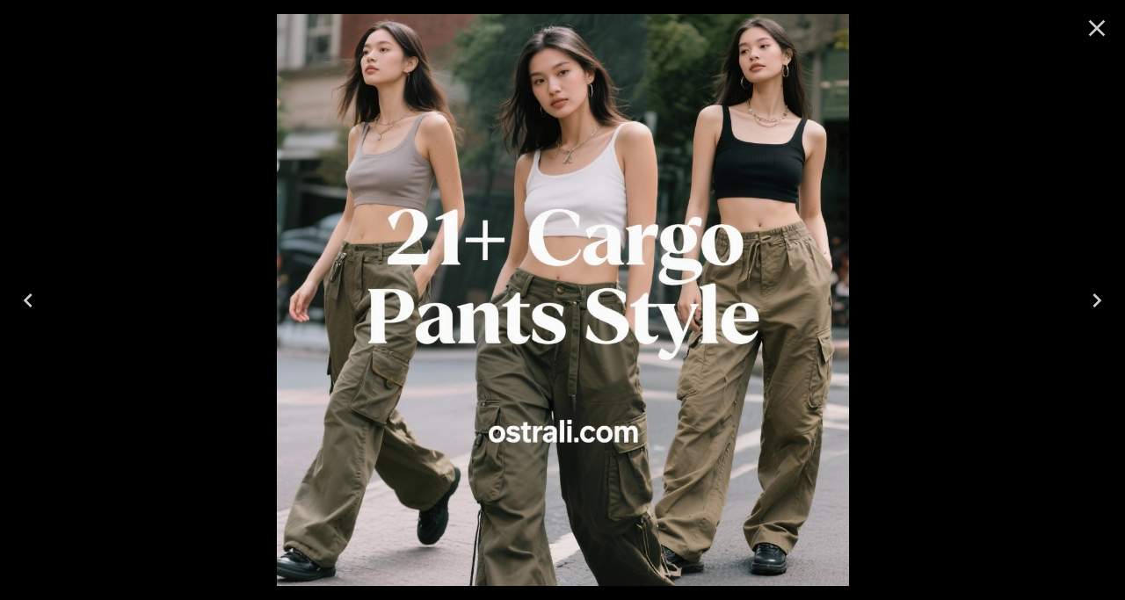
click at [1100, 303] on icon "Next" at bounding box center [1097, 301] width 28 height 28
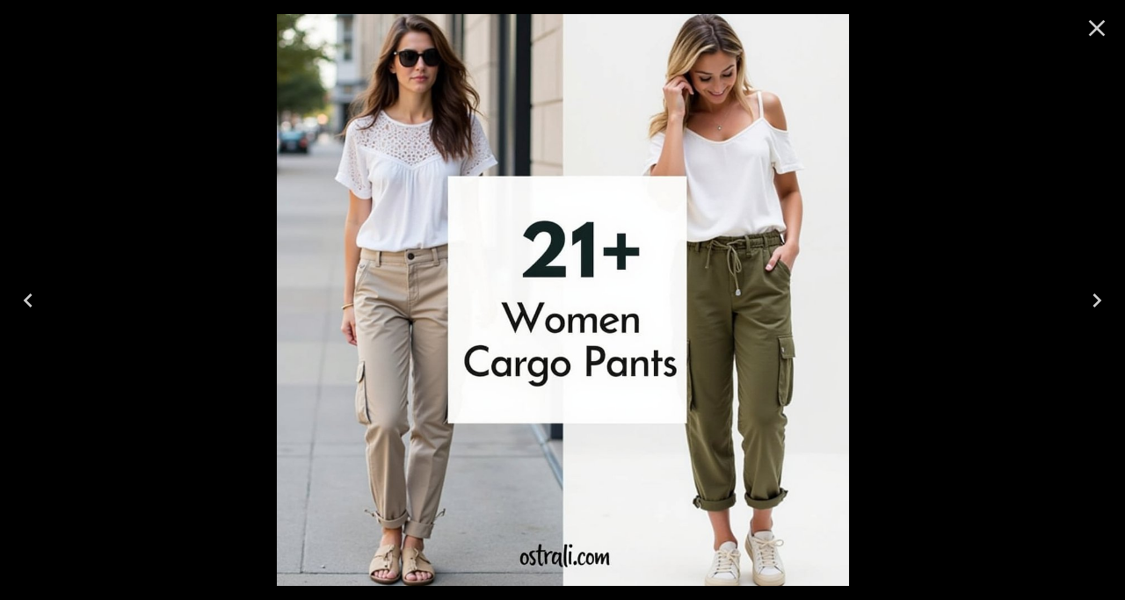
click at [1100, 303] on icon "Next" at bounding box center [1097, 301] width 28 height 28
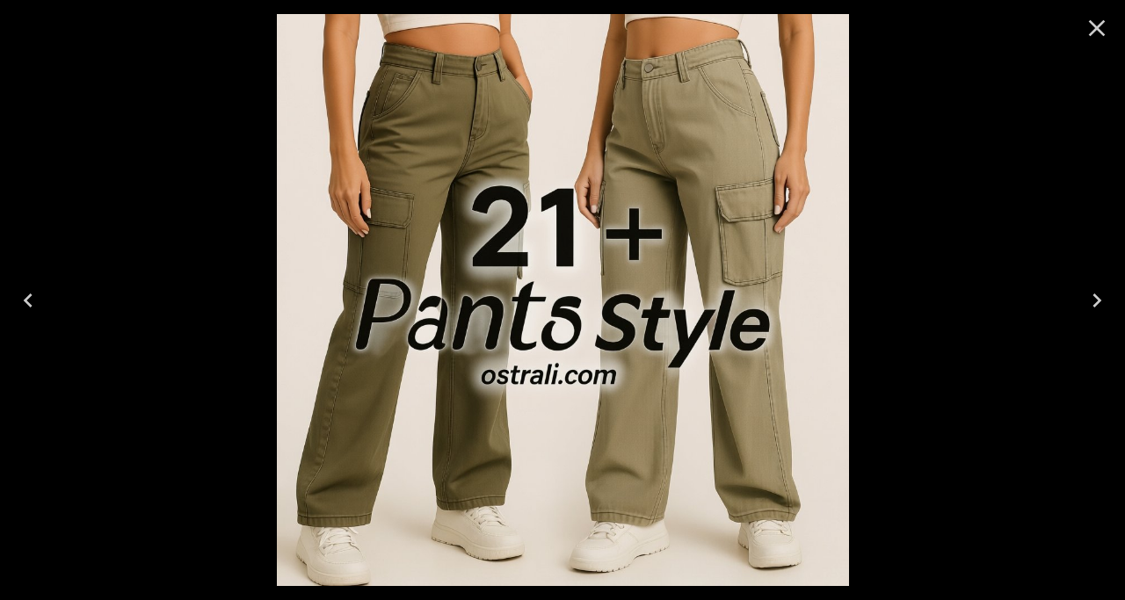
click at [1100, 303] on icon "Next" at bounding box center [1097, 301] width 28 height 28
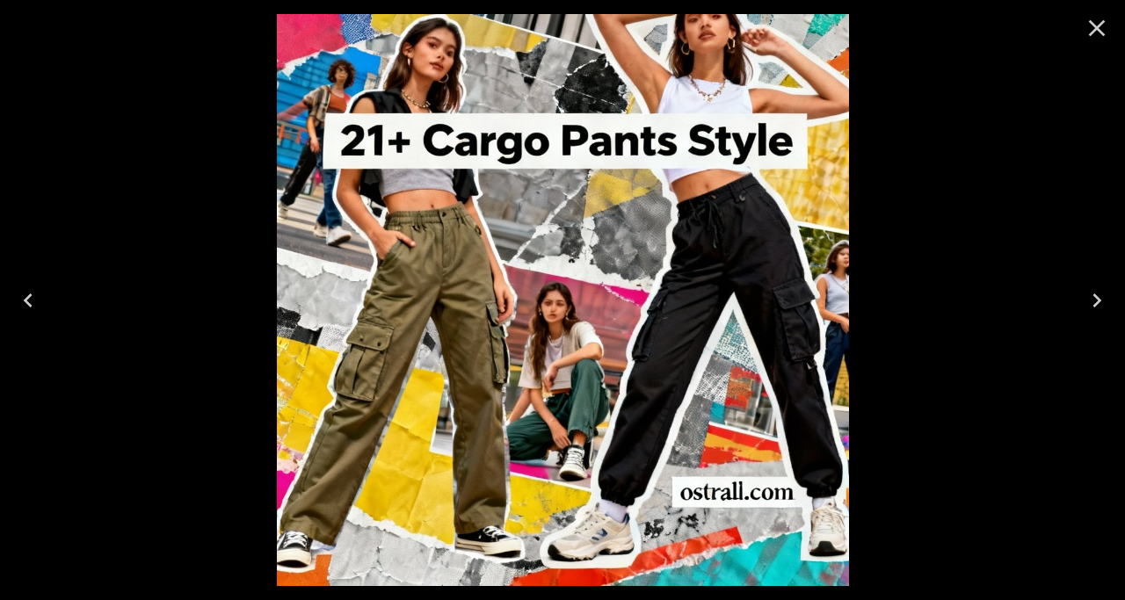
click at [1100, 303] on icon "Next" at bounding box center [1097, 301] width 28 height 28
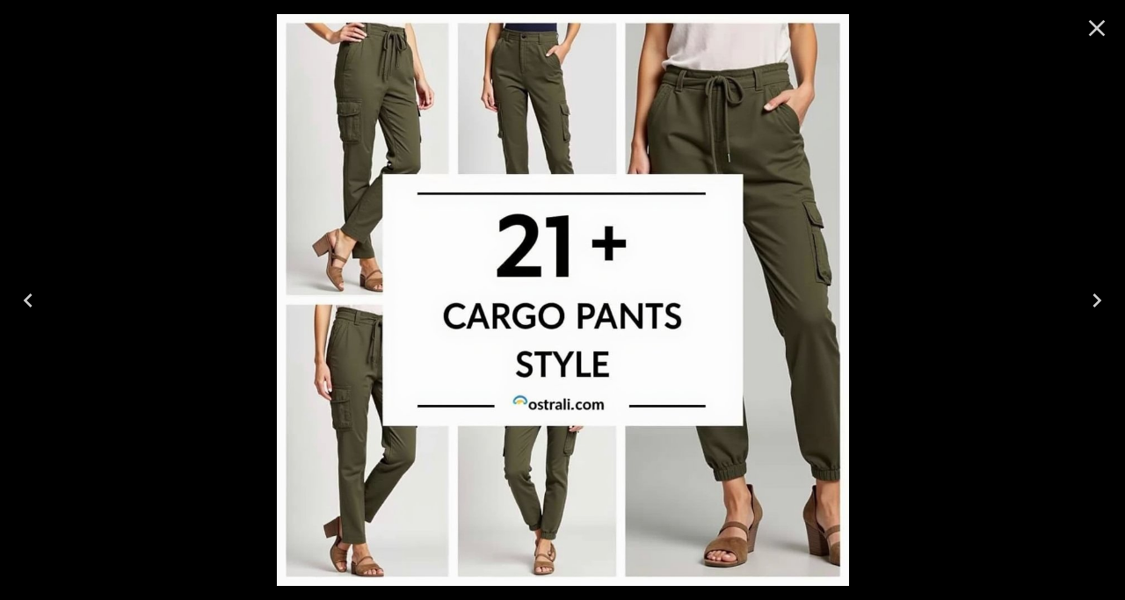
click at [1100, 303] on icon "Next" at bounding box center [1097, 301] width 28 height 28
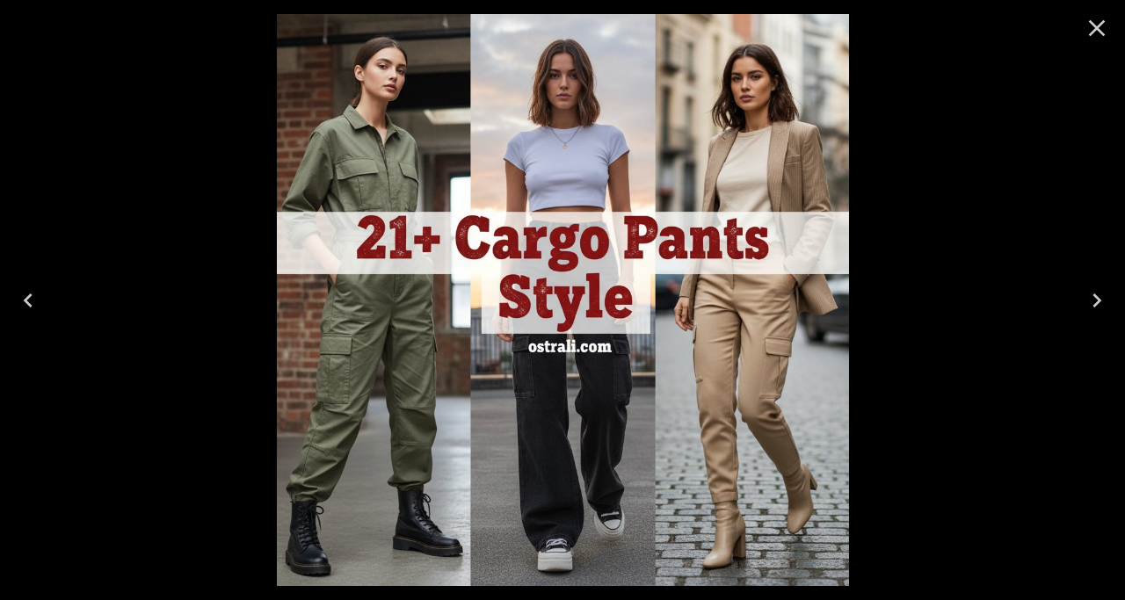
click at [1100, 303] on icon "Next" at bounding box center [1097, 301] width 28 height 28
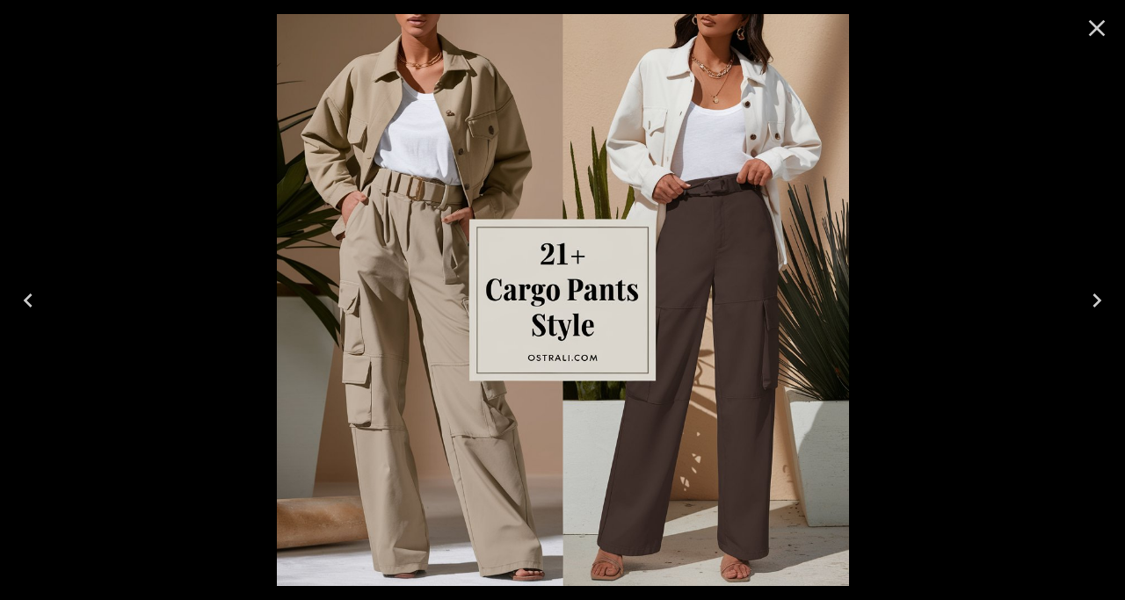
click at [1100, 303] on icon "Next" at bounding box center [1097, 301] width 28 height 28
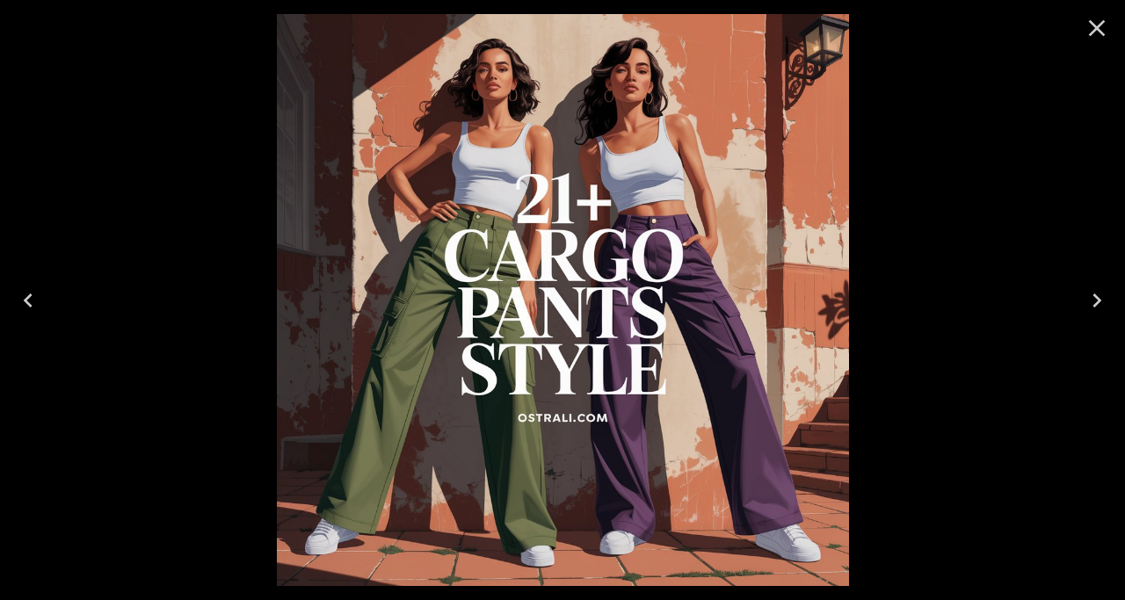
click at [1100, 303] on icon "Next" at bounding box center [1097, 301] width 28 height 28
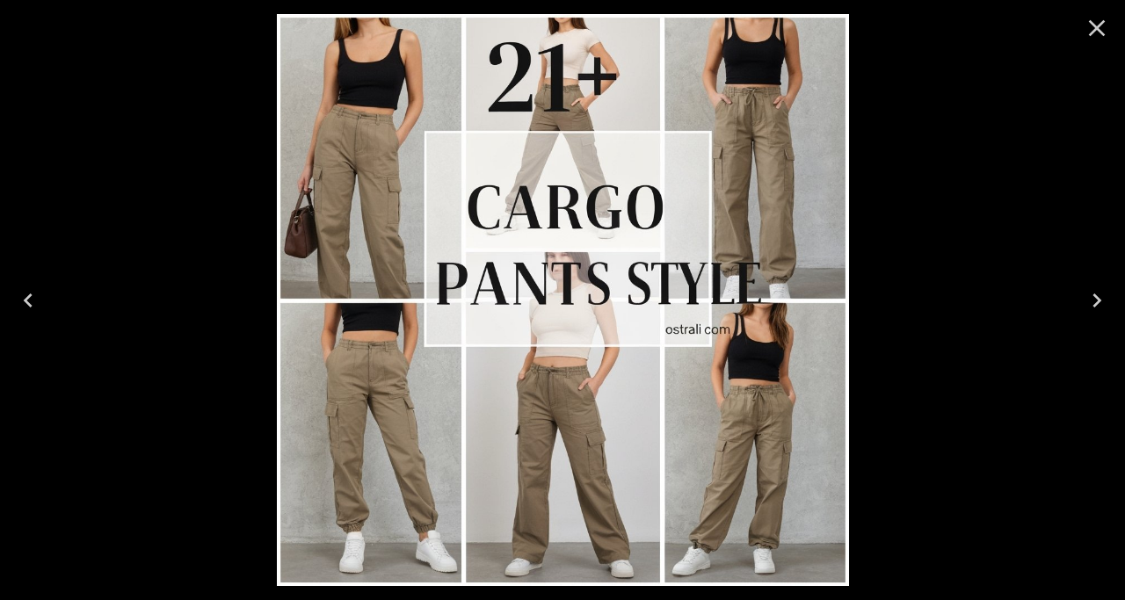
click at [1100, 303] on icon "Next" at bounding box center [1097, 301] width 28 height 28
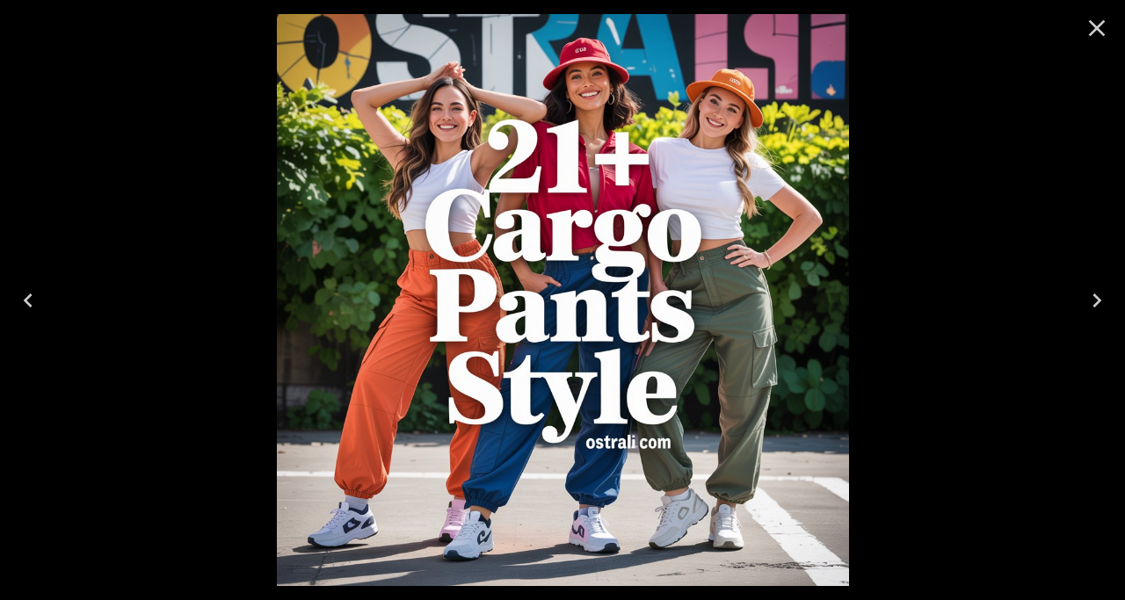
click at [1100, 303] on icon "Next" at bounding box center [1097, 301] width 28 height 28
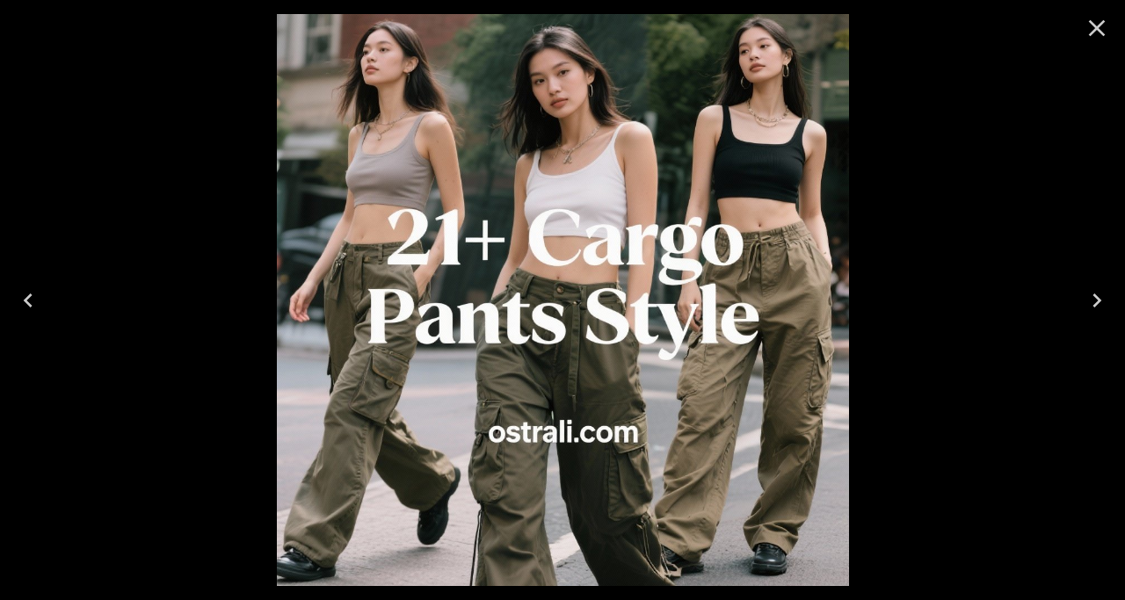
click at [1100, 303] on icon "Next" at bounding box center [1097, 301] width 28 height 28
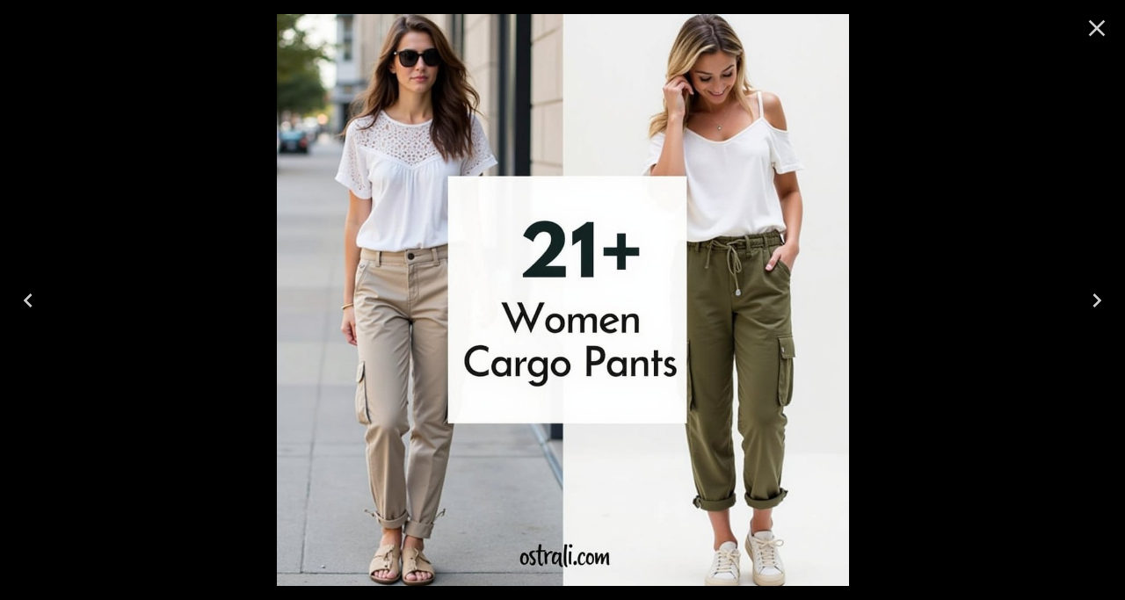
click at [1098, 28] on icon "Close" at bounding box center [1097, 28] width 17 height 17
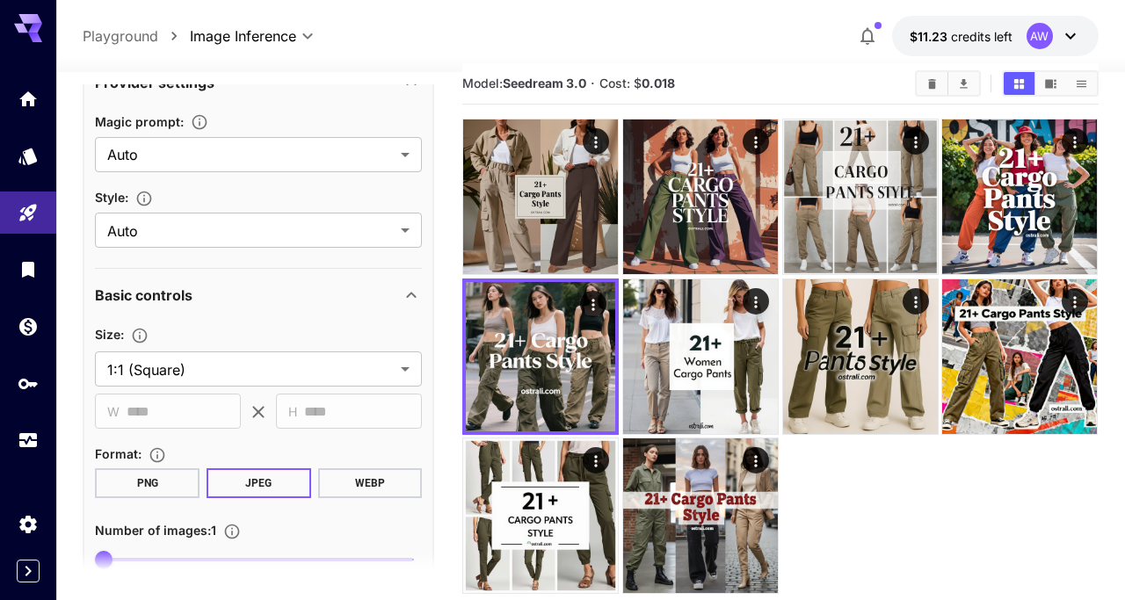
scroll to position [26, 0]
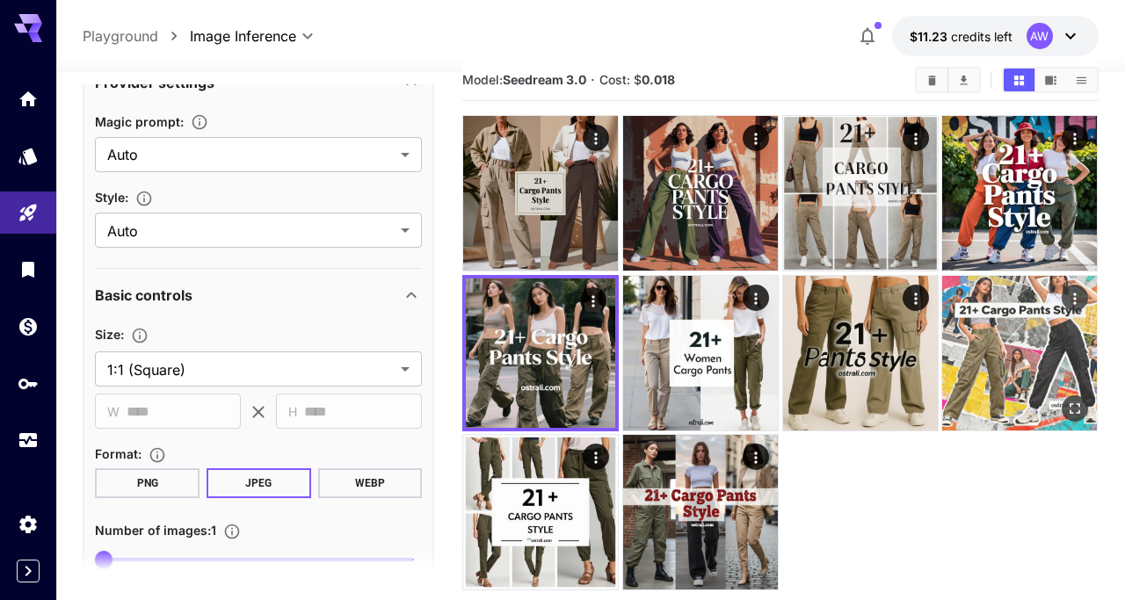
click at [1036, 333] on img at bounding box center [1019, 353] width 155 height 155
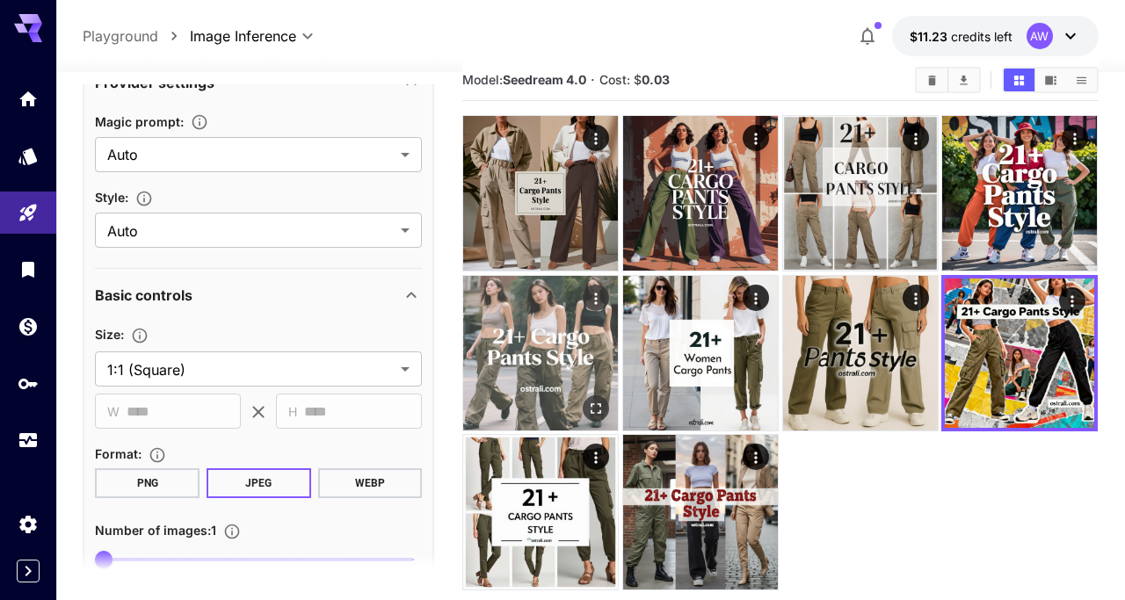
click at [559, 358] on img at bounding box center [540, 353] width 155 height 155
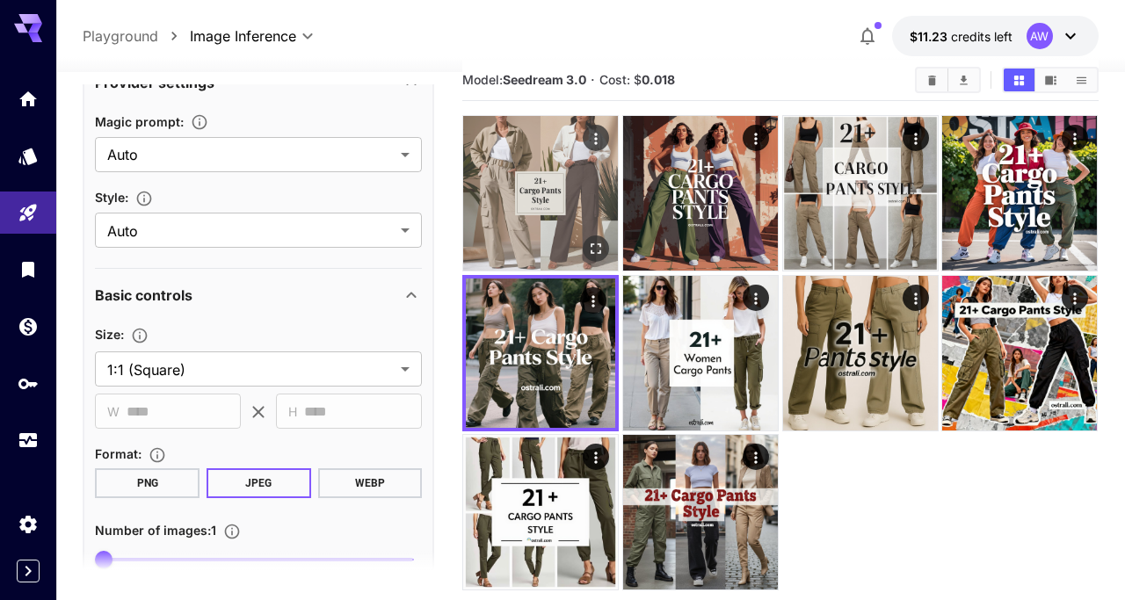
click at [560, 197] on img at bounding box center [540, 193] width 155 height 155
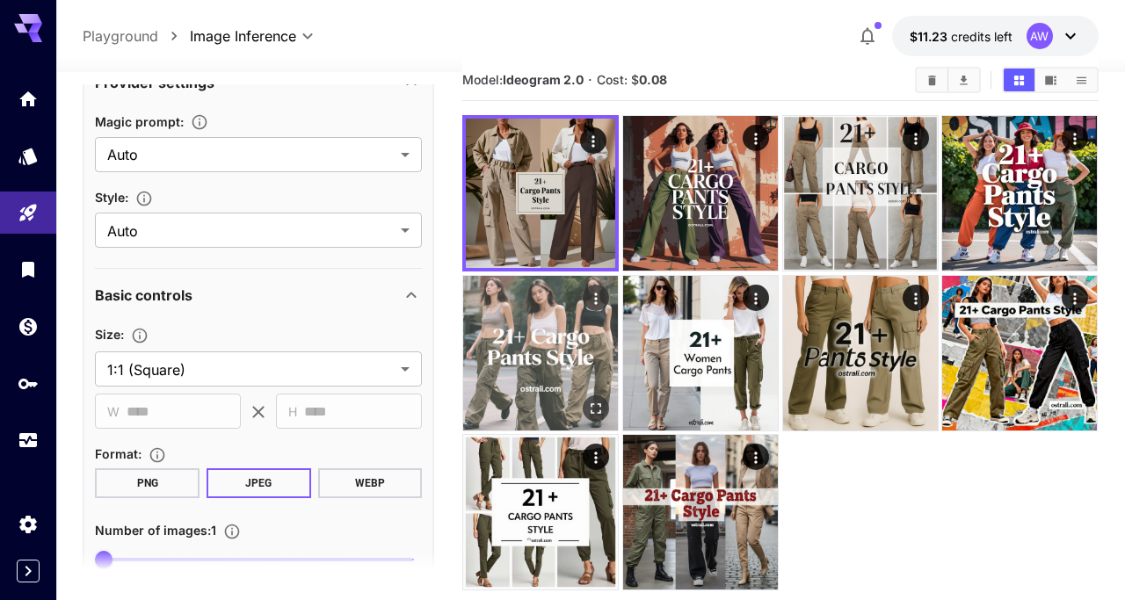
click at [570, 361] on img at bounding box center [540, 353] width 155 height 155
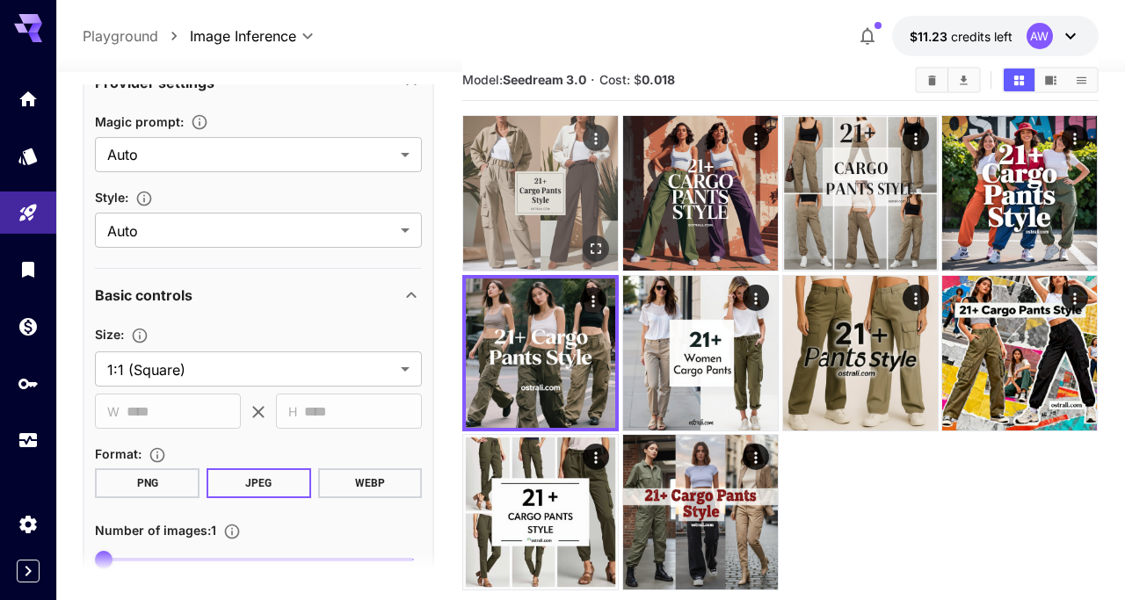
click at [562, 177] on img at bounding box center [540, 193] width 155 height 155
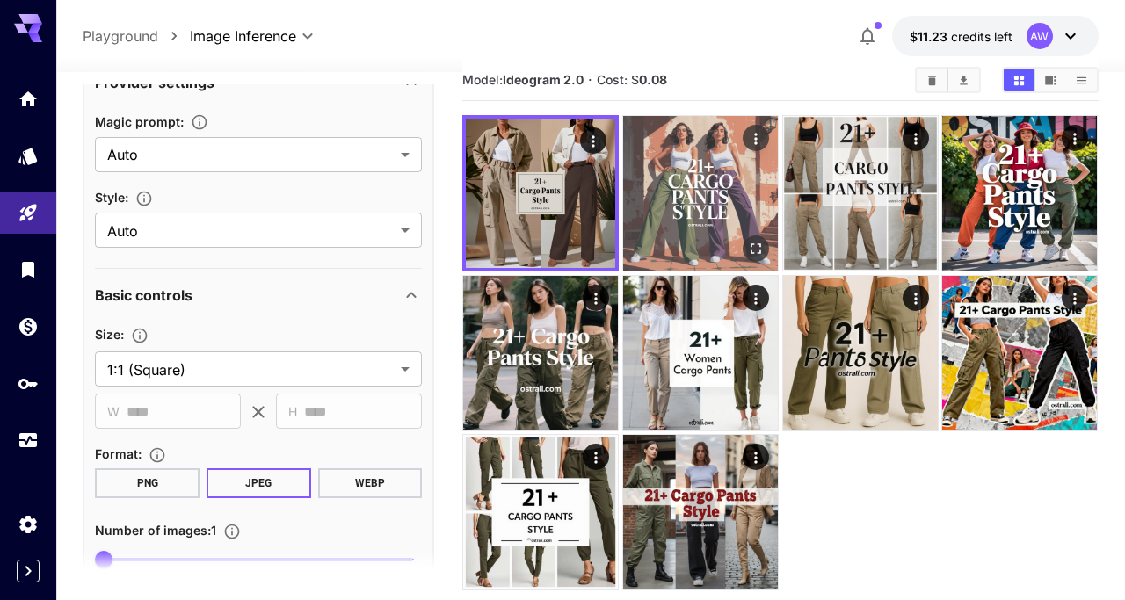
click at [701, 175] on img at bounding box center [700, 193] width 155 height 155
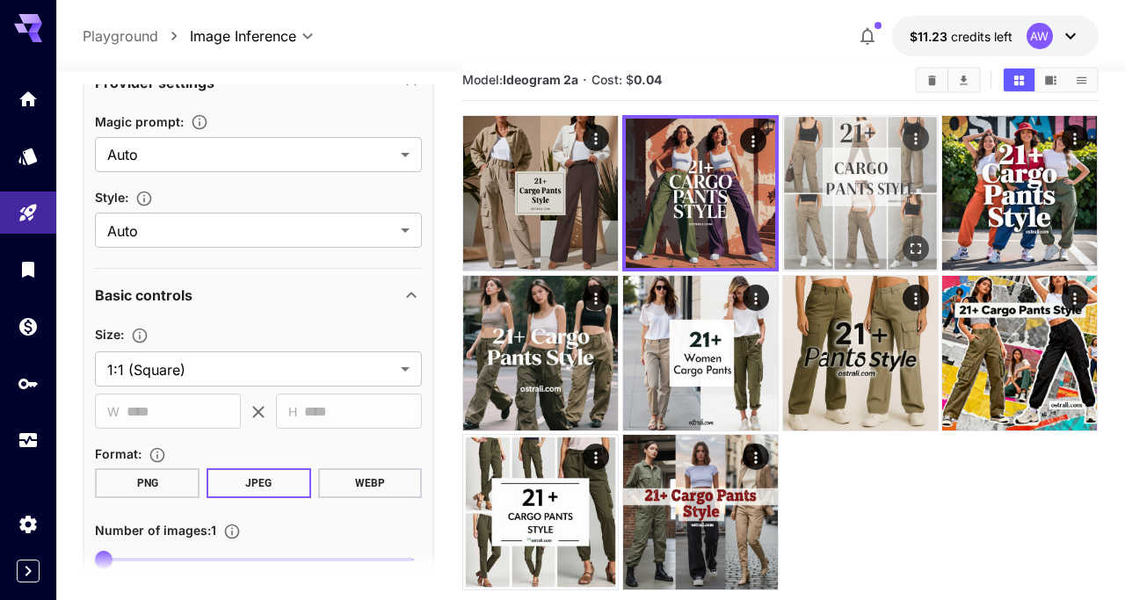
click at [851, 183] on img at bounding box center [860, 193] width 155 height 155
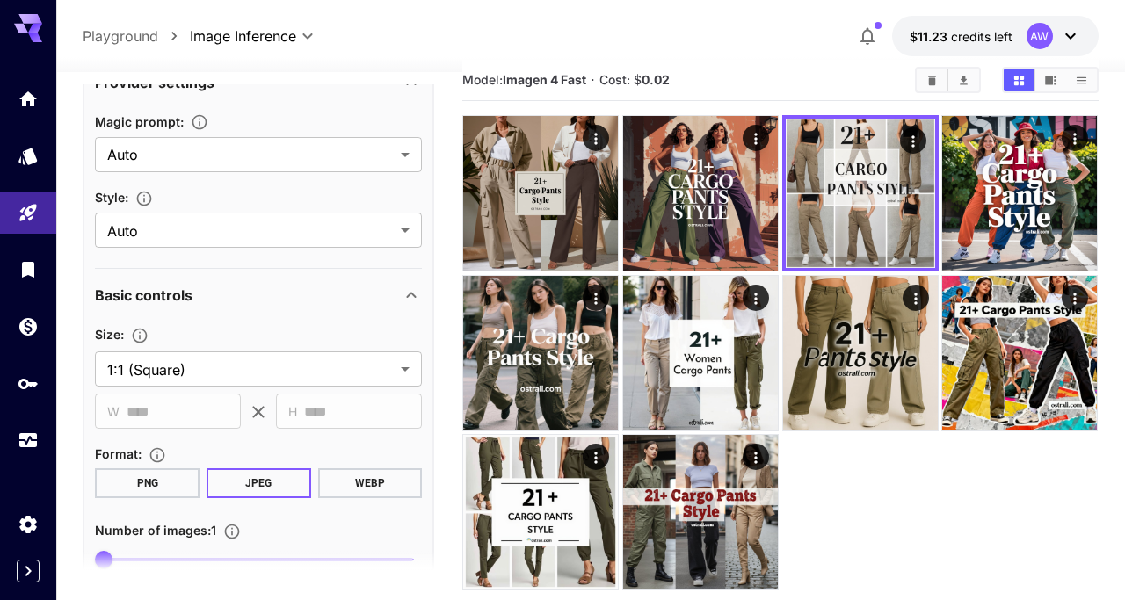
scroll to position [0, 0]
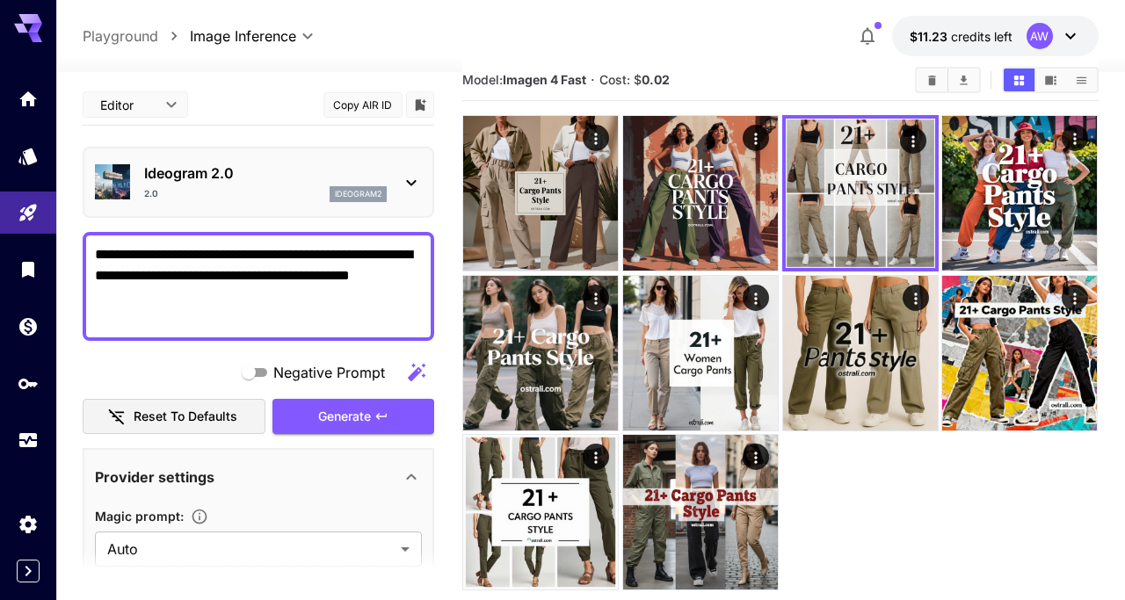
click at [231, 184] on div "Ideogram 2.0 2.0 ideogram2" at bounding box center [265, 183] width 243 height 40
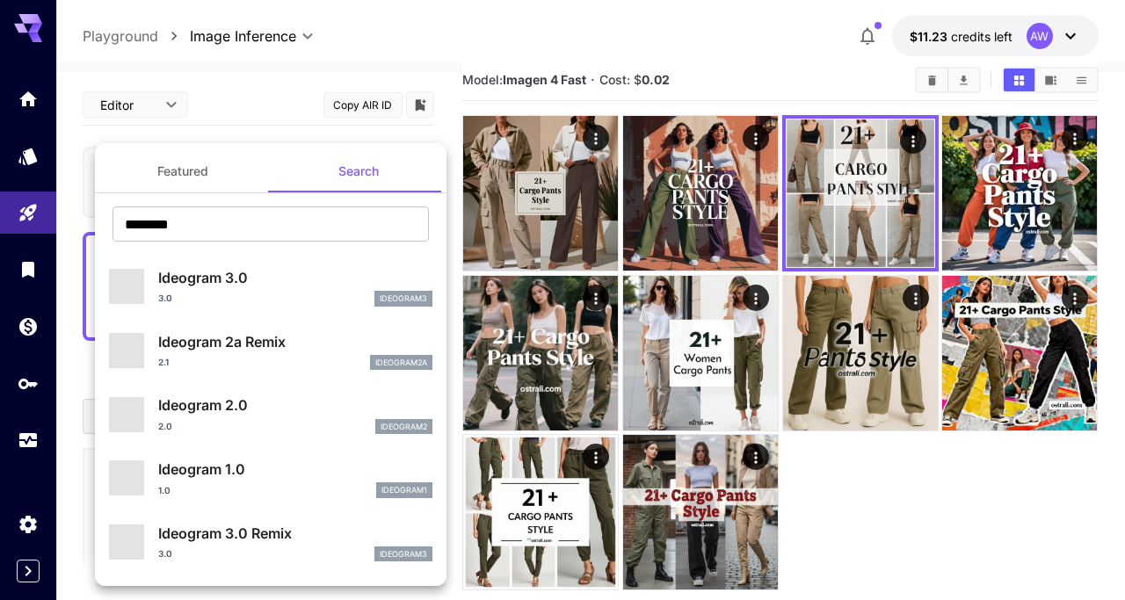
click at [193, 167] on button "Featured" at bounding box center [183, 171] width 176 height 42
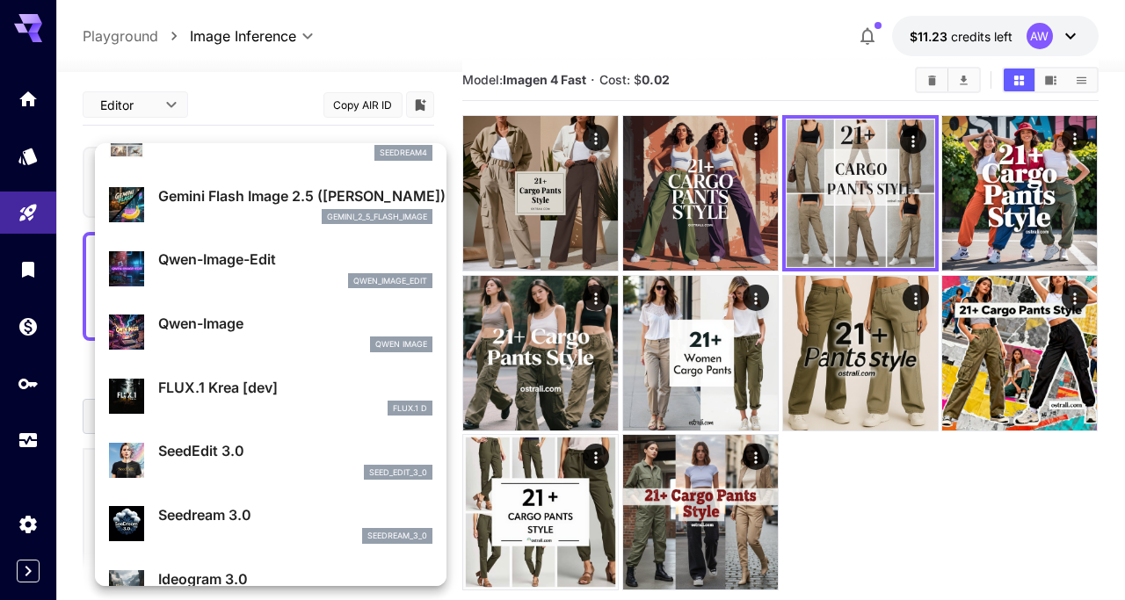
scroll to position [164, 0]
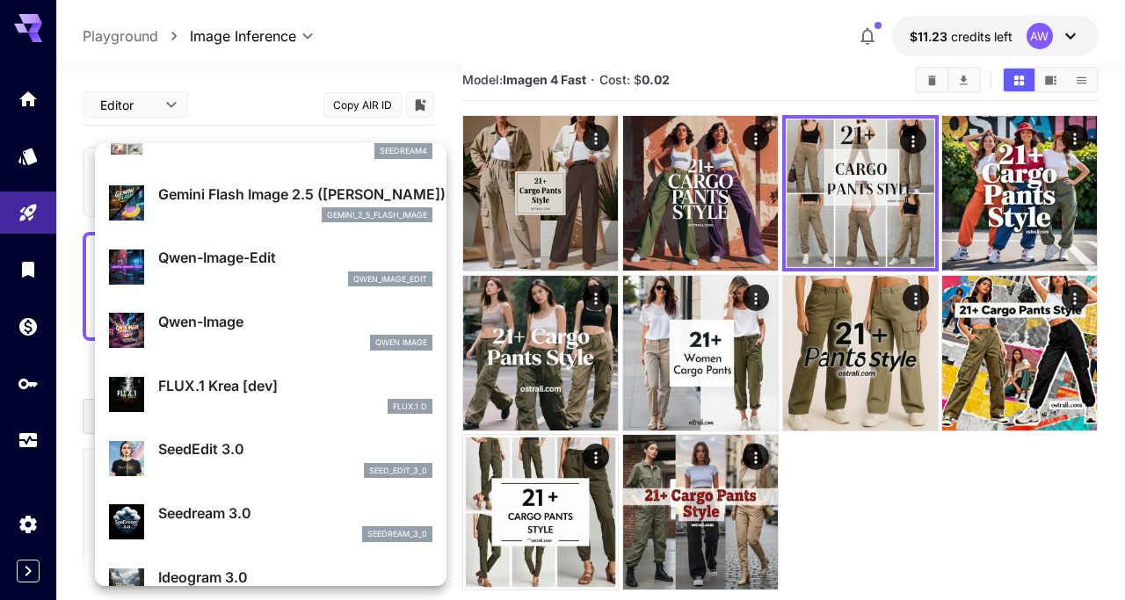
click at [272, 321] on p "Qwen-Image" at bounding box center [295, 321] width 274 height 21
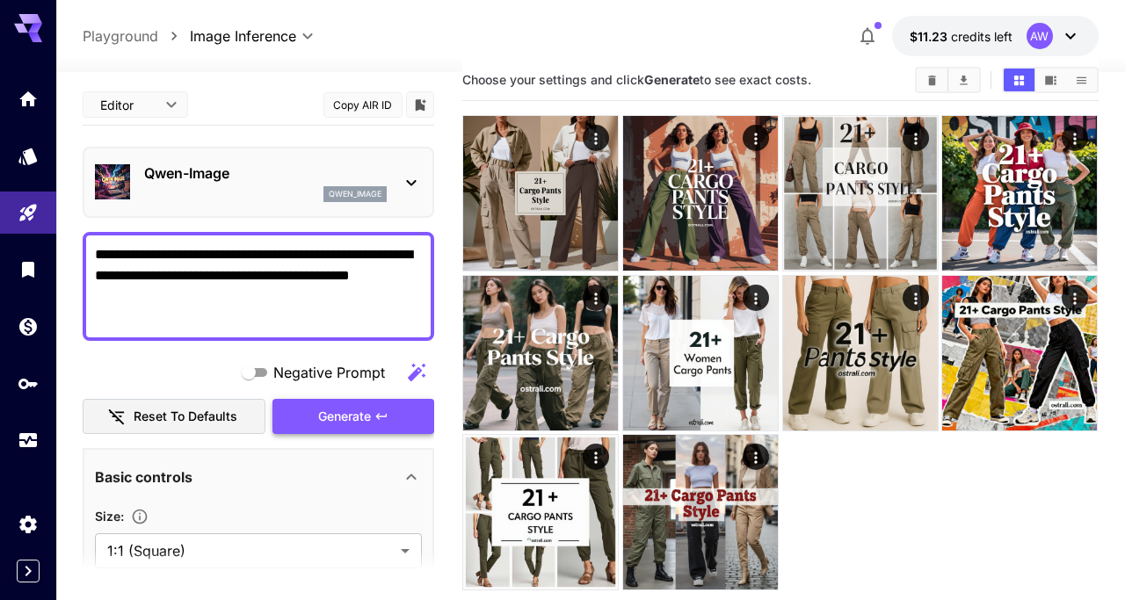
click at [353, 411] on span "Generate" at bounding box center [344, 417] width 53 height 22
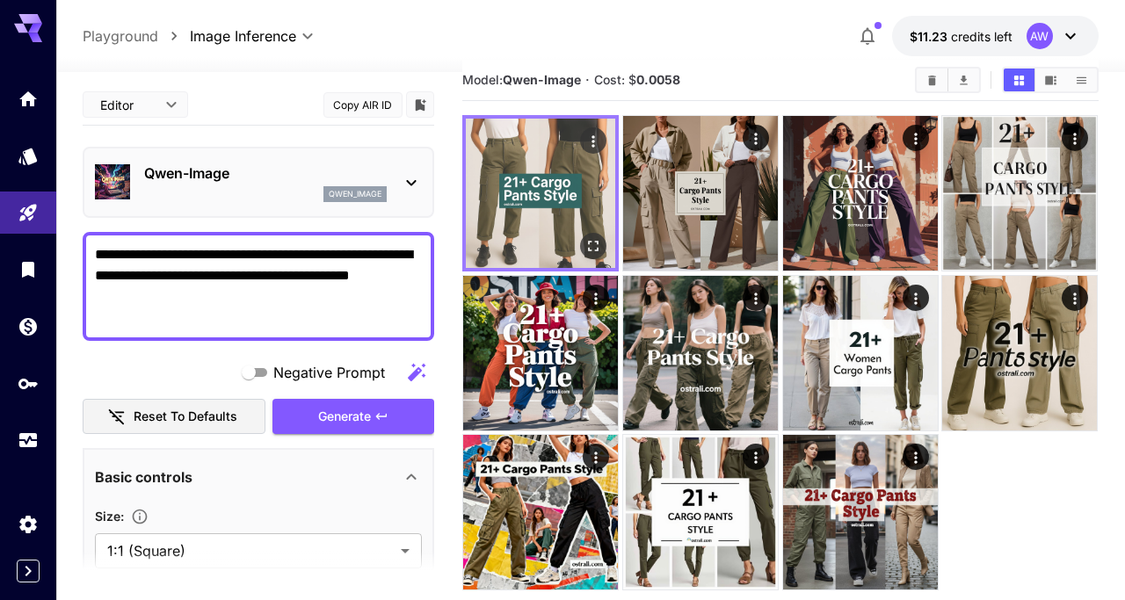
click at [562, 208] on img at bounding box center [540, 193] width 149 height 149
click at [593, 247] on icon "Open in fullscreen" at bounding box center [594, 246] width 18 height 18
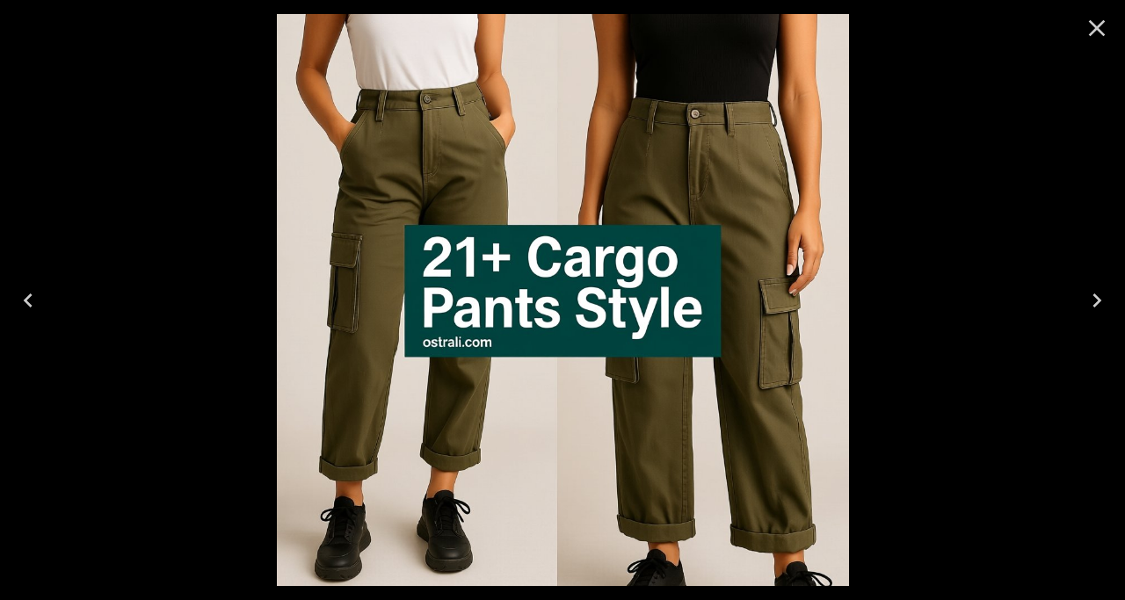
click at [1096, 33] on icon "Close" at bounding box center [1097, 28] width 28 height 28
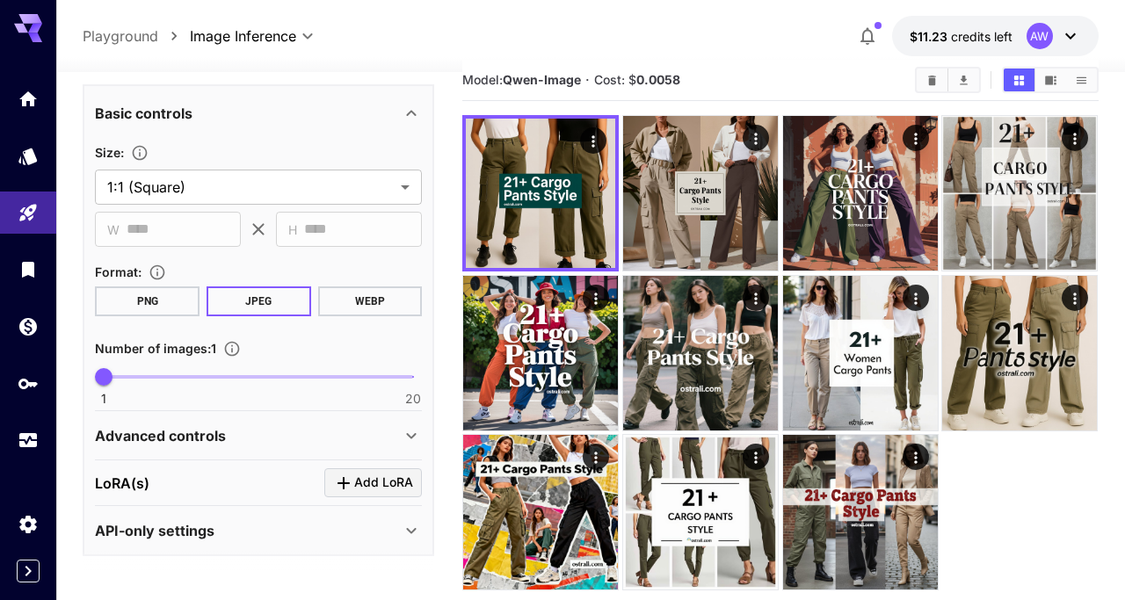
scroll to position [369, 0]
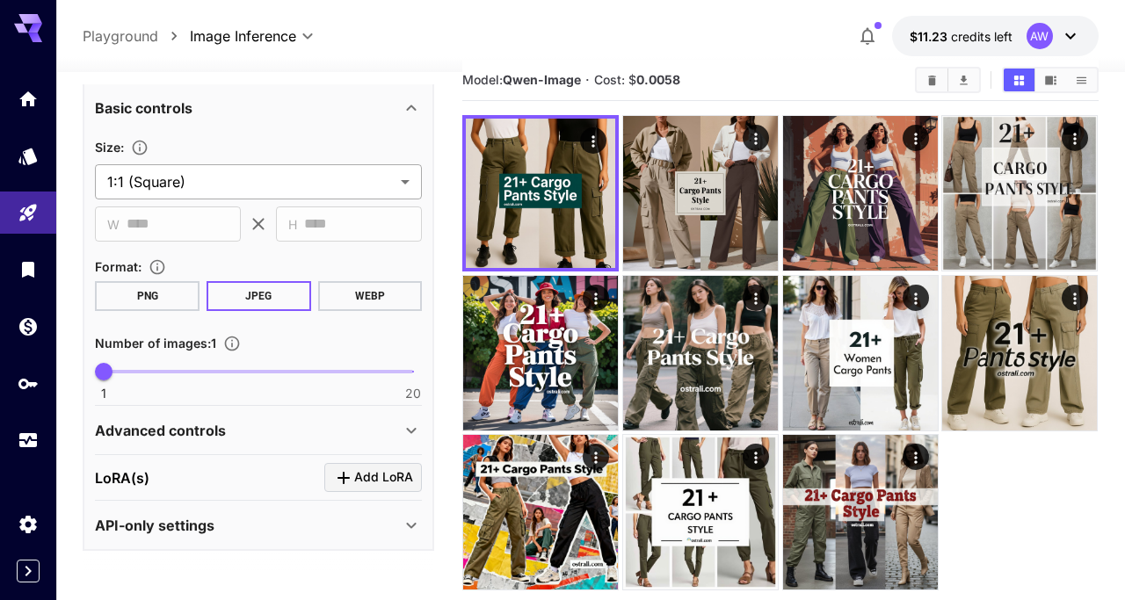
click at [334, 185] on body "**********" at bounding box center [562, 343] width 1125 height 739
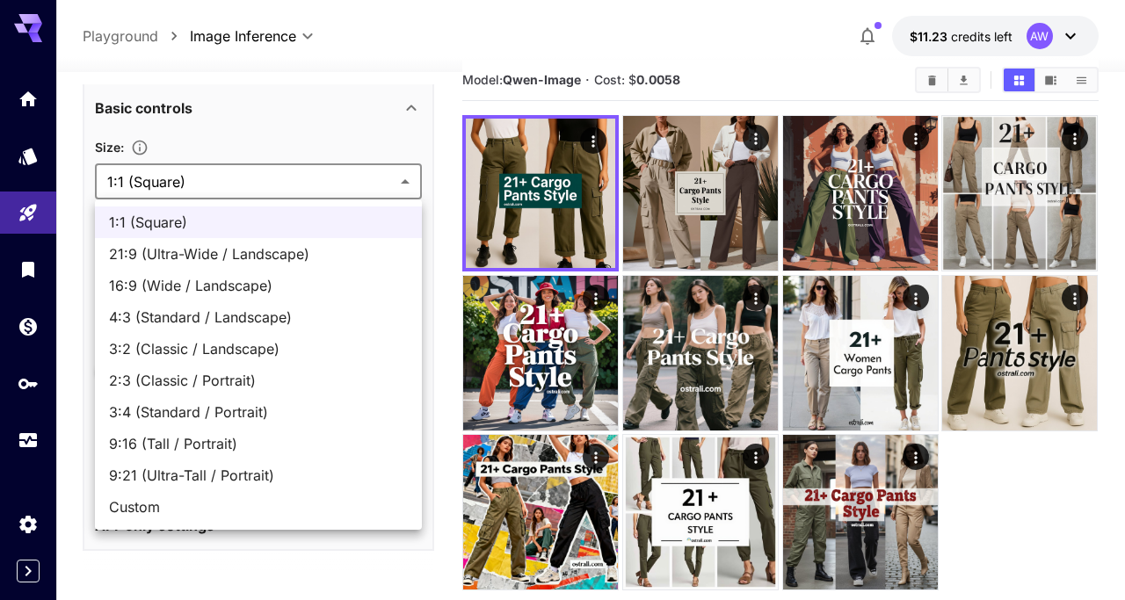
click at [311, 405] on span "3:4 (Standard / Portrait)" at bounding box center [258, 412] width 299 height 21
type input "**********"
type input "***"
type input "****"
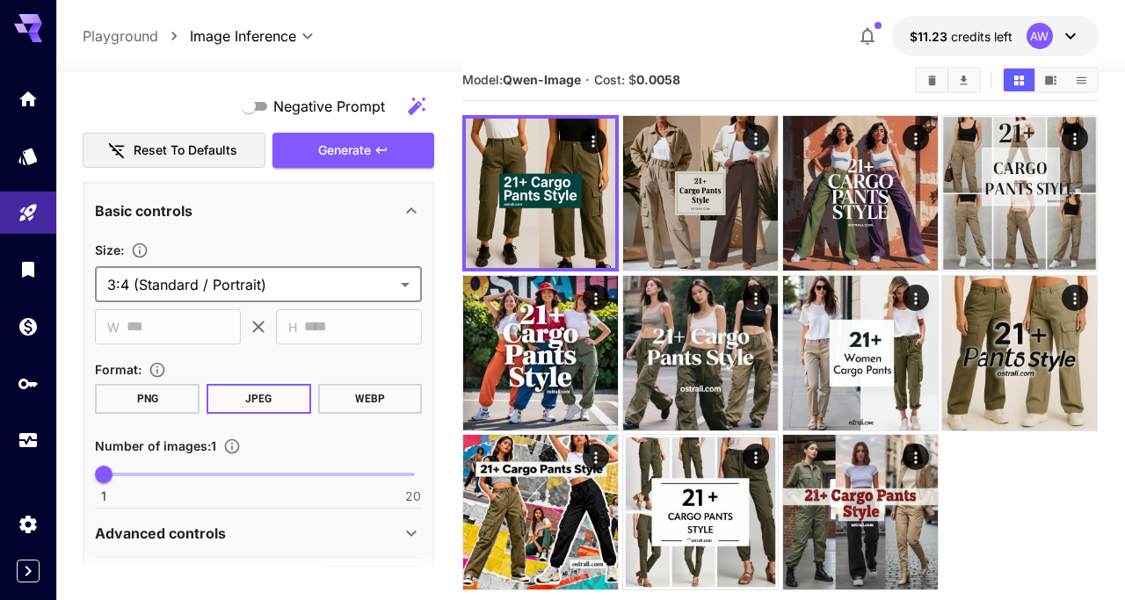
scroll to position [260, 0]
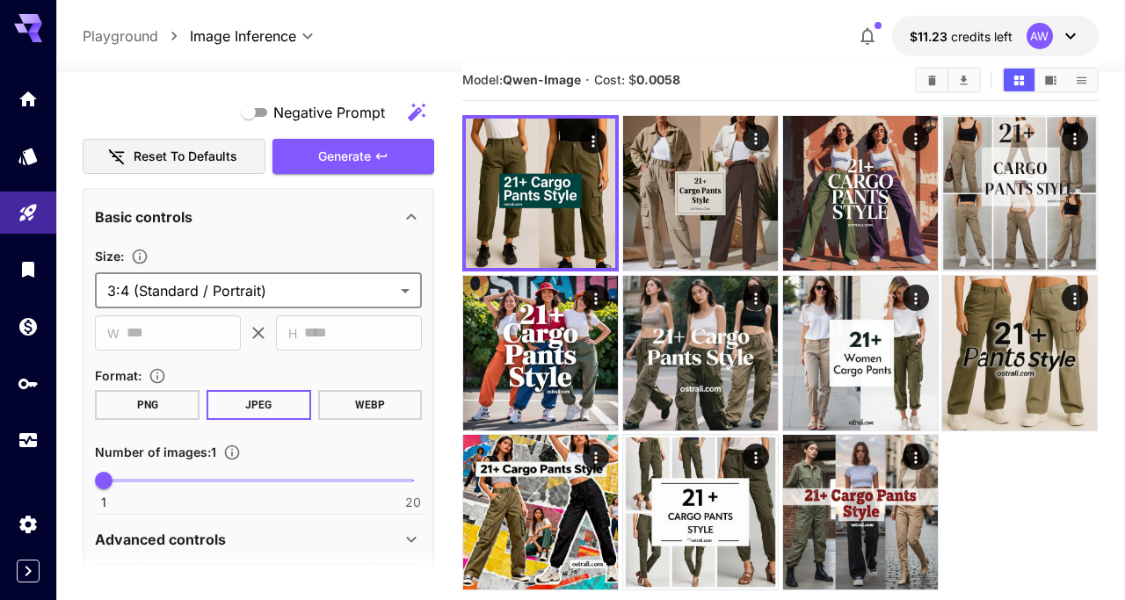
click at [144, 477] on span "1 20 1" at bounding box center [258, 481] width 309 height 26
click at [145, 477] on span "3" at bounding box center [136, 481] width 18 height 18
type input "*"
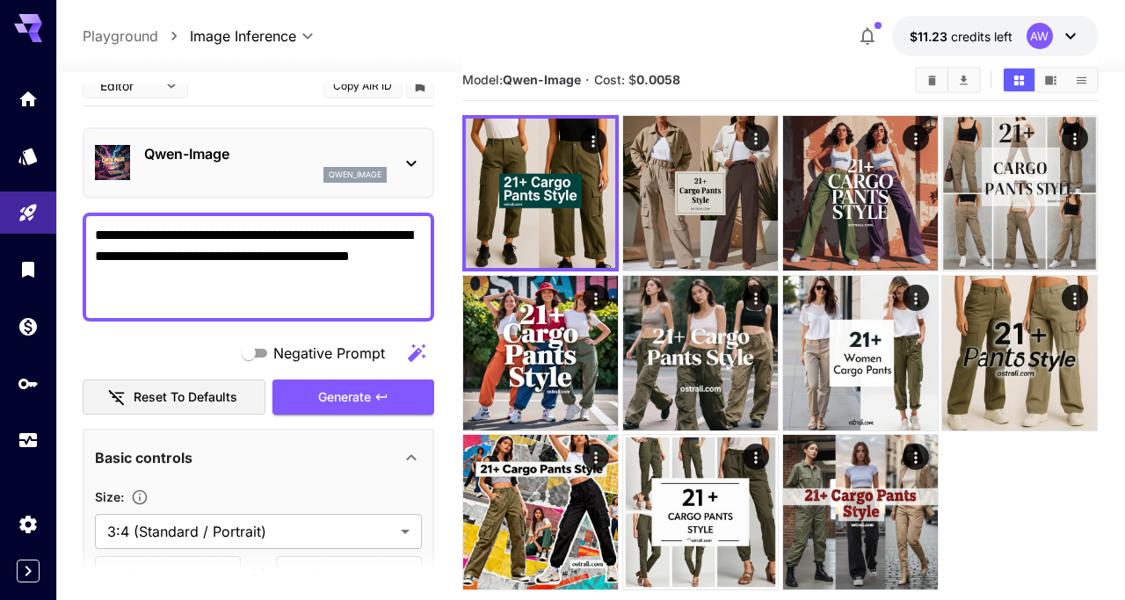
scroll to position [18, 0]
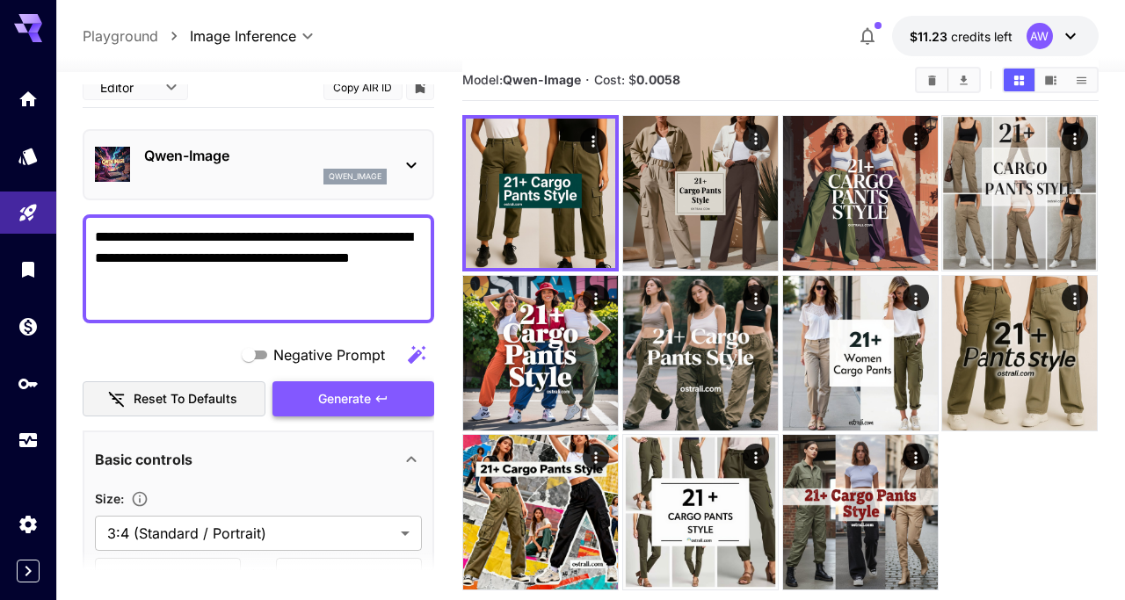
click at [382, 399] on icon "button" at bounding box center [381, 399] width 14 height 14
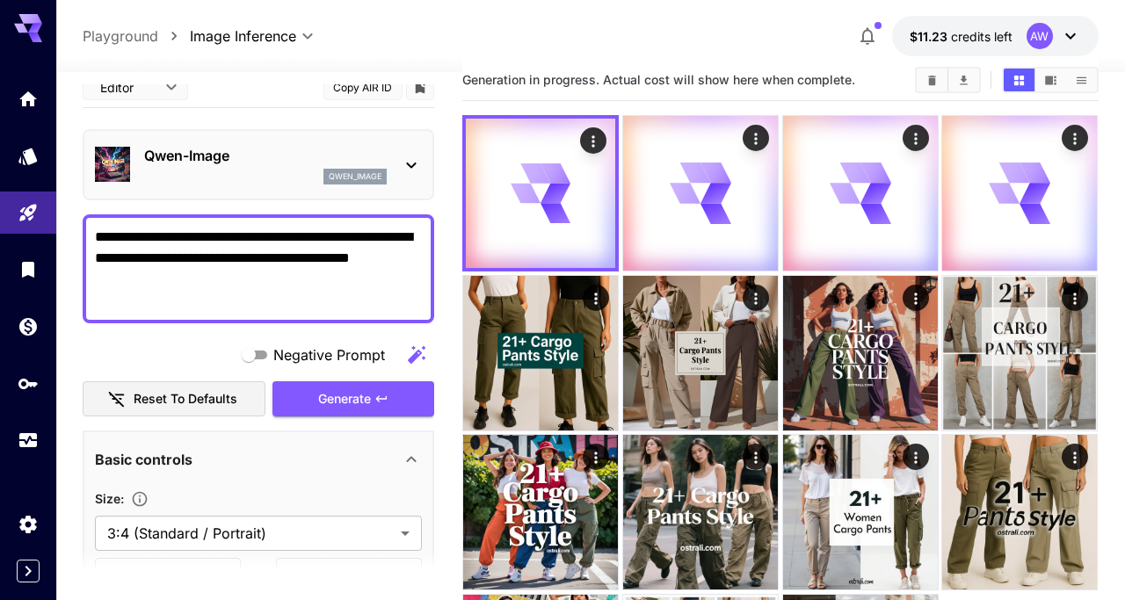
click at [324, 171] on div "qwen_image" at bounding box center [355, 177] width 63 height 16
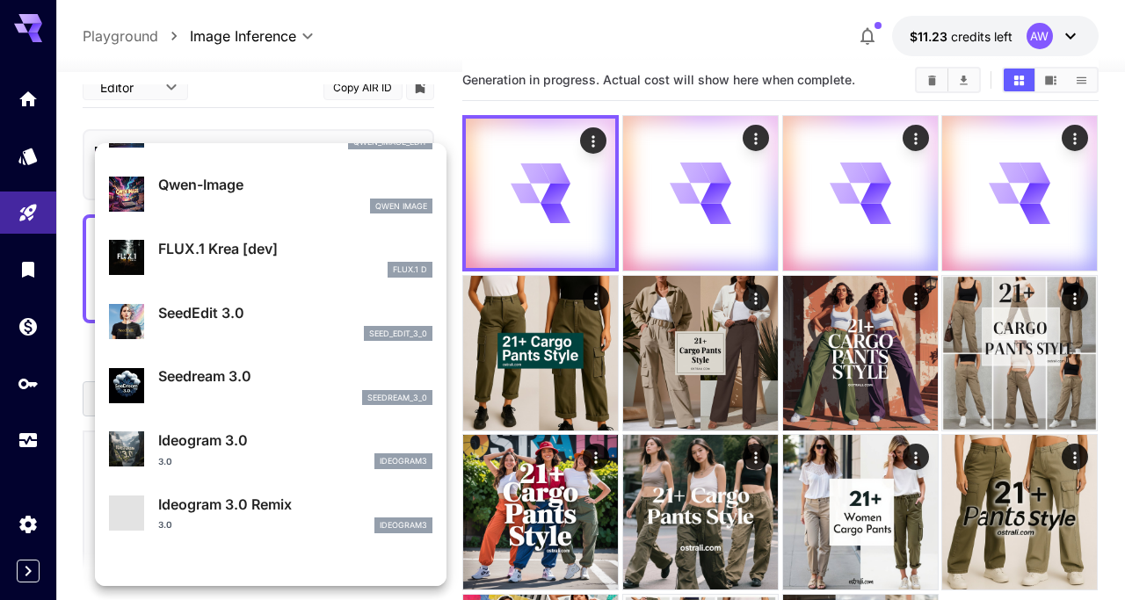
scroll to position [302, 0]
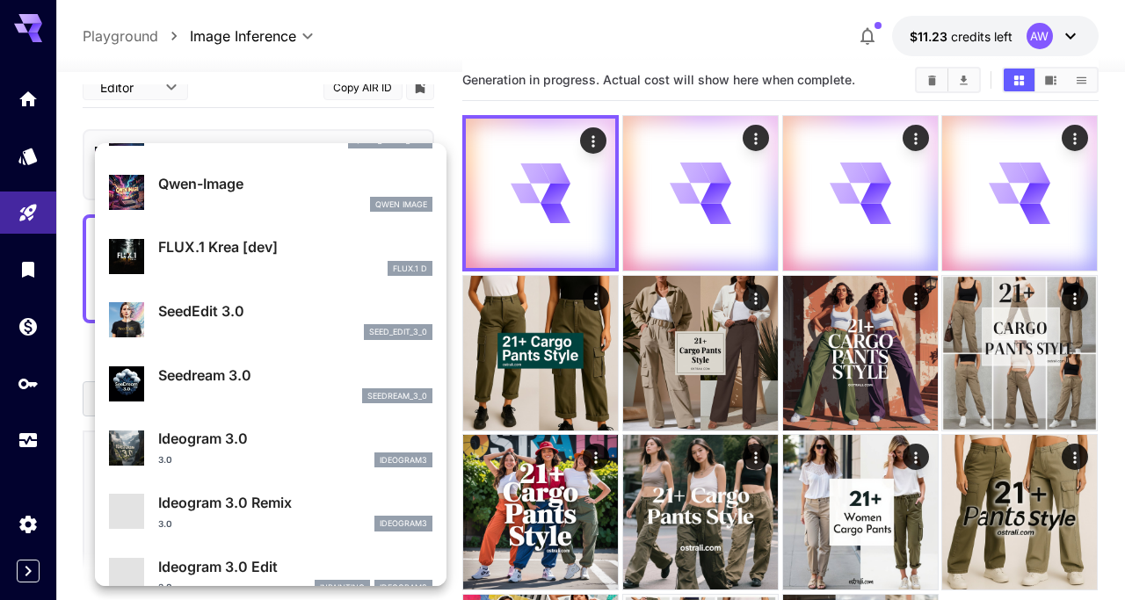
click at [301, 376] on p "Seedream 3.0" at bounding box center [295, 375] width 274 height 21
type input "**********"
type input "***"
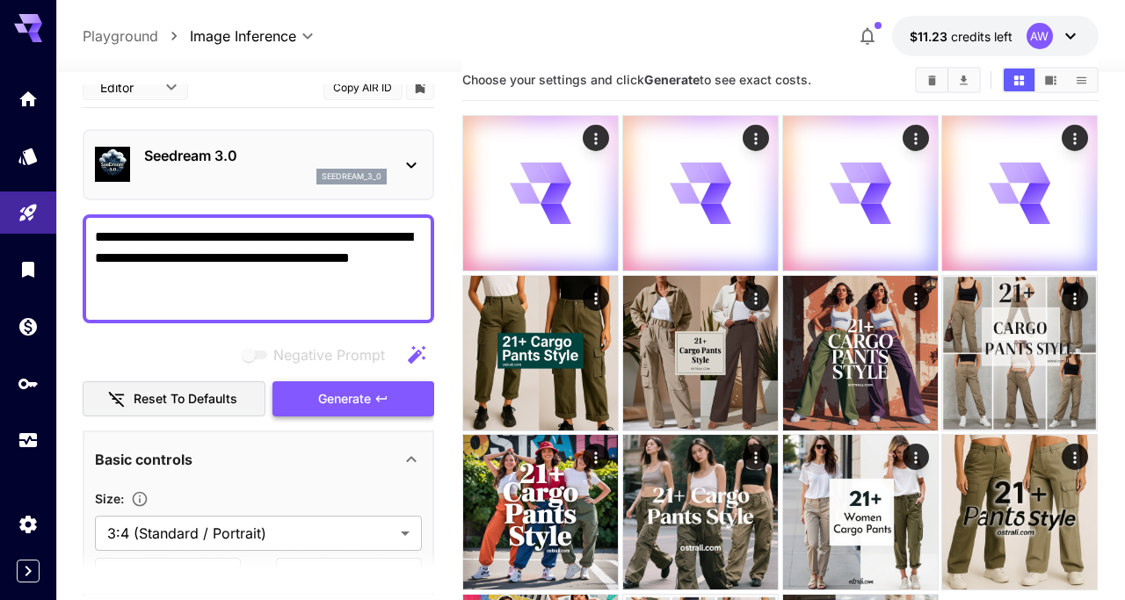
click at [351, 401] on span "Generate" at bounding box center [344, 400] width 53 height 22
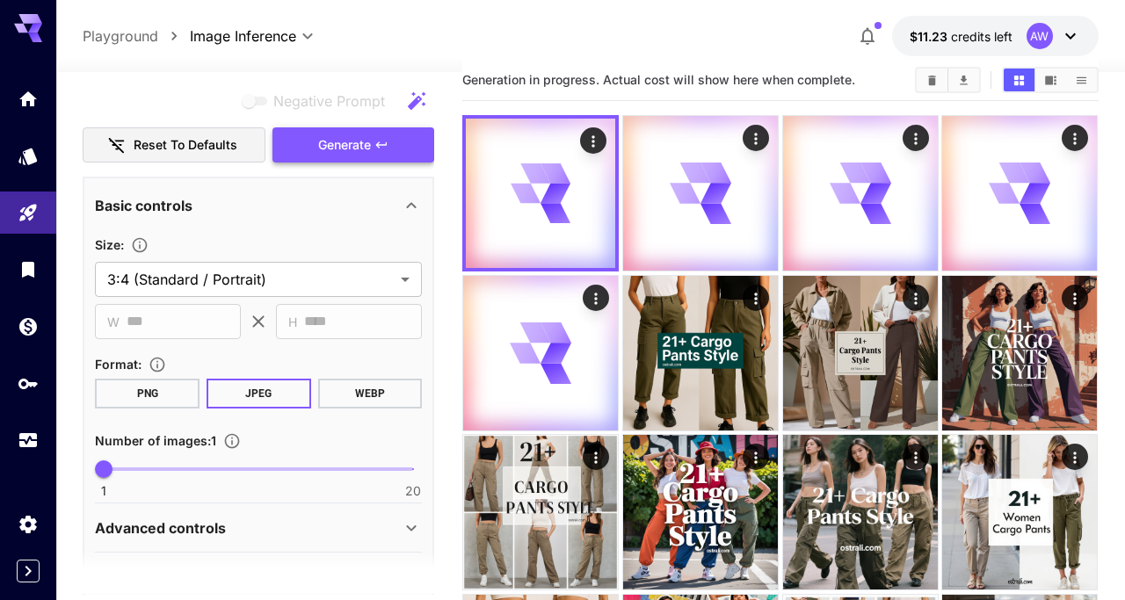
scroll to position [273, 0]
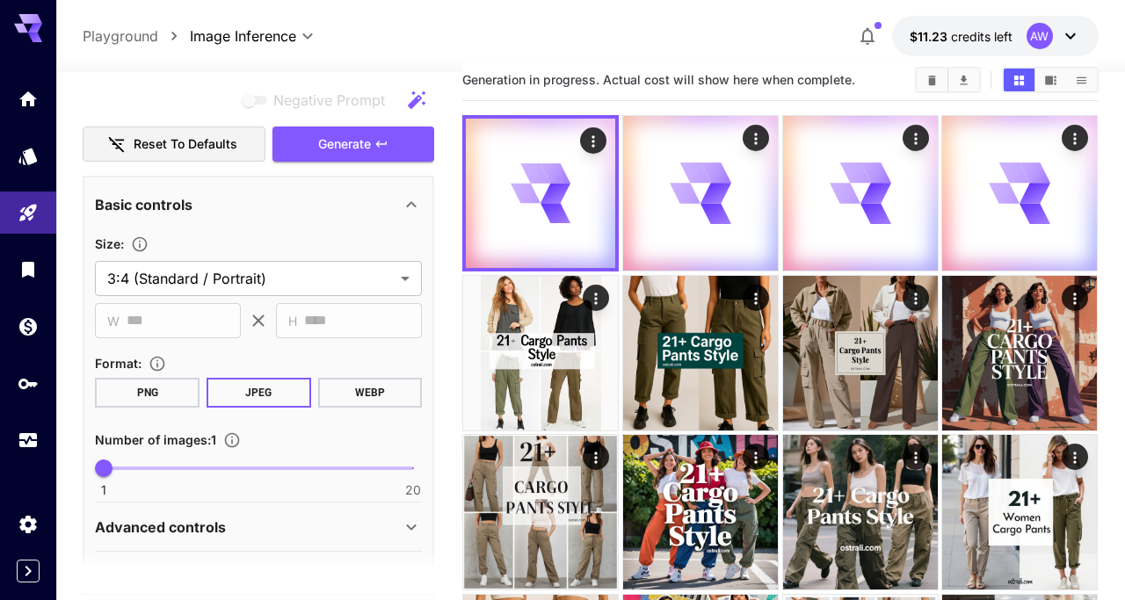
click at [158, 469] on span at bounding box center [258, 469] width 309 height 4
click at [144, 470] on span "4" at bounding box center [153, 469] width 18 height 18
type input "*"
click at [380, 148] on icon "button" at bounding box center [381, 144] width 14 height 14
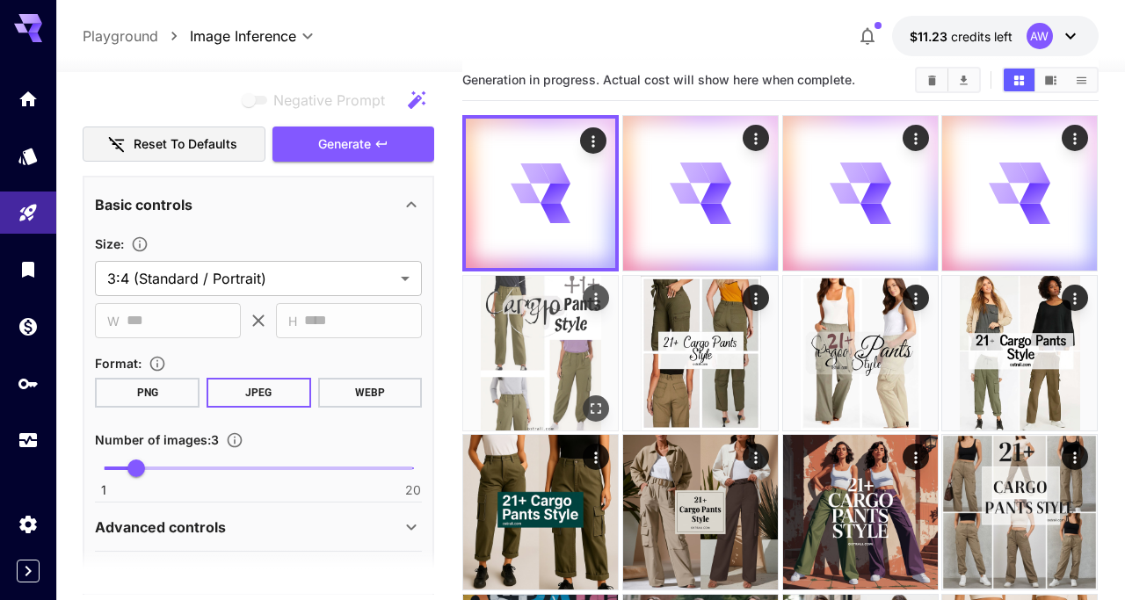
click at [544, 368] on img at bounding box center [540, 353] width 155 height 155
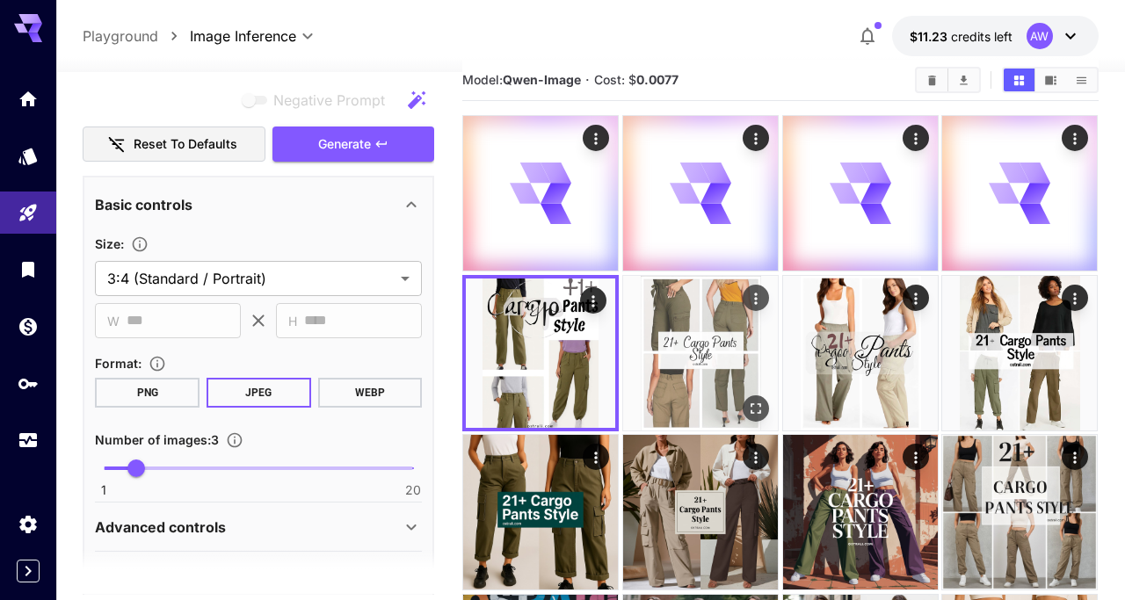
click at [656, 371] on img at bounding box center [700, 353] width 155 height 155
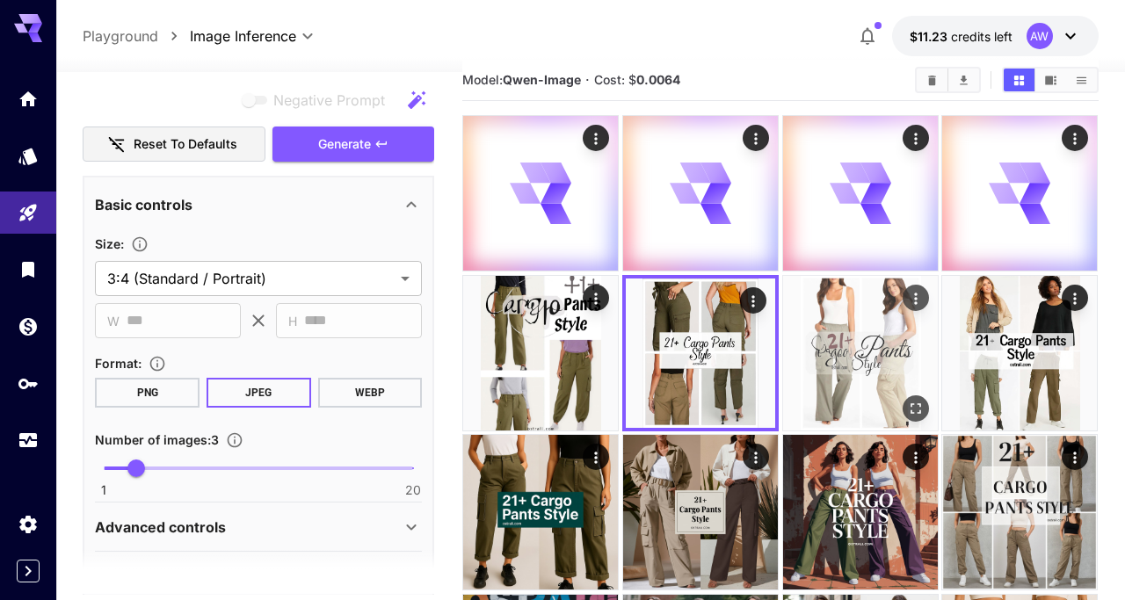
click at [825, 369] on img at bounding box center [860, 353] width 155 height 155
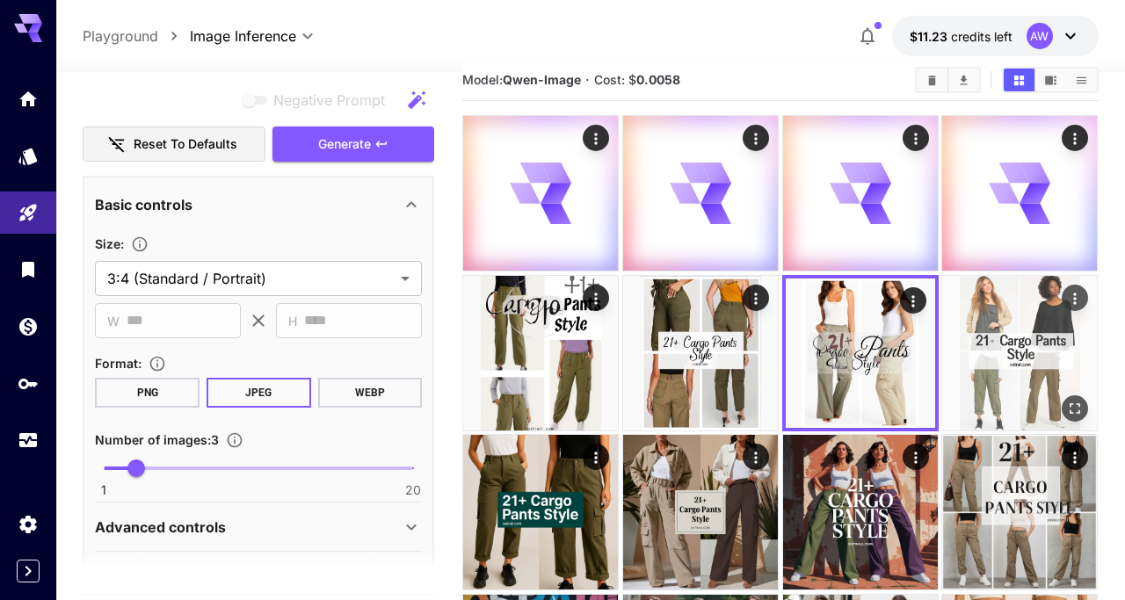
click at [968, 353] on img at bounding box center [1019, 353] width 155 height 155
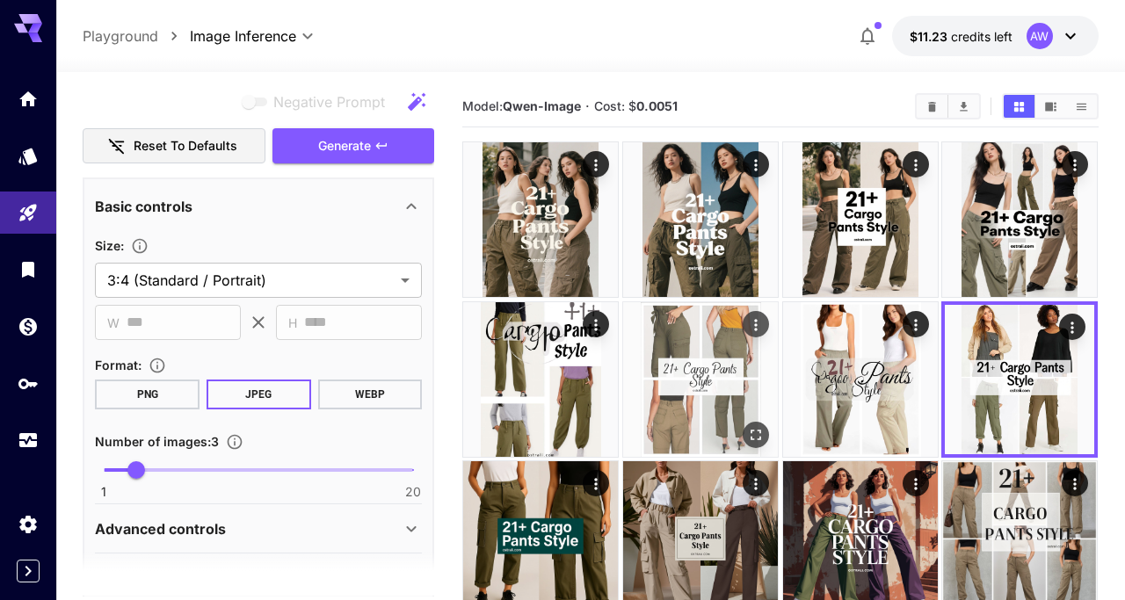
scroll to position [1, 0]
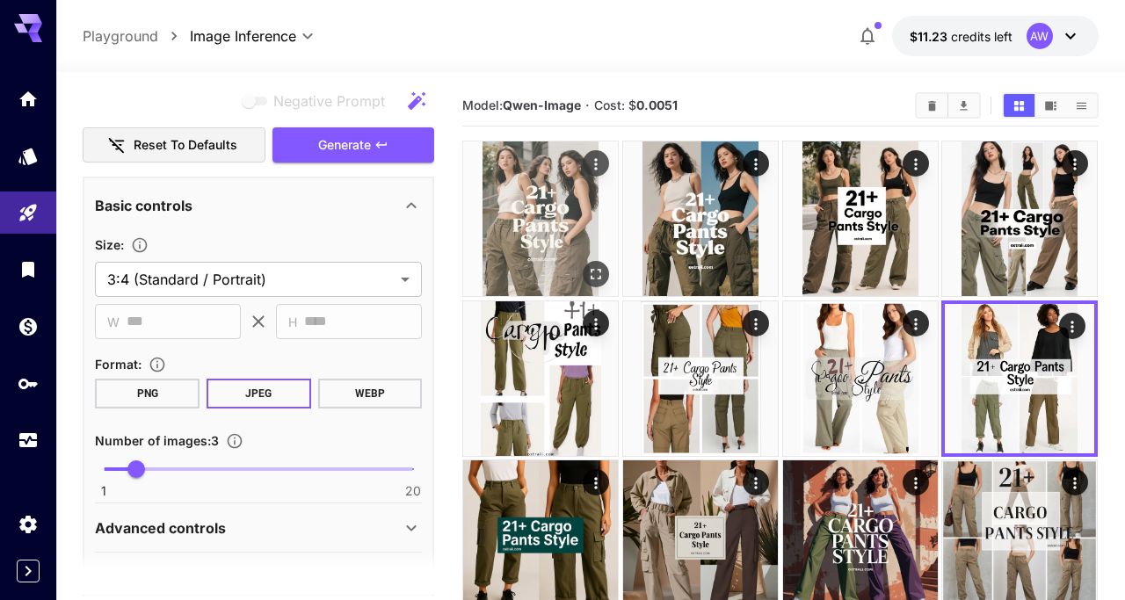
click at [556, 205] on img at bounding box center [540, 219] width 155 height 155
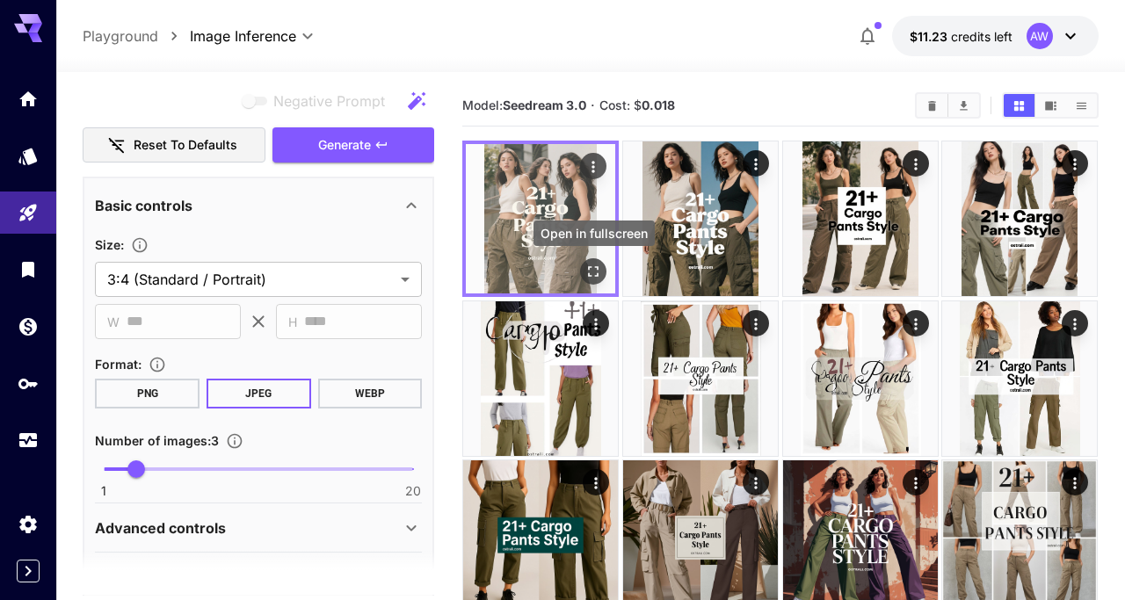
click at [594, 271] on icon "Open in fullscreen" at bounding box center [594, 272] width 18 height 18
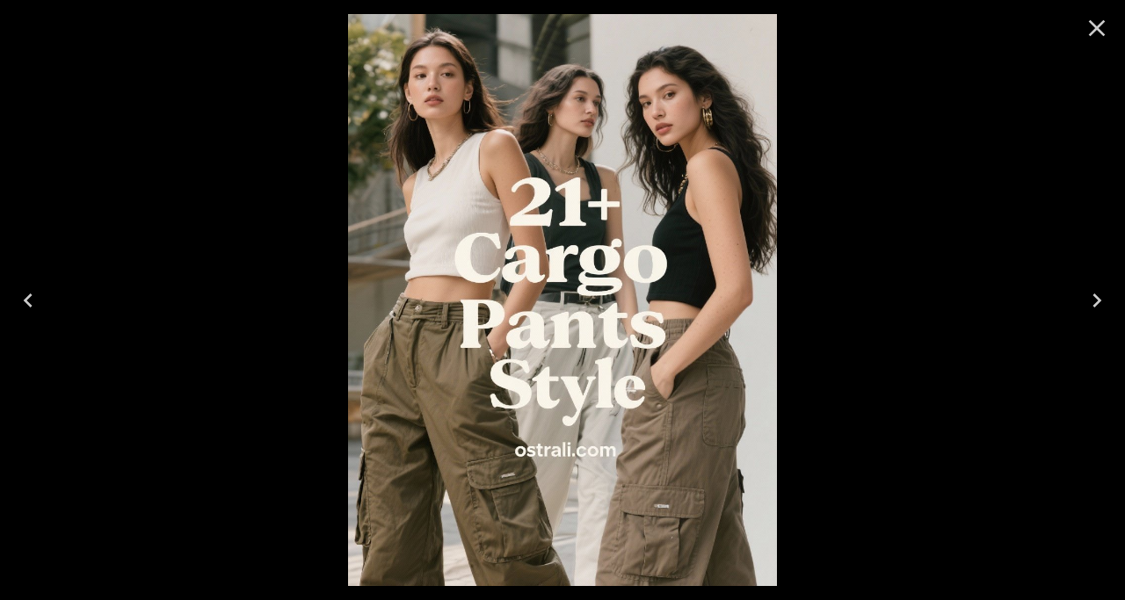
click at [1097, 302] on icon "Next" at bounding box center [1097, 301] width 9 height 14
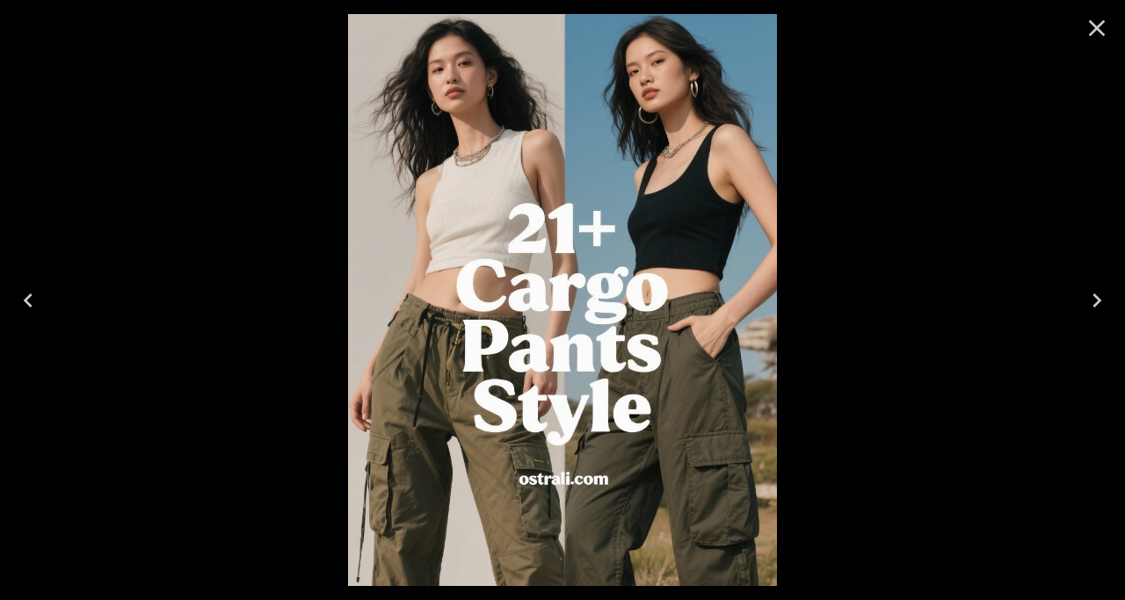
click at [1097, 302] on icon "Next" at bounding box center [1097, 301] width 9 height 14
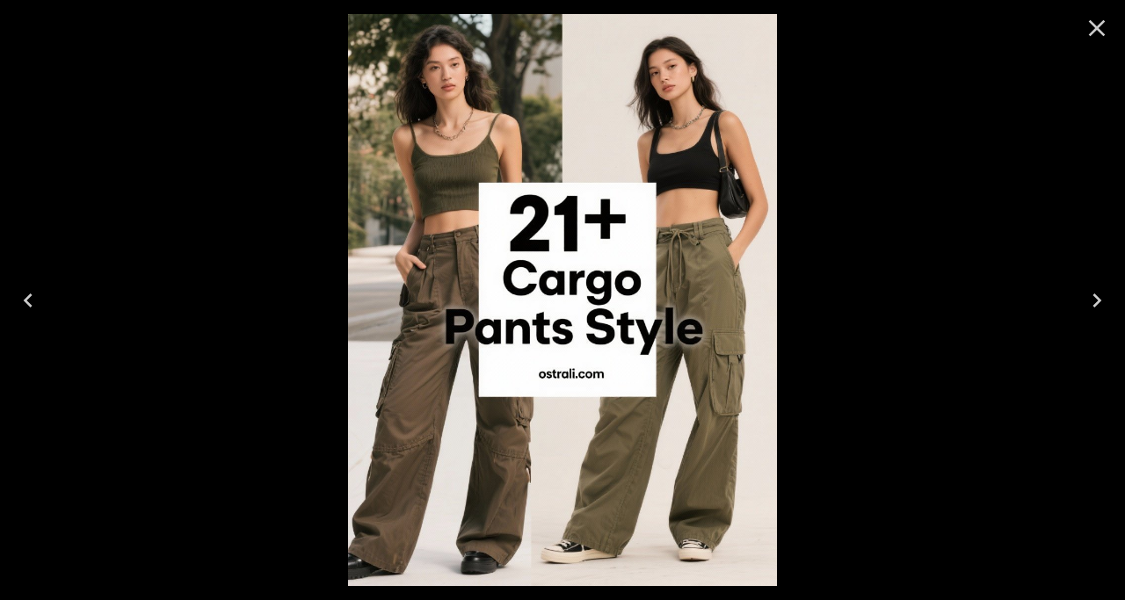
click at [1097, 302] on icon "Next" at bounding box center [1097, 301] width 9 height 14
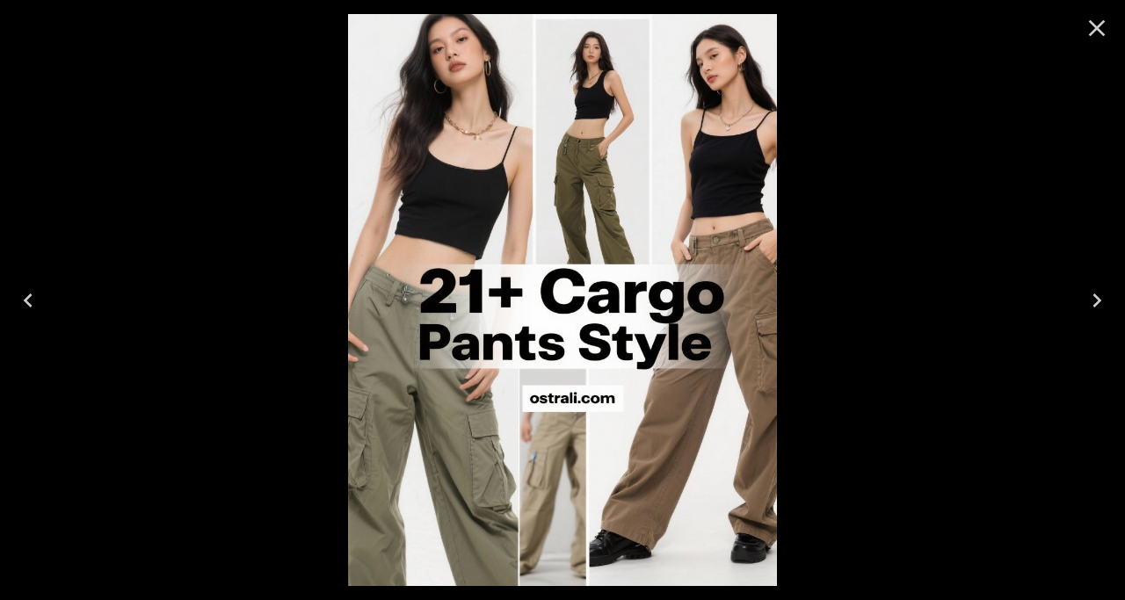
click at [1097, 302] on icon "Next" at bounding box center [1097, 301] width 9 height 14
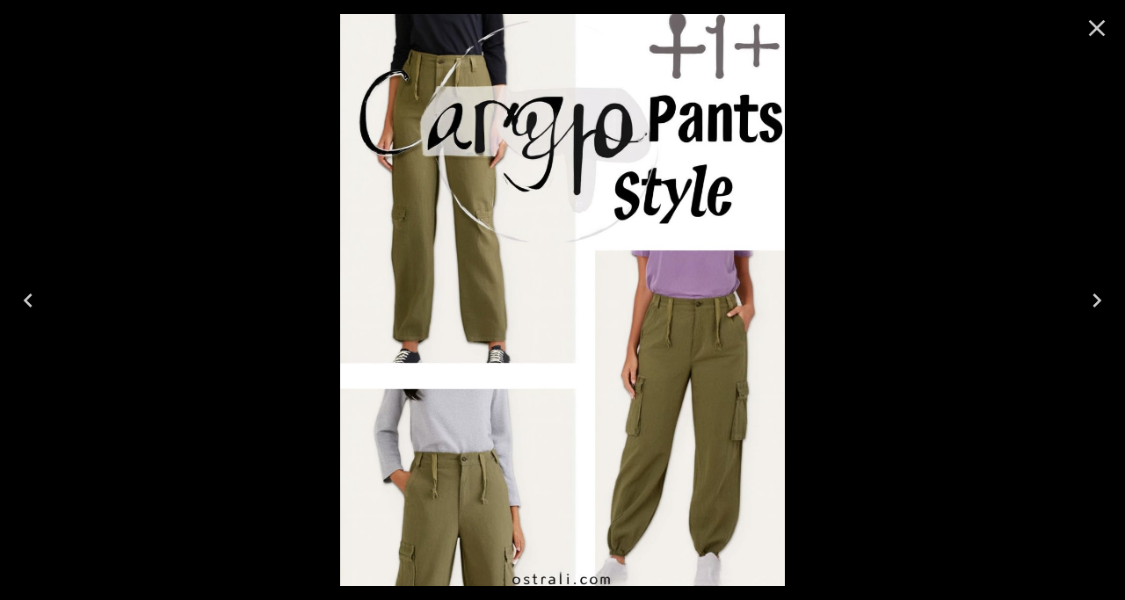
click at [1096, 32] on icon "Close" at bounding box center [1097, 28] width 28 height 28
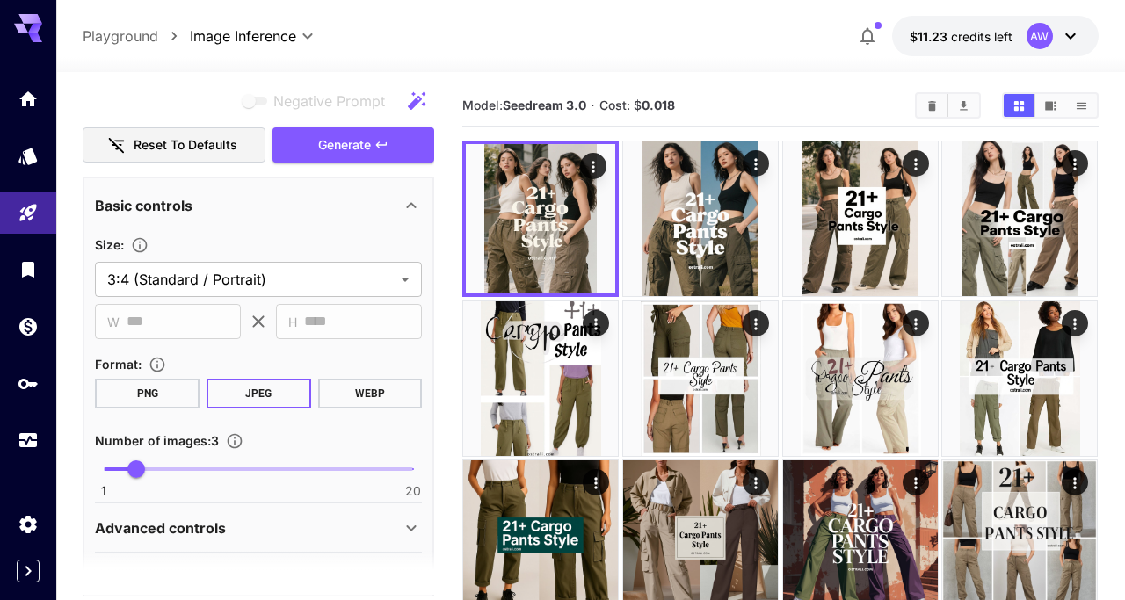
scroll to position [0, 0]
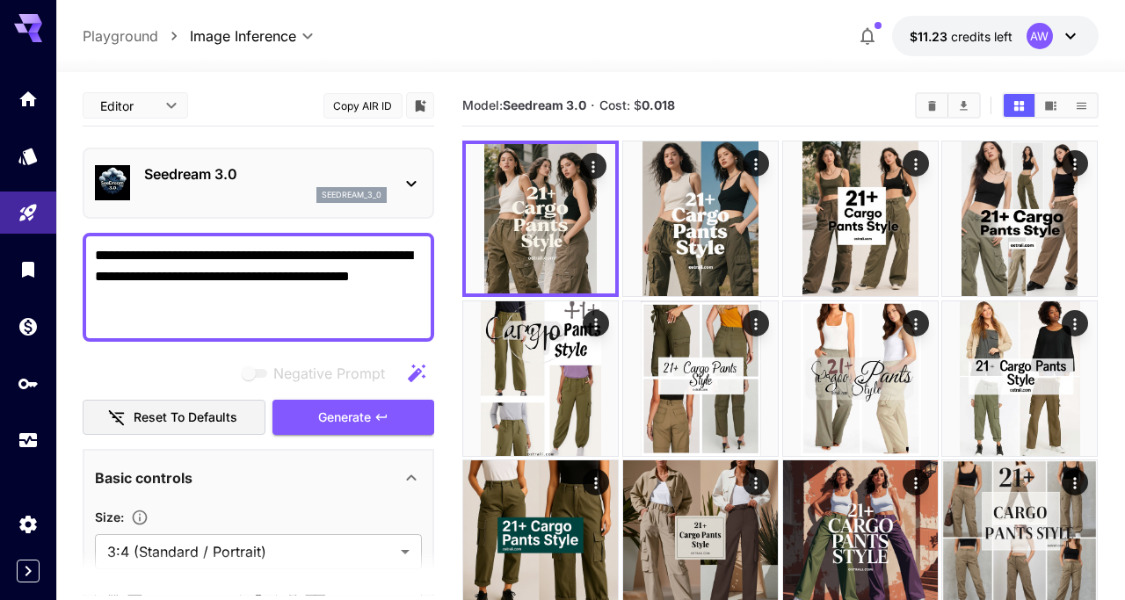
click at [282, 190] on div "seedream_3_0" at bounding box center [265, 195] width 243 height 16
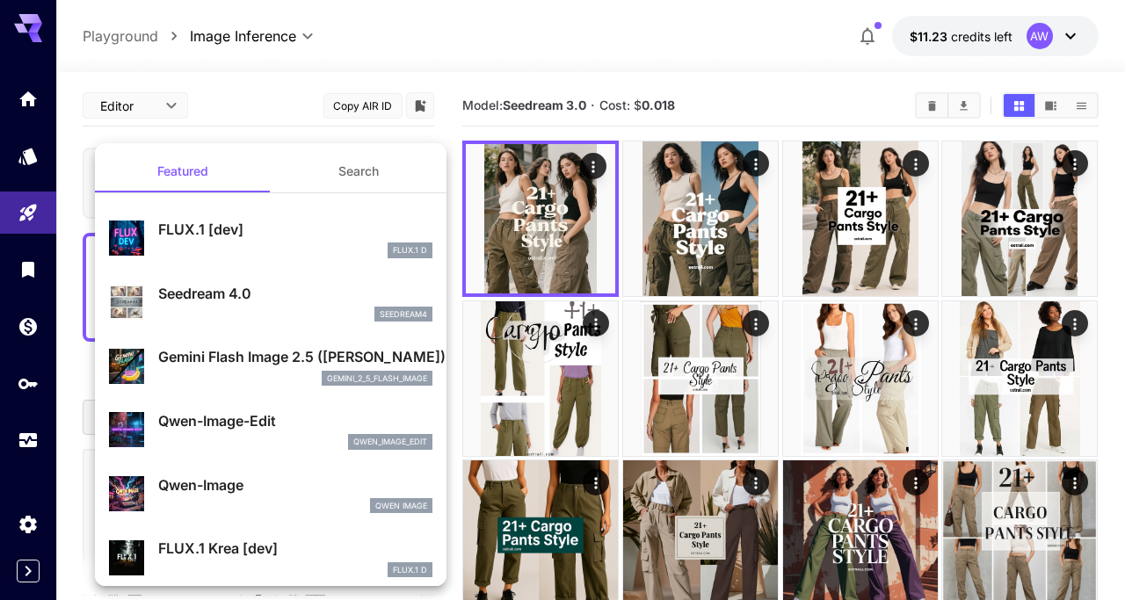
click at [270, 289] on p "Seedream 4.0" at bounding box center [295, 293] width 274 height 21
type input "**********"
type input "****"
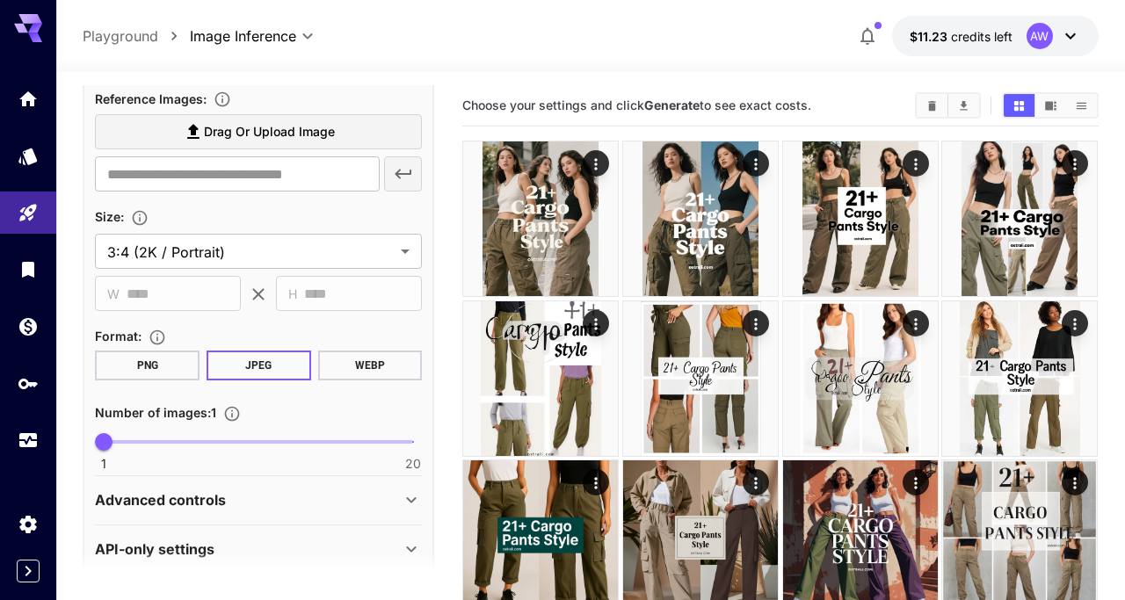
scroll to position [422, 0]
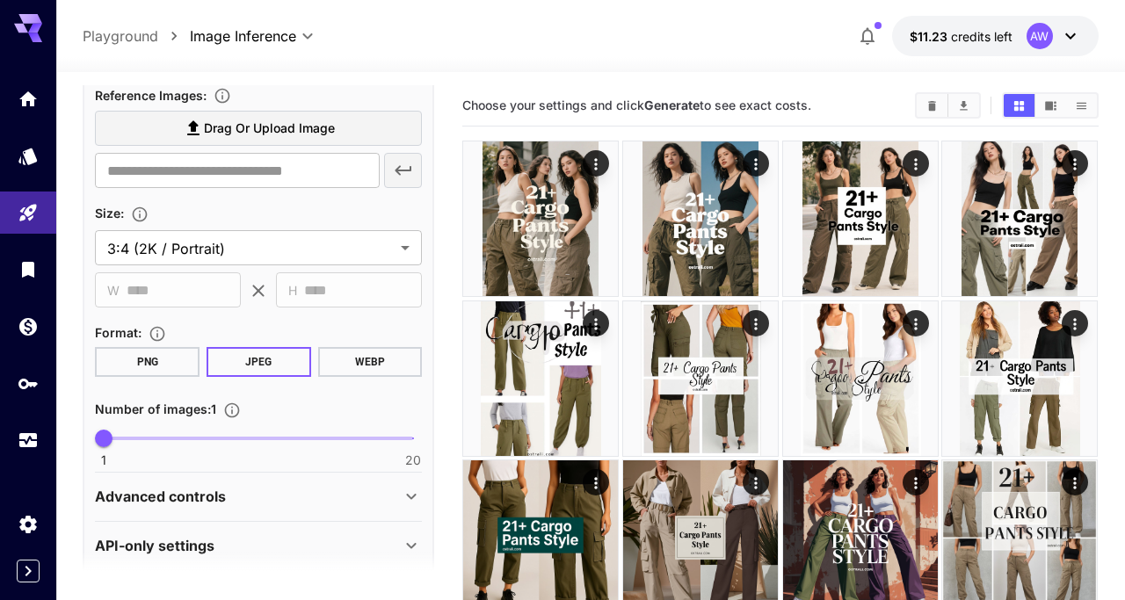
click at [154, 438] on span at bounding box center [258, 439] width 309 height 4
type input "*"
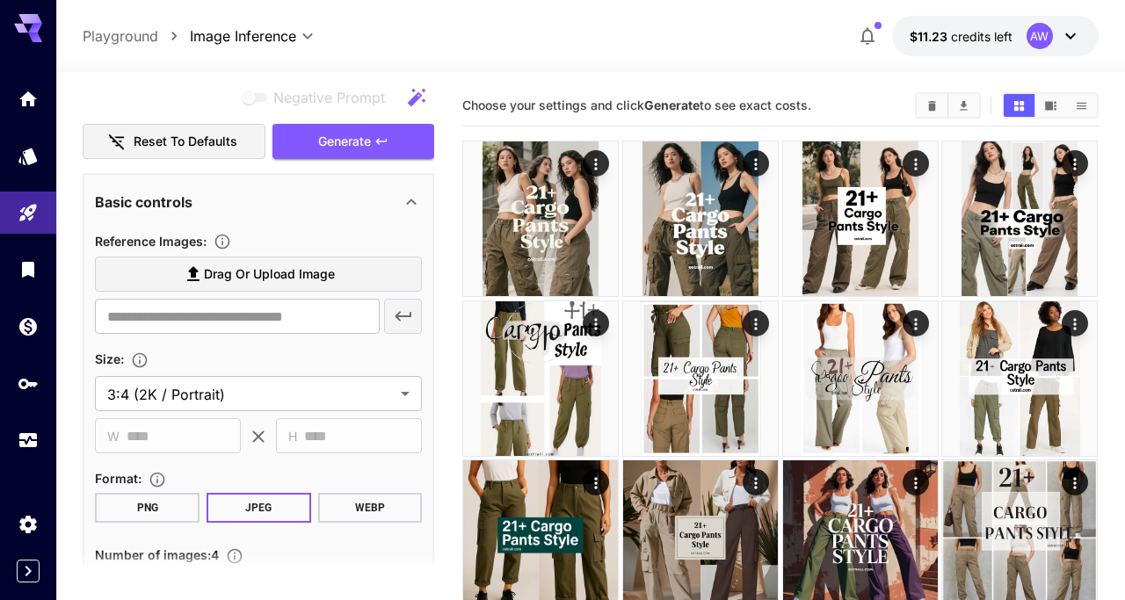
scroll to position [275, 0]
click at [374, 135] on button "Generate" at bounding box center [354, 143] width 162 height 36
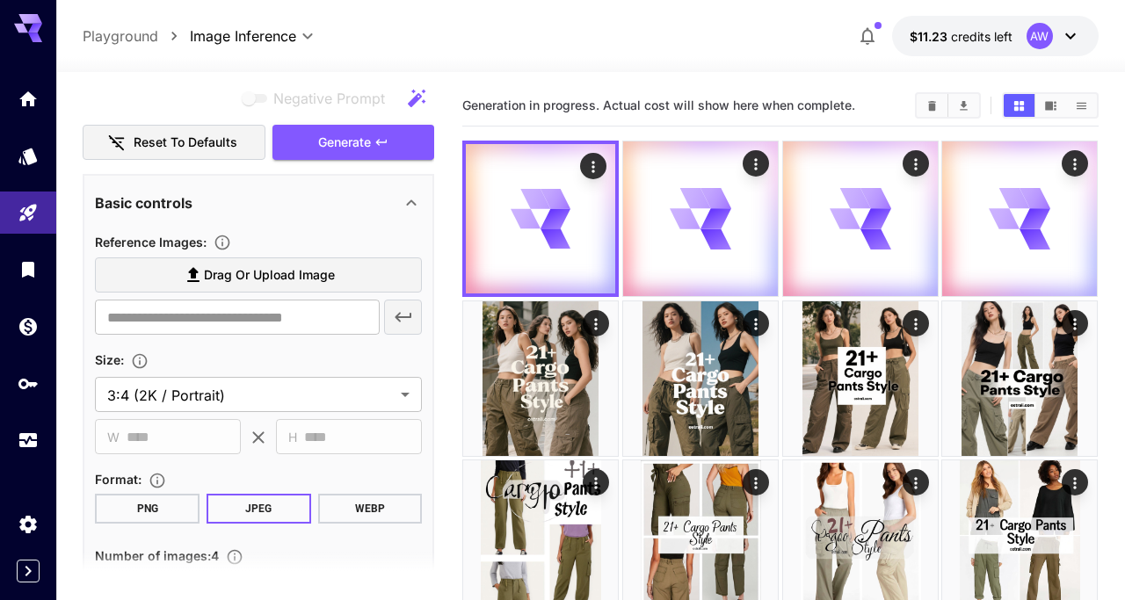
scroll to position [280, 0]
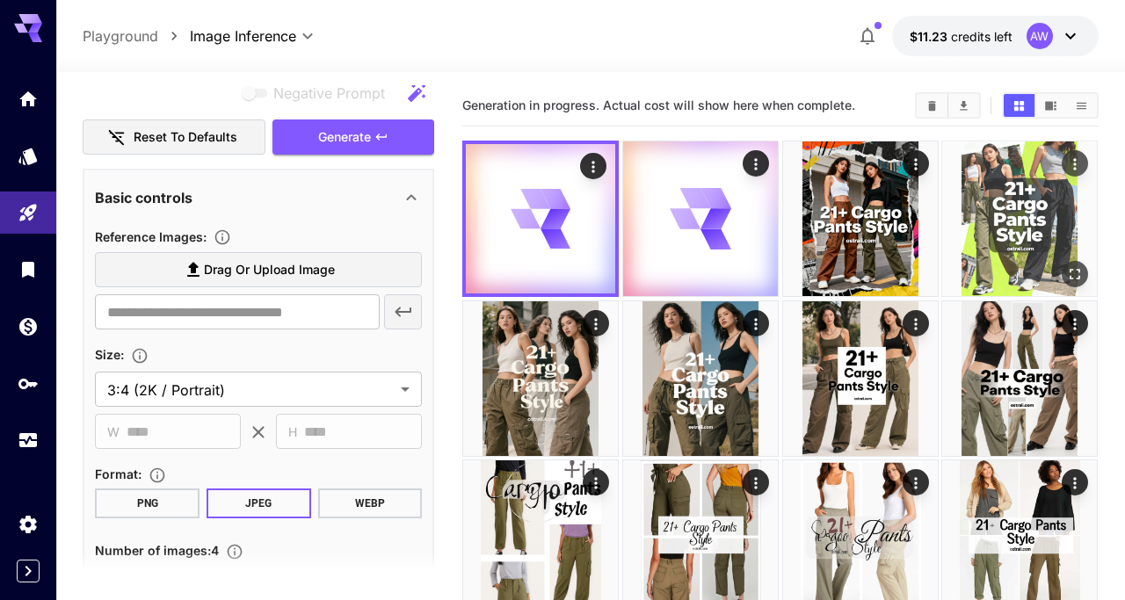
click at [1021, 178] on img at bounding box center [1019, 219] width 155 height 155
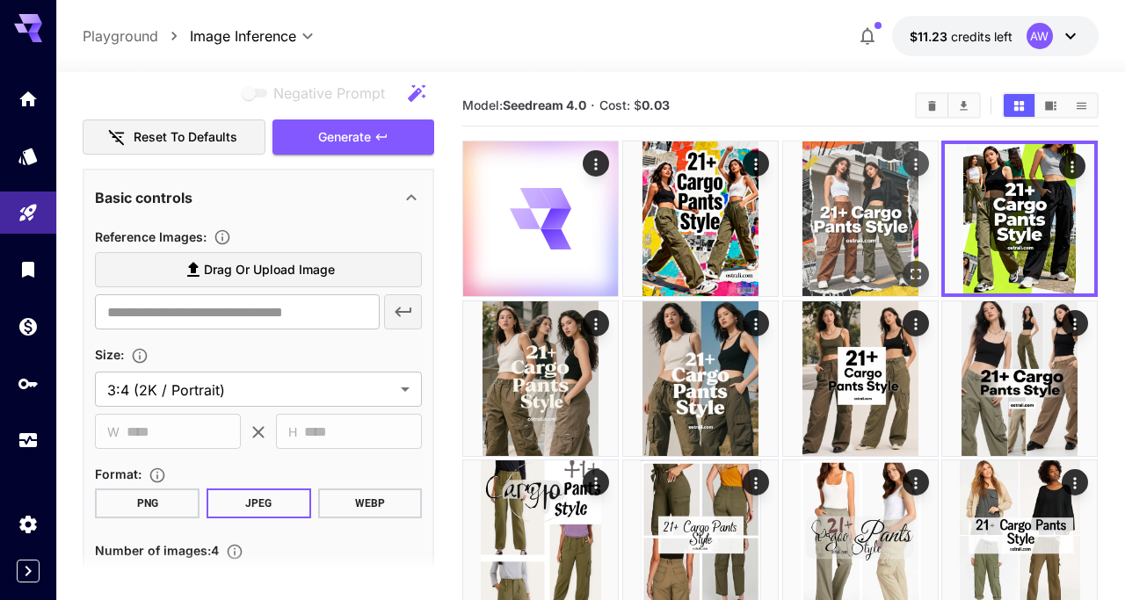
click at [870, 236] on img at bounding box center [860, 219] width 155 height 155
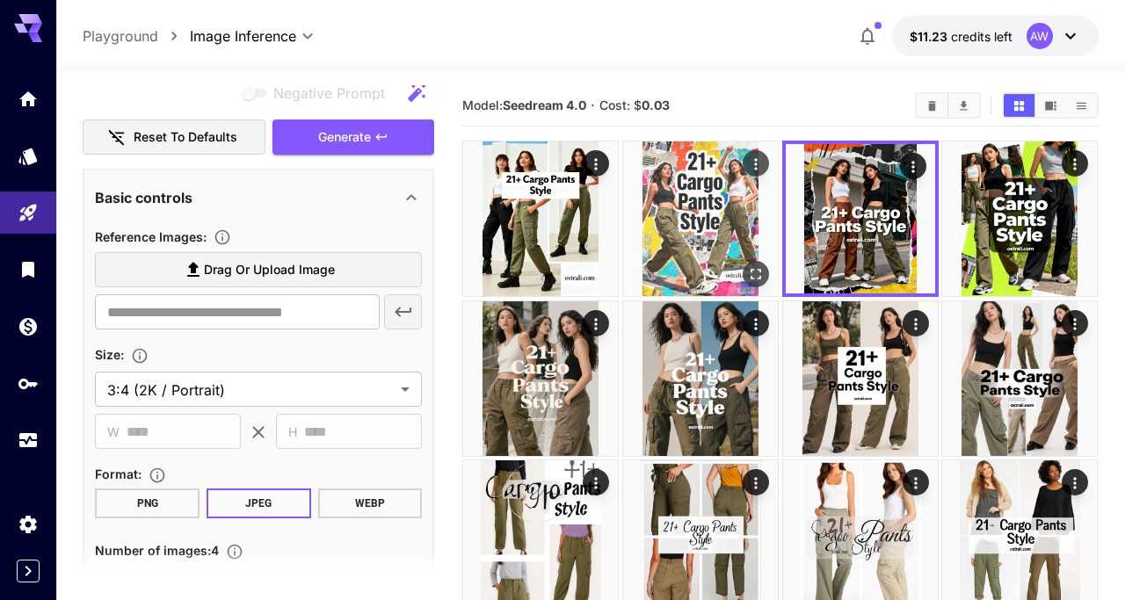
click at [731, 222] on img at bounding box center [700, 219] width 155 height 155
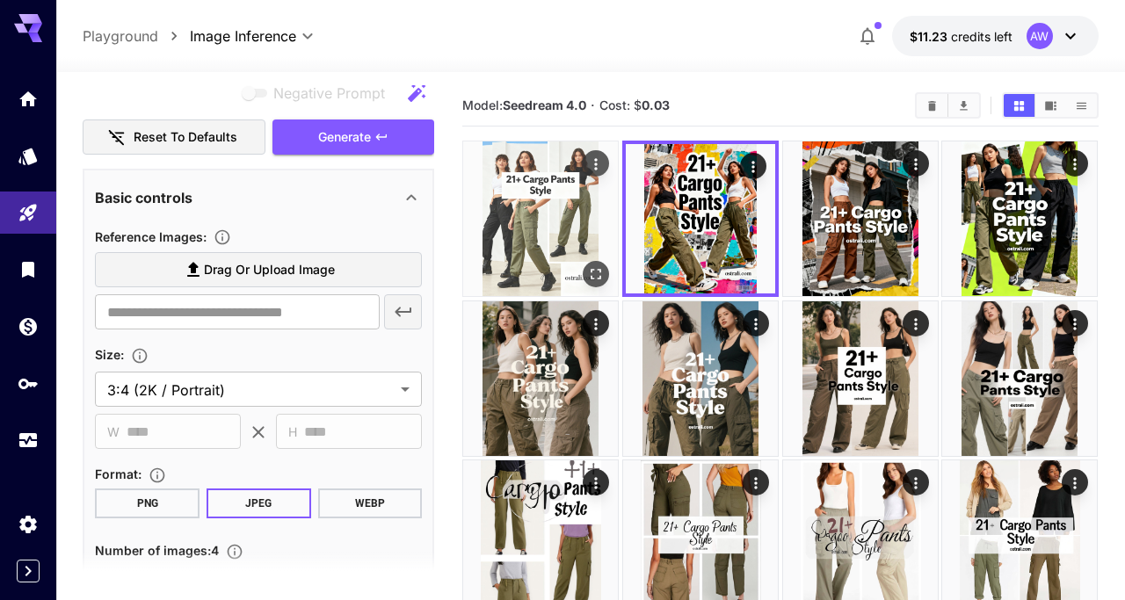
click at [587, 219] on img at bounding box center [540, 219] width 155 height 155
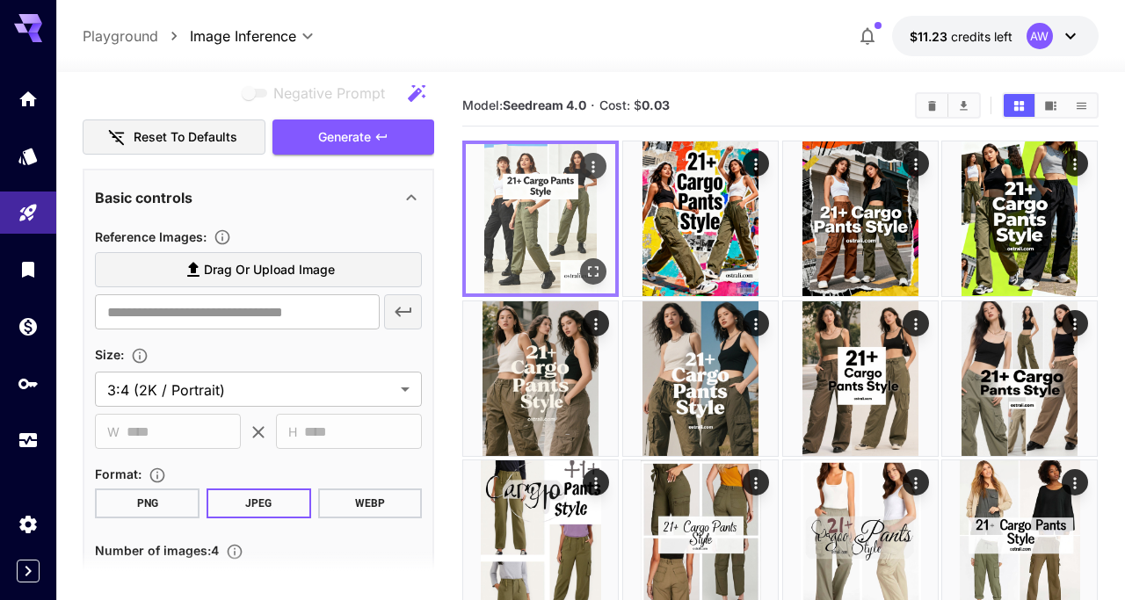
scroll to position [0, 0]
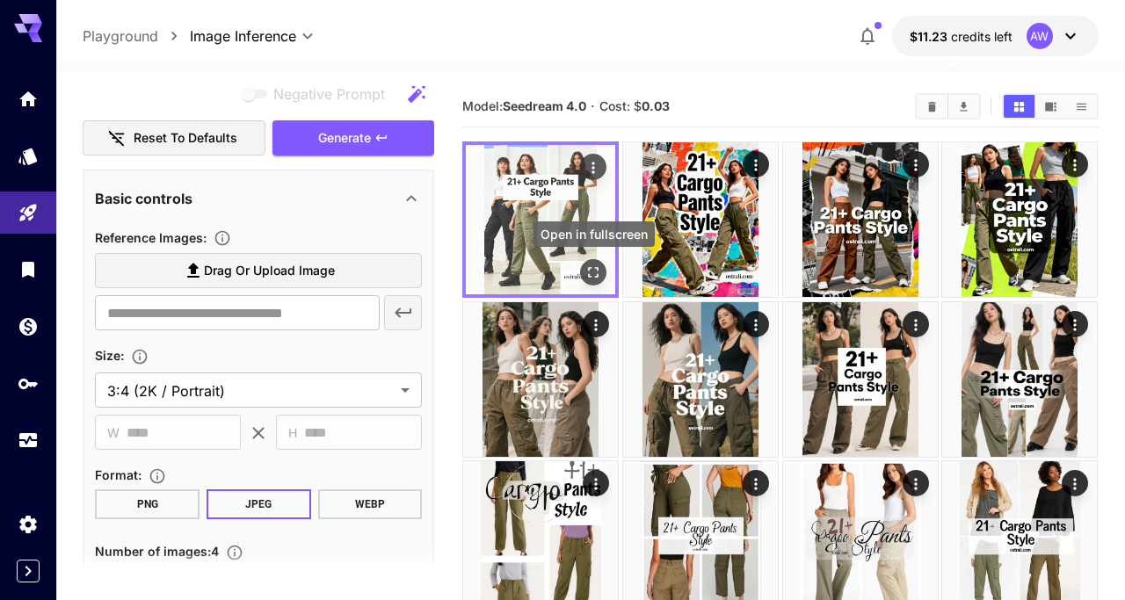
click at [593, 269] on icon "Open in fullscreen" at bounding box center [594, 273] width 18 height 18
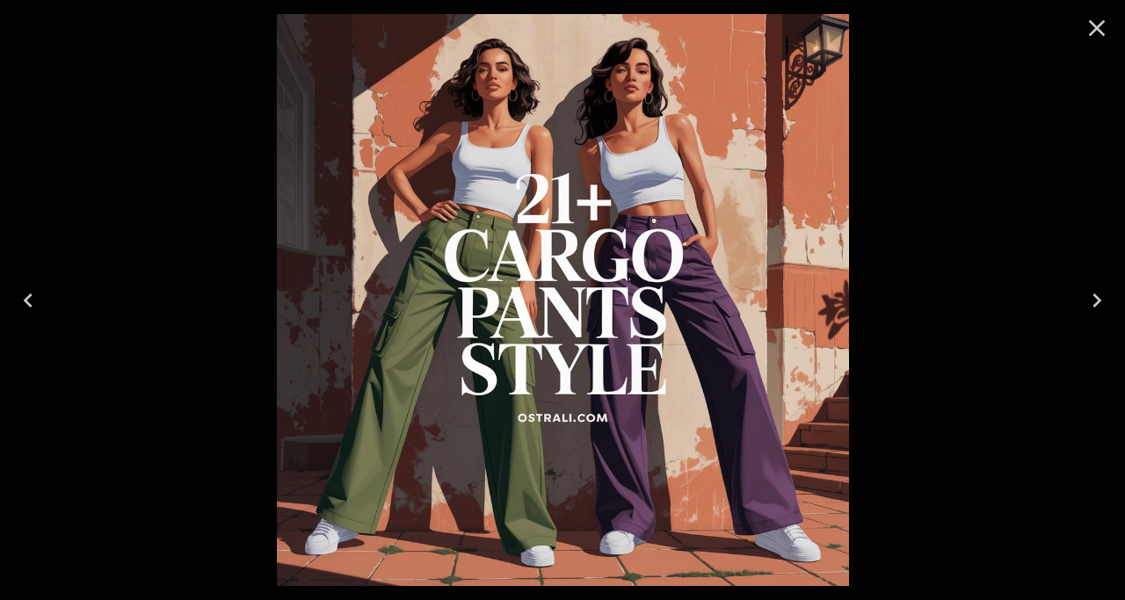
click at [1097, 28] on icon "Close" at bounding box center [1097, 28] width 17 height 17
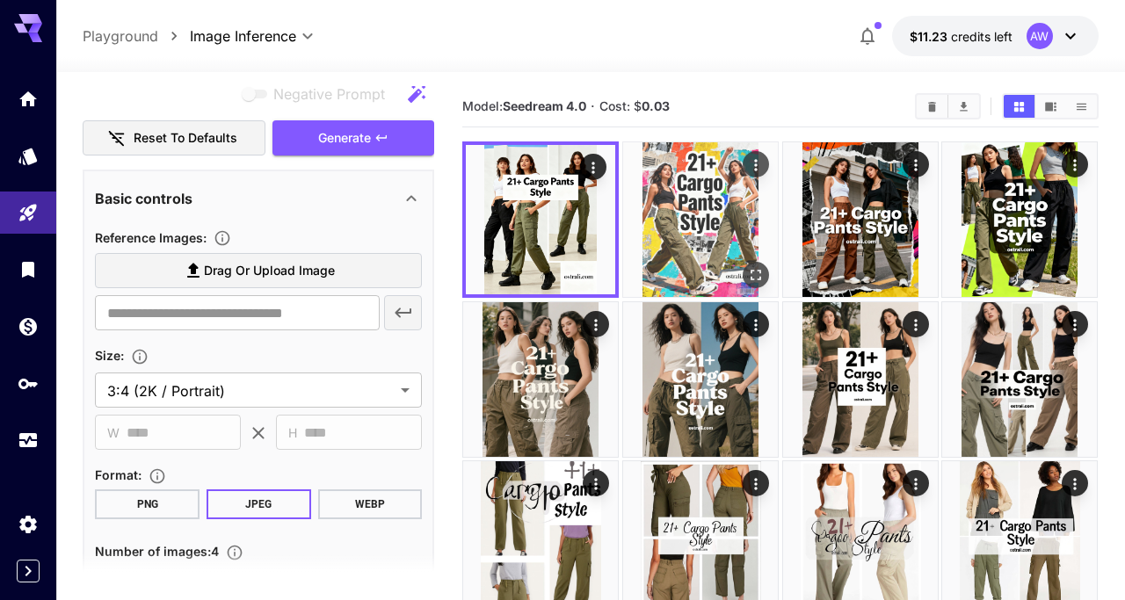
click at [709, 227] on img at bounding box center [700, 219] width 155 height 155
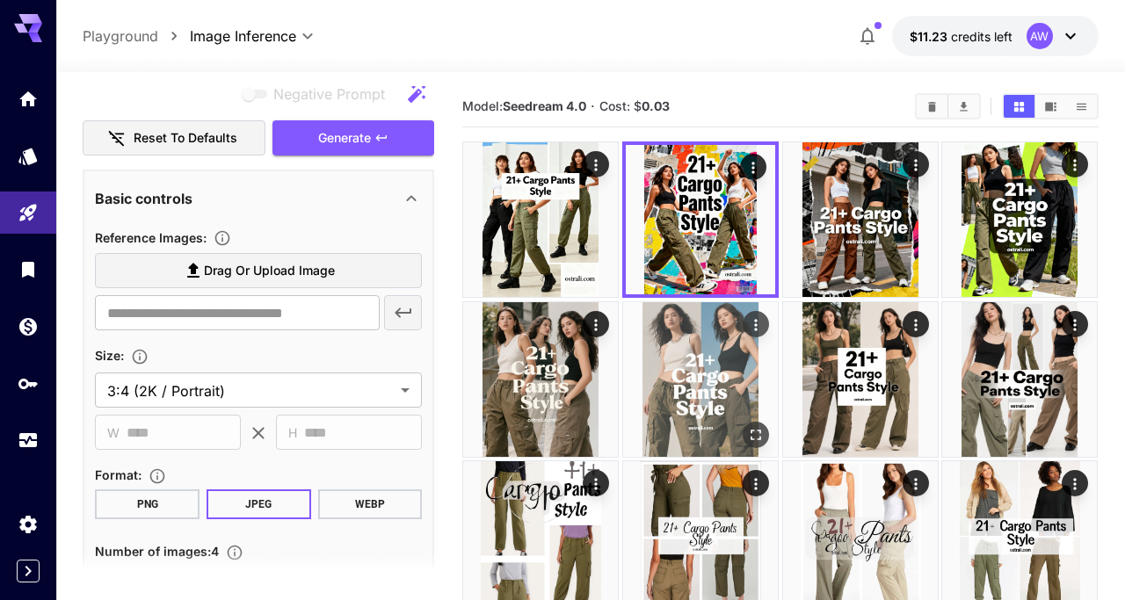
click at [721, 360] on img at bounding box center [700, 379] width 155 height 155
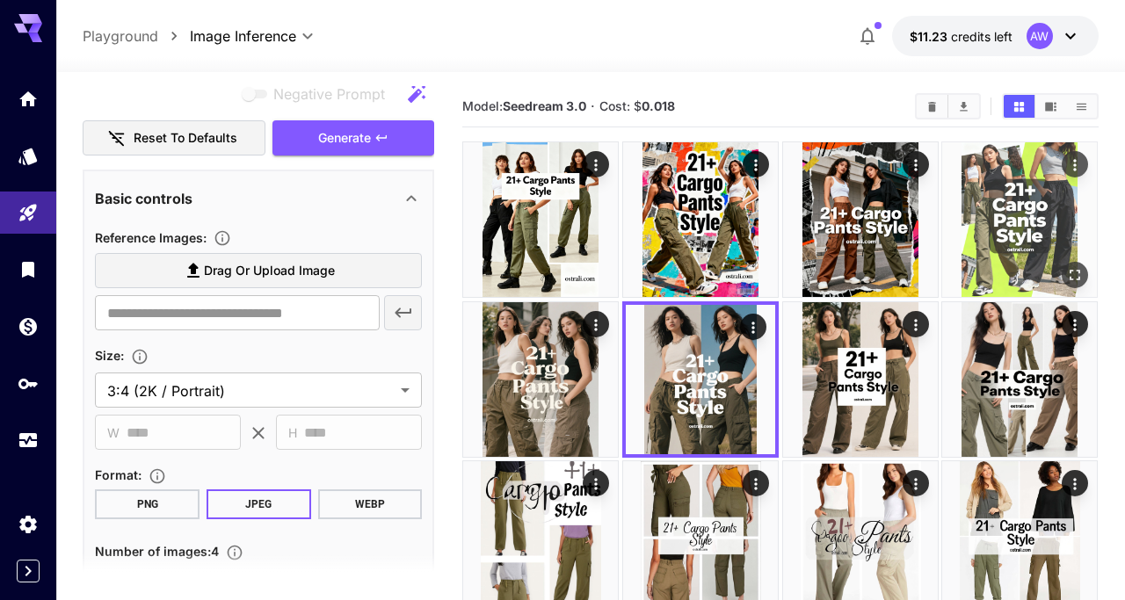
click at [1021, 219] on img at bounding box center [1019, 219] width 155 height 155
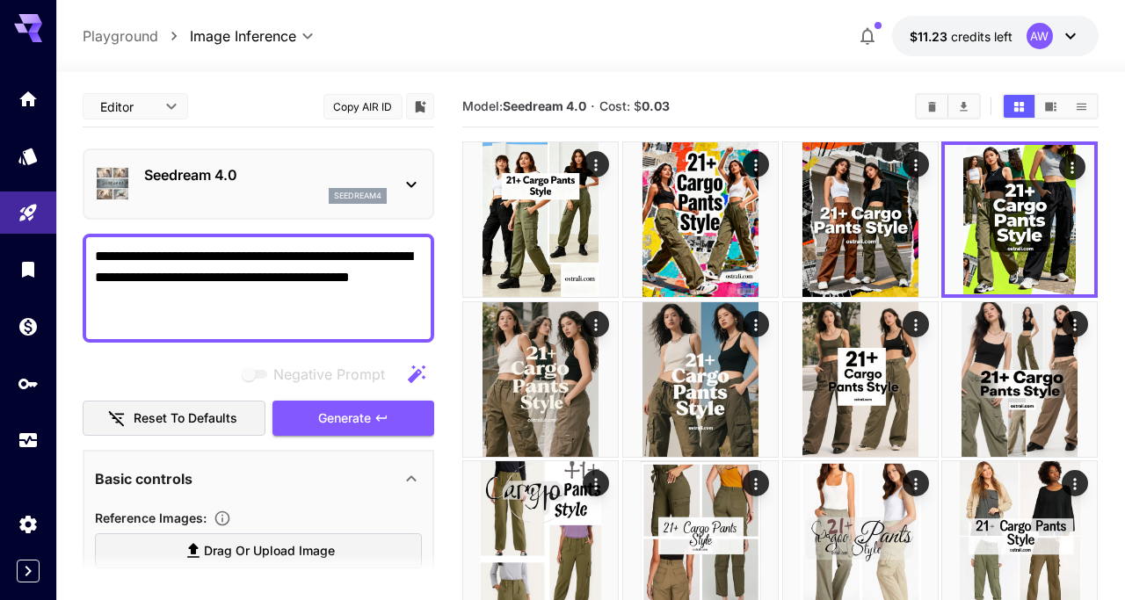
click at [305, 283] on textarea "**********" at bounding box center [258, 288] width 327 height 84
